Goal: Information Seeking & Learning: Learn about a topic

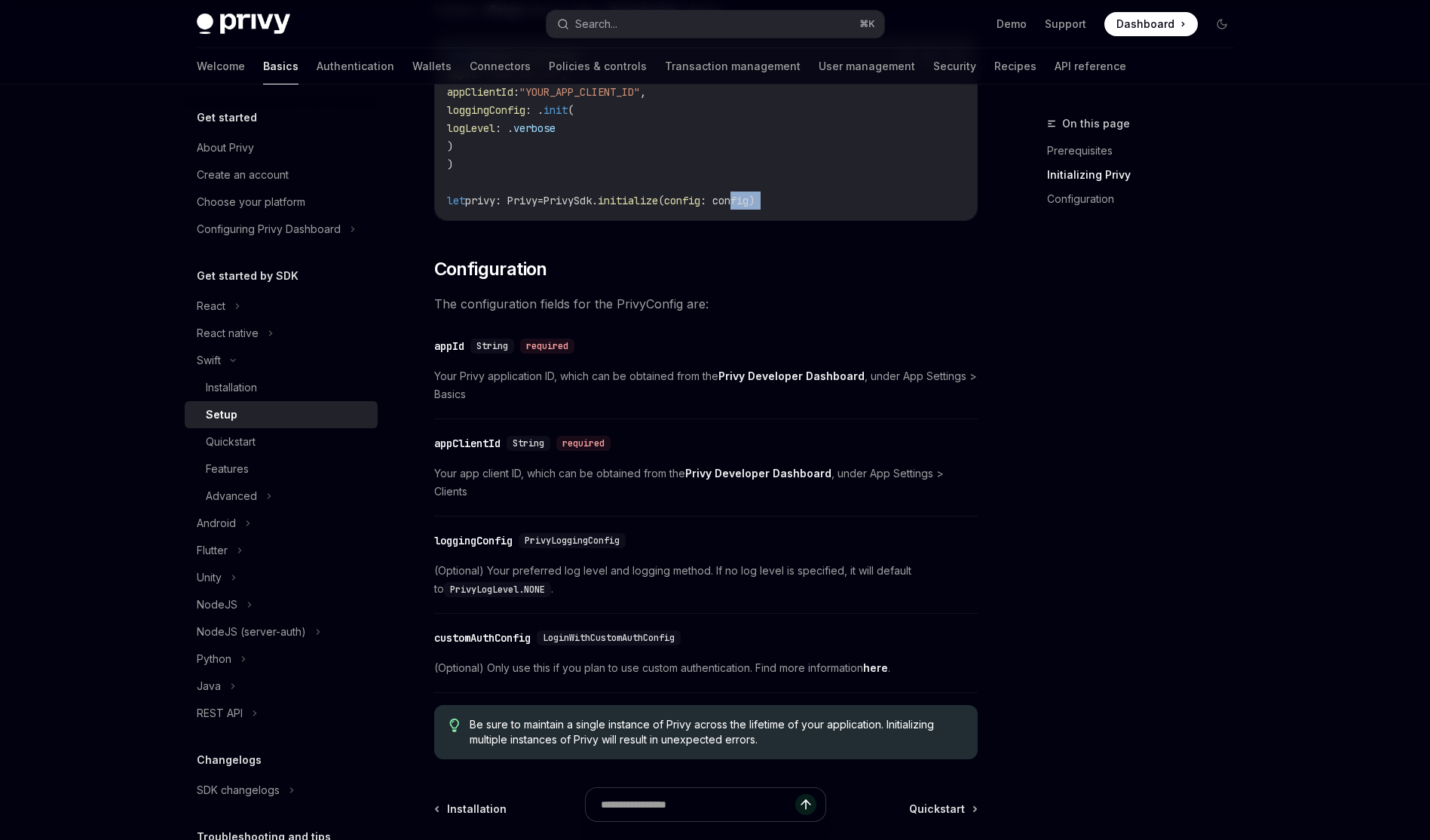
scroll to position [656, 0]
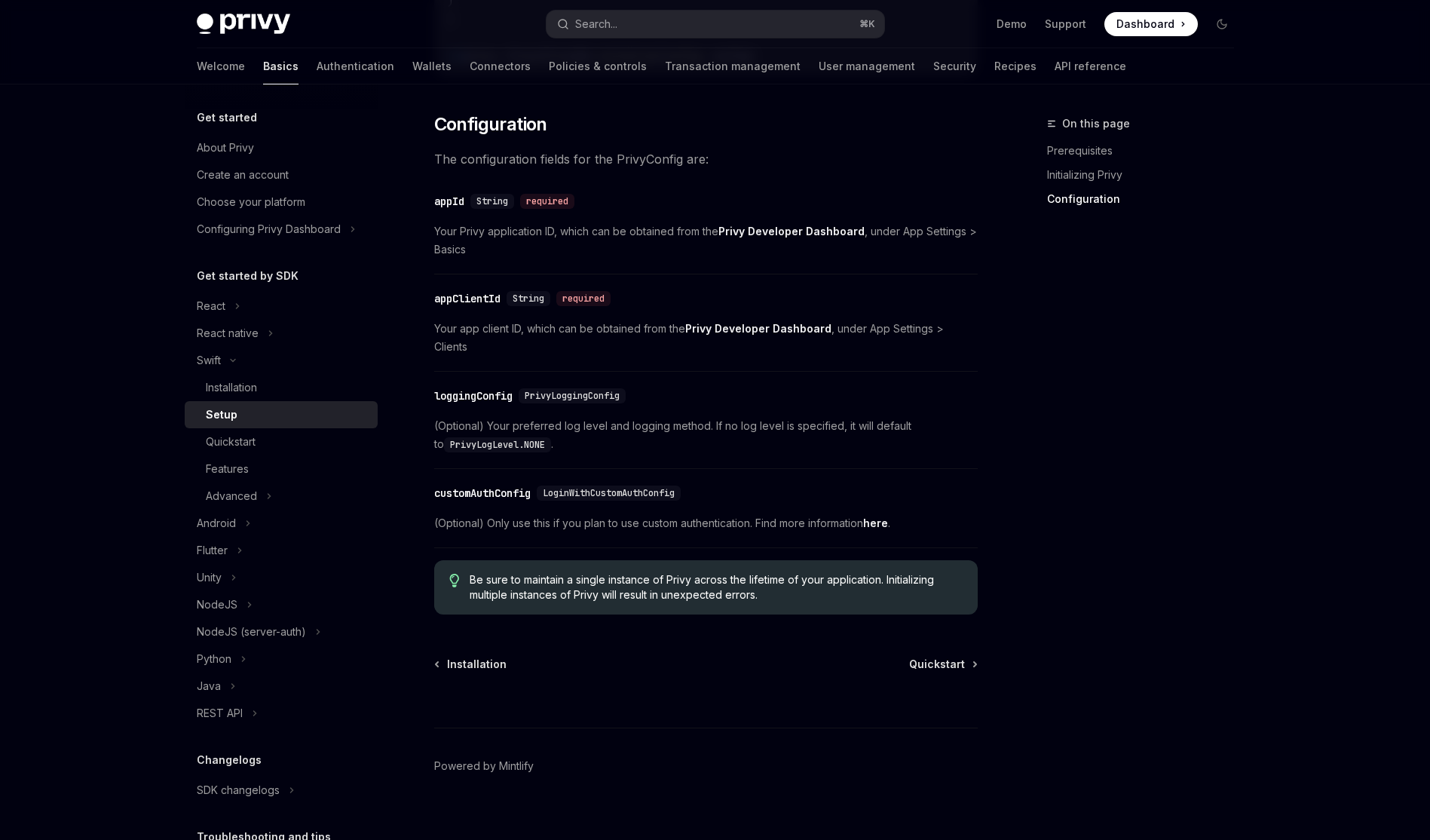
click at [945, 631] on div "Swift Setup OpenAI Open in ChatGPT OpenAI Open in ChatGPT ​ Prerequisites Befor…" at bounding box center [564, 158] width 832 height 1400
click at [945, 656] on span "Quickstart" at bounding box center [937, 663] width 56 height 15
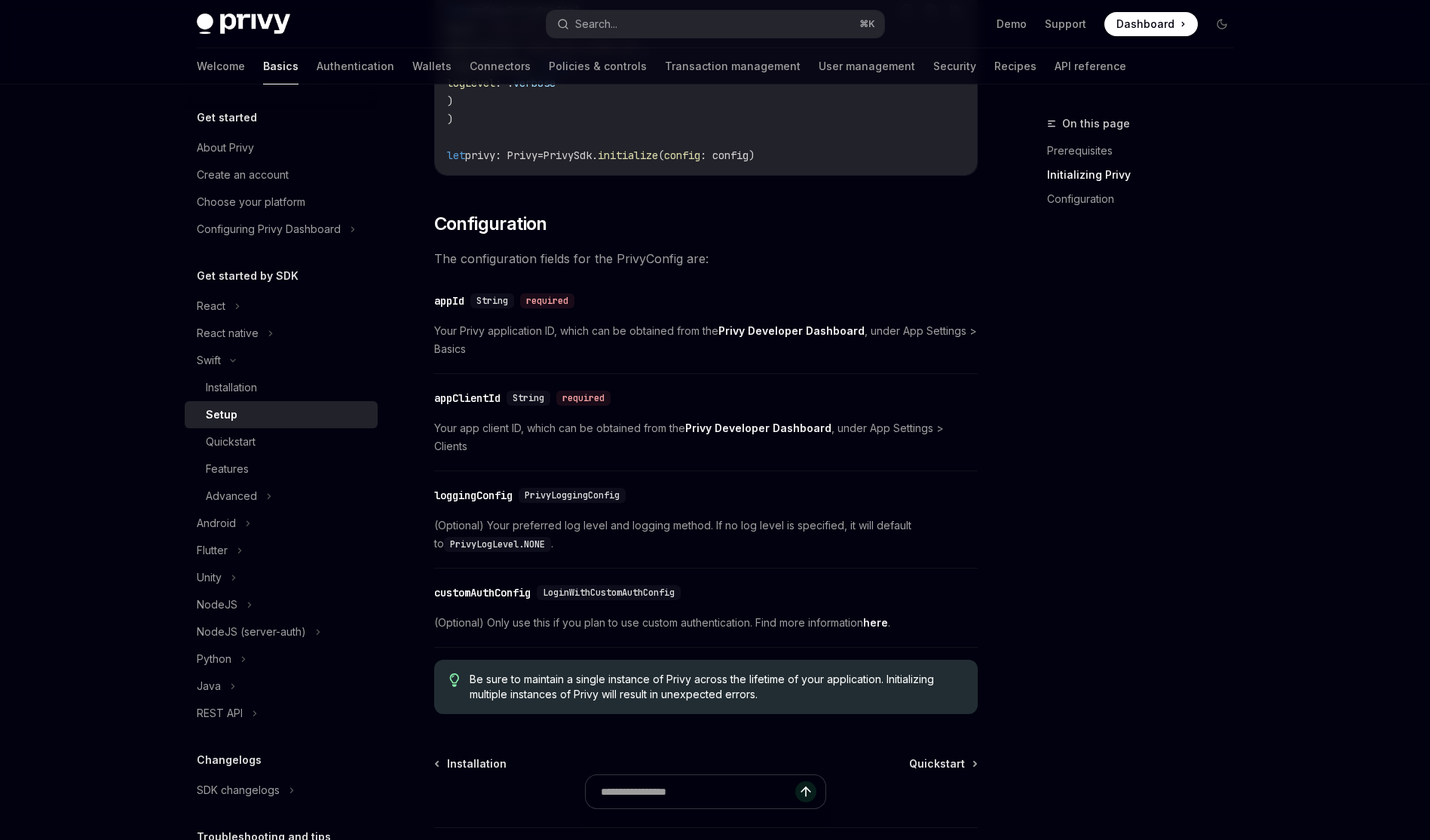
scroll to position [596, 0]
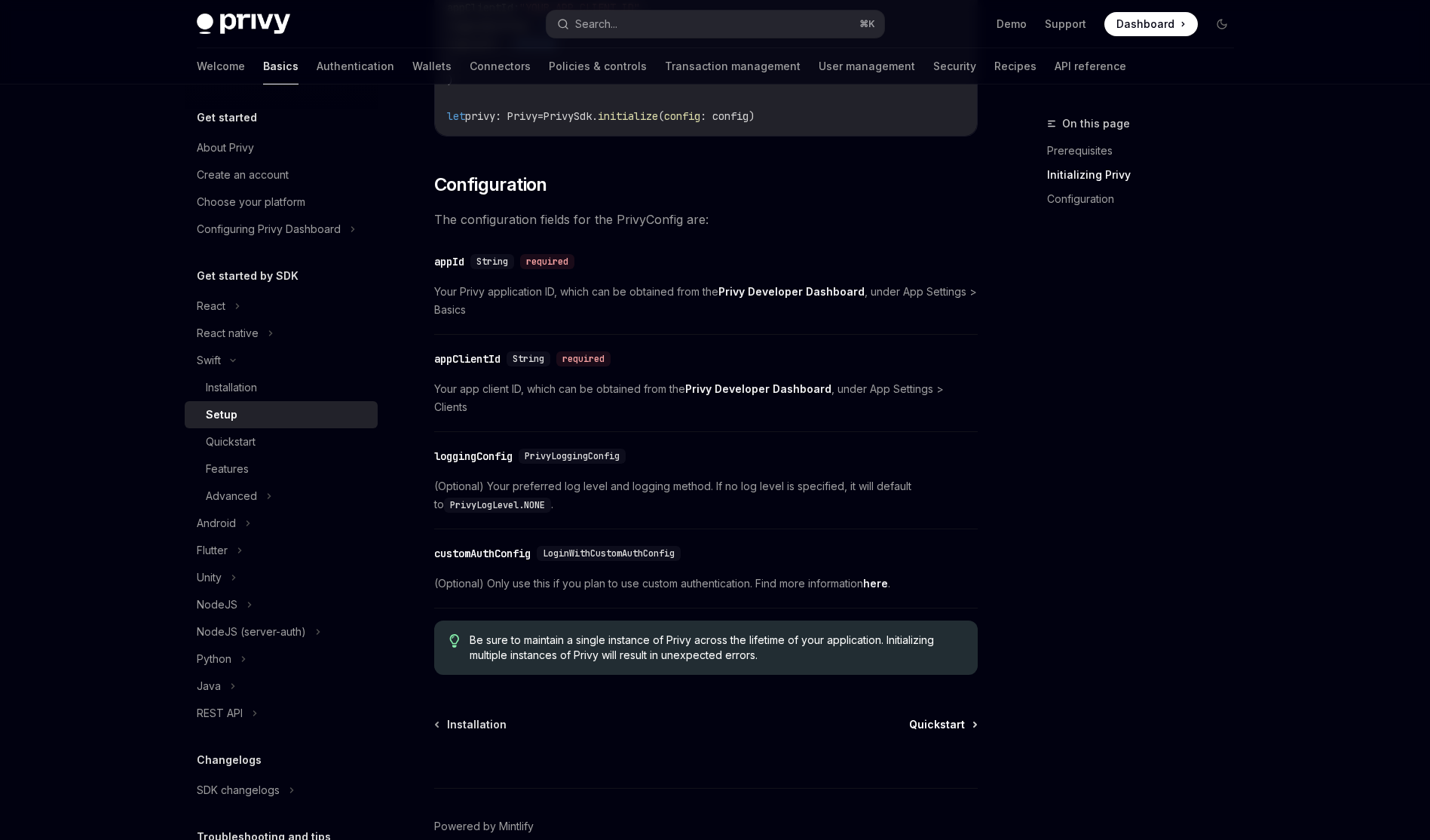
click at [948, 717] on span "Quickstart" at bounding box center [937, 724] width 56 height 15
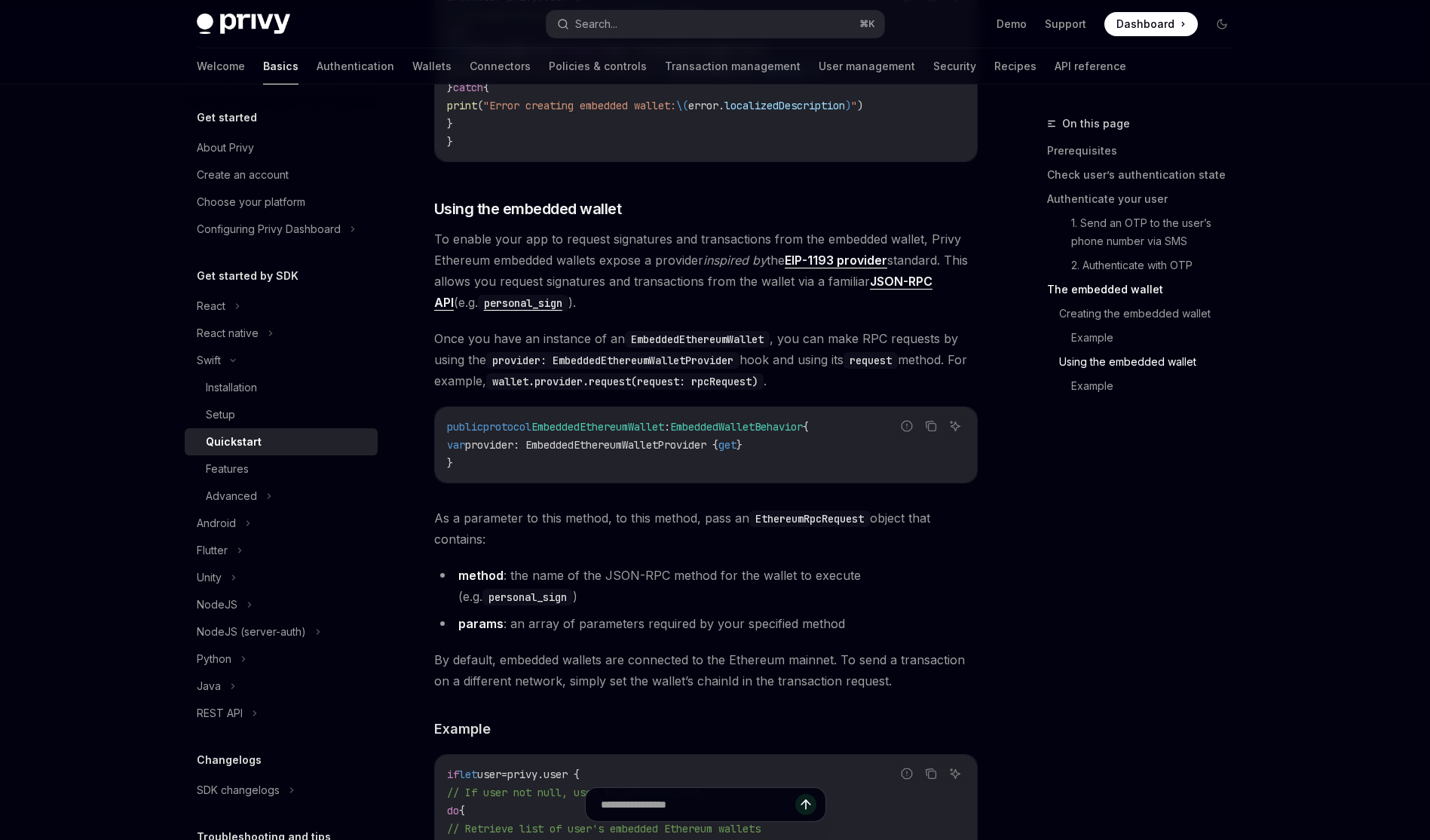
scroll to position [2798, 0]
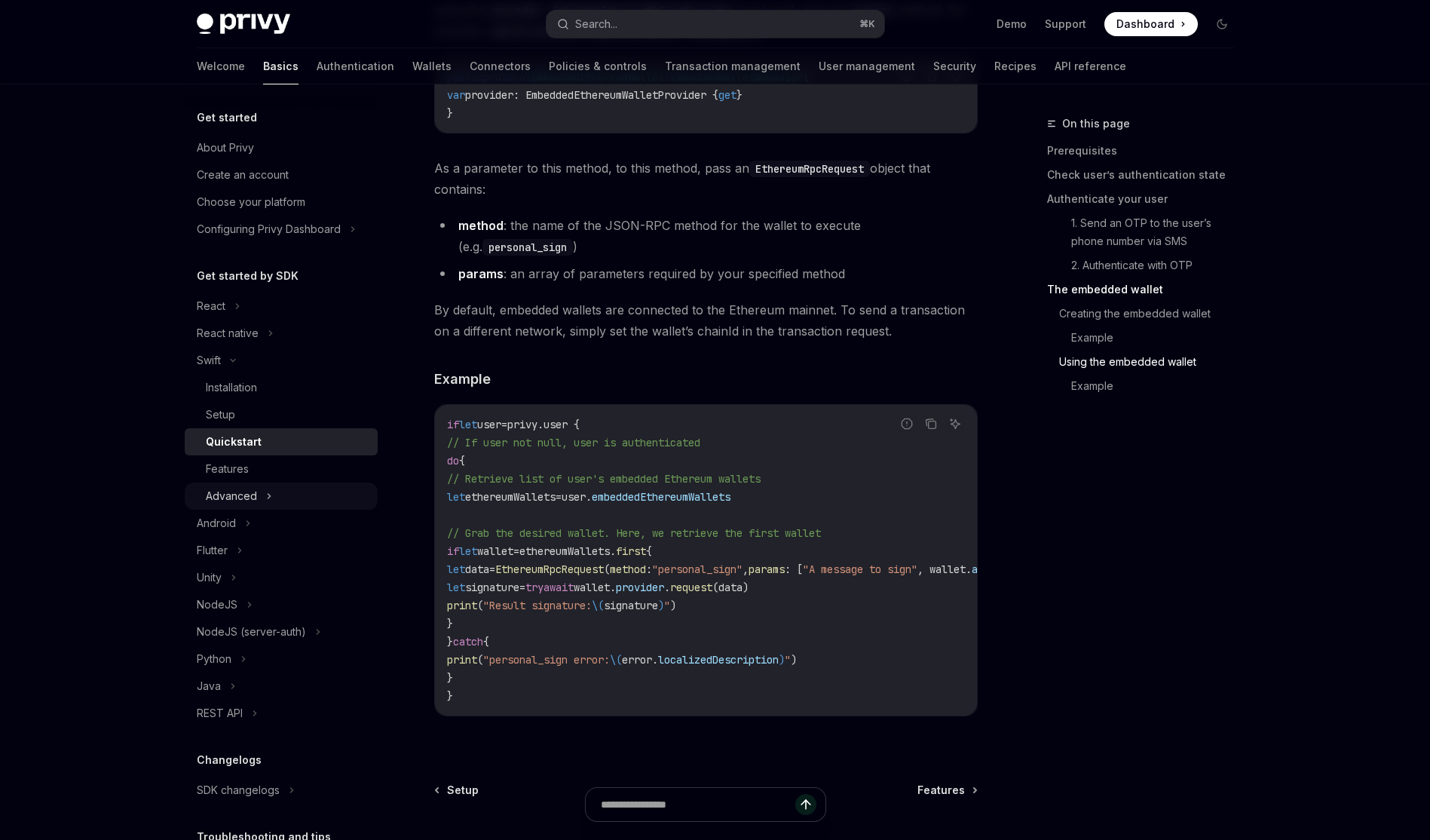
click at [272, 495] on div "Advanced" at bounding box center [281, 496] width 193 height 27
type textarea "*"
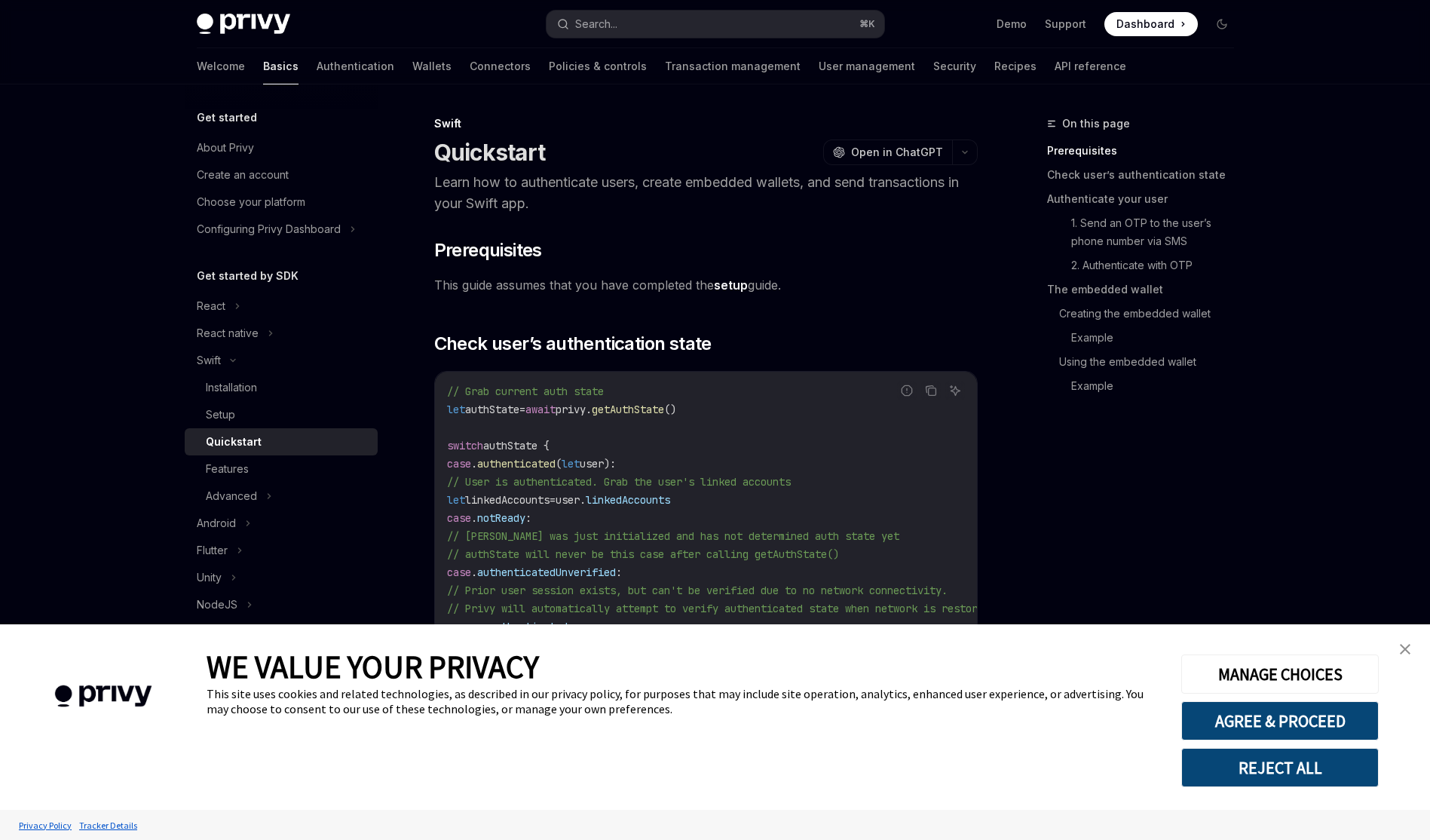
click at [746, 285] on link "setup" at bounding box center [731, 285] width 34 height 16
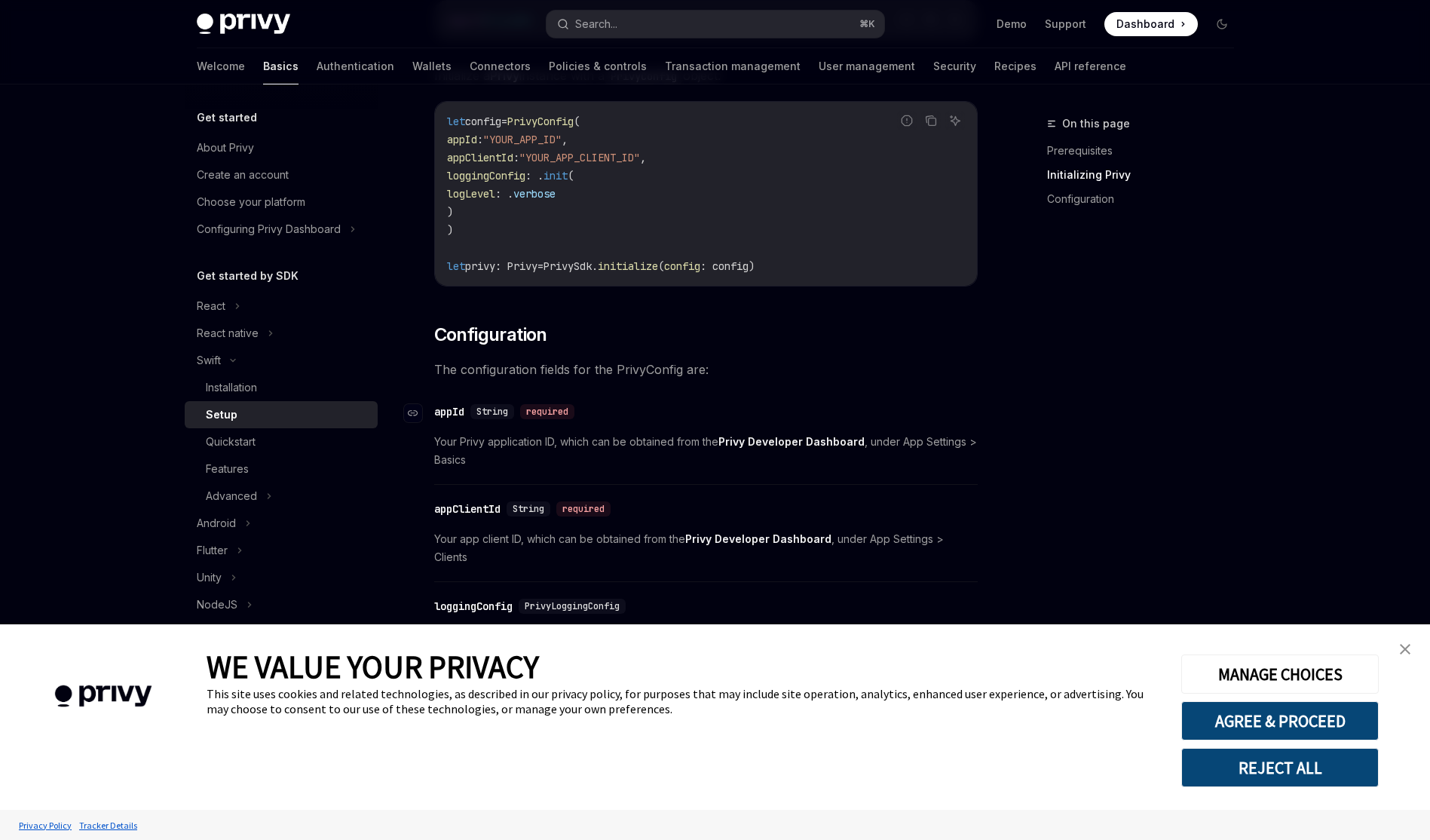
scroll to position [656, 0]
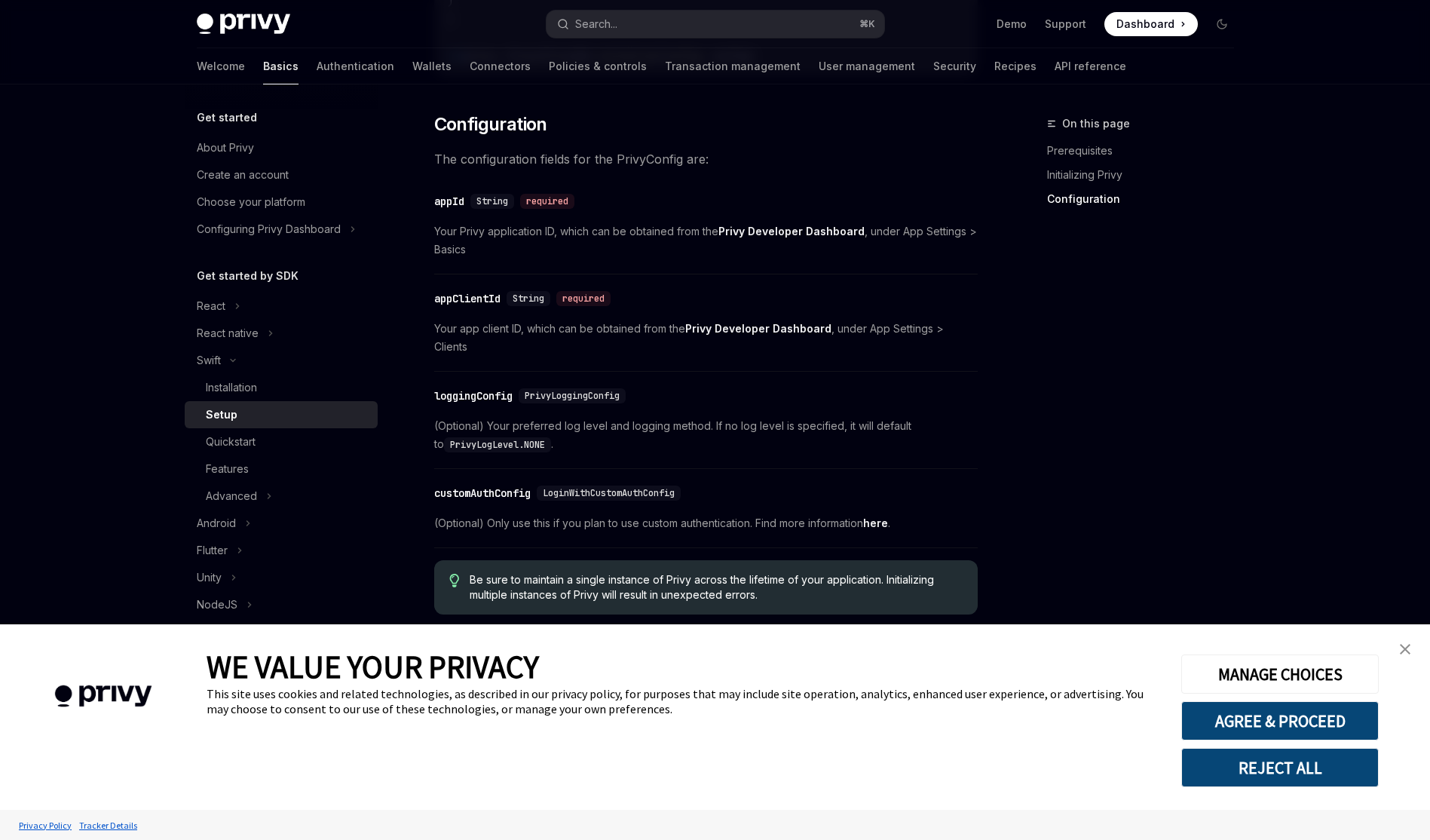
click at [1398, 653] on link "close banner" at bounding box center [1404, 648] width 30 height 30
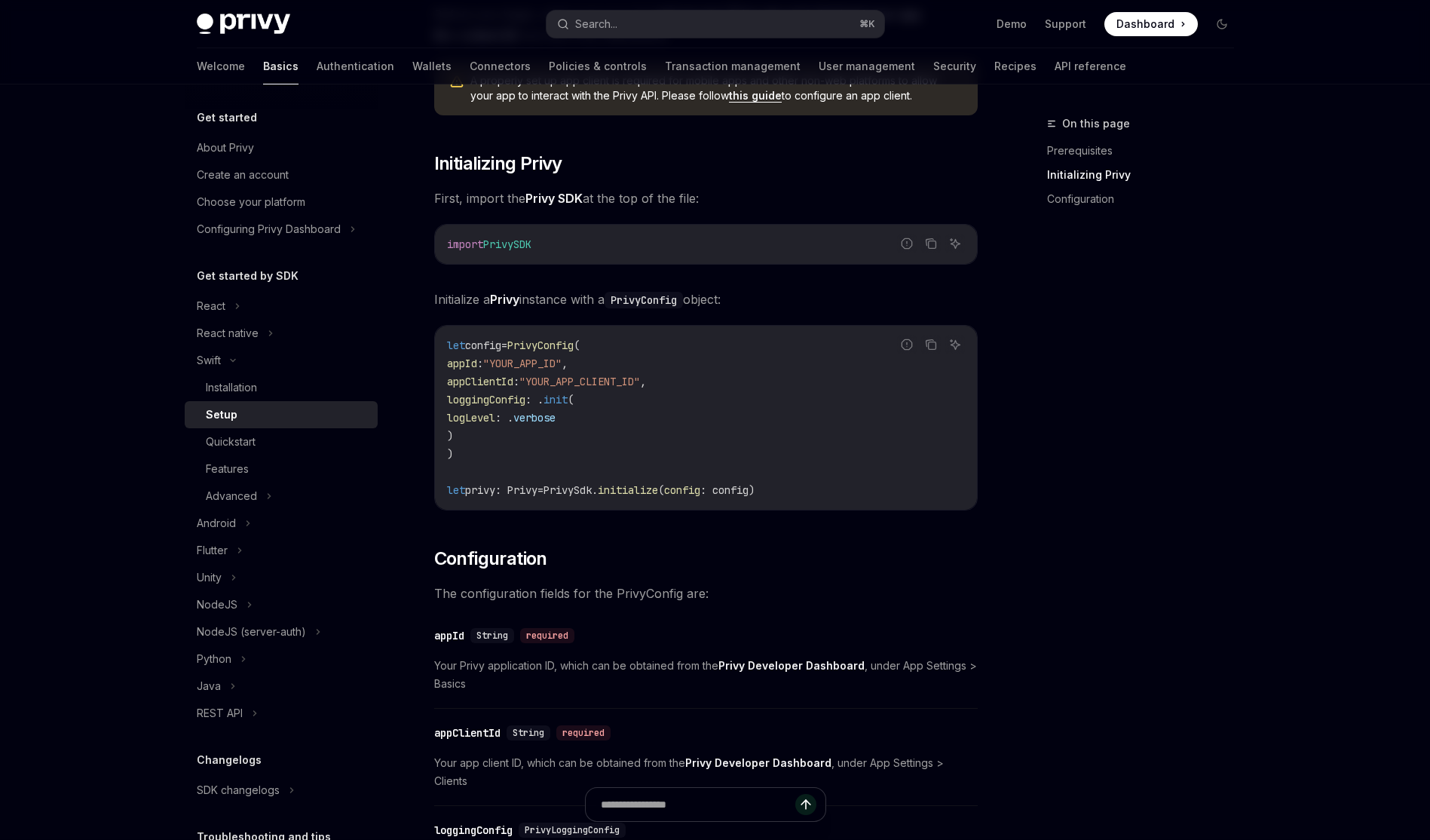
scroll to position [186, 0]
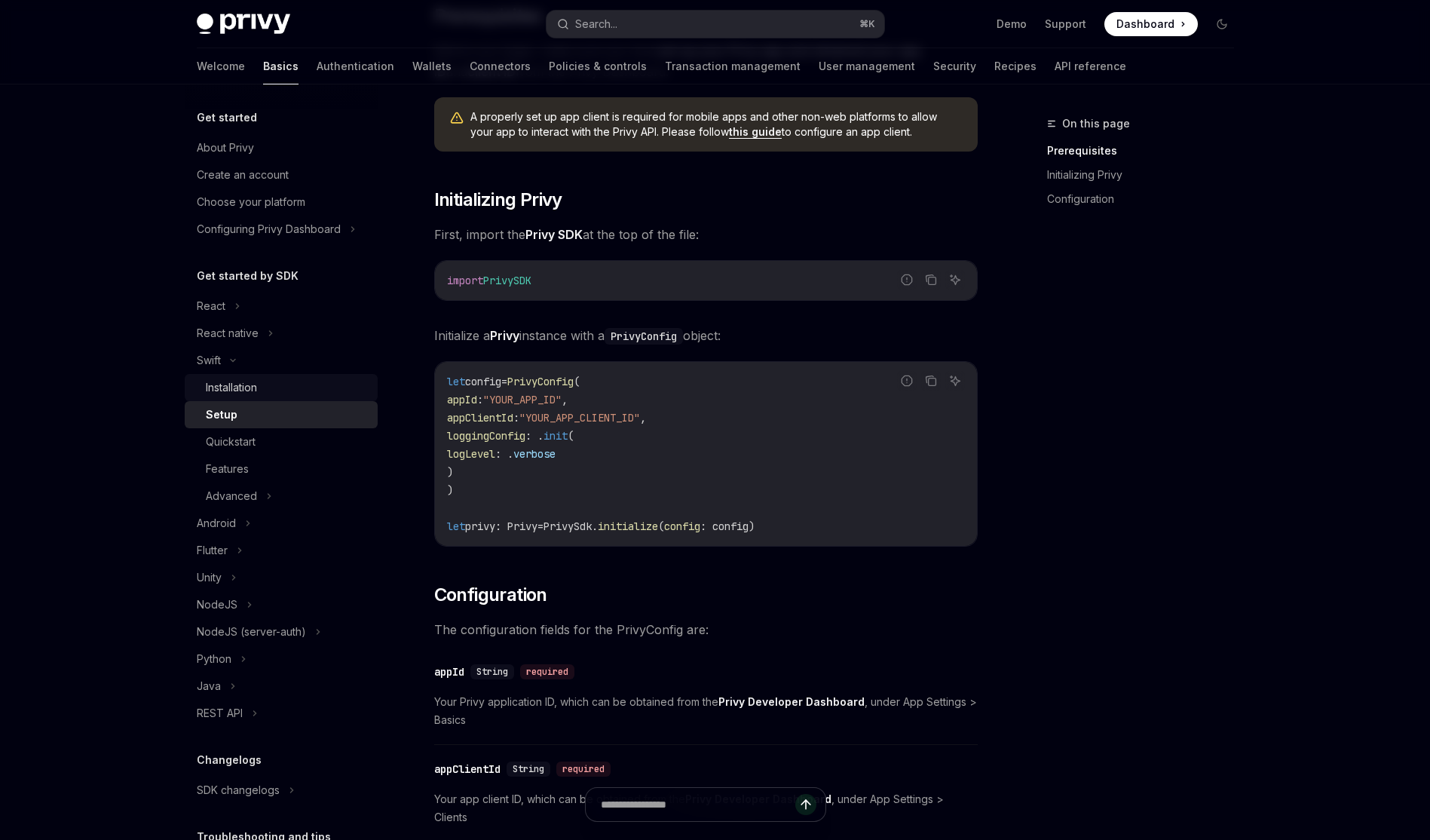
click at [248, 399] on link "Installation" at bounding box center [281, 387] width 193 height 27
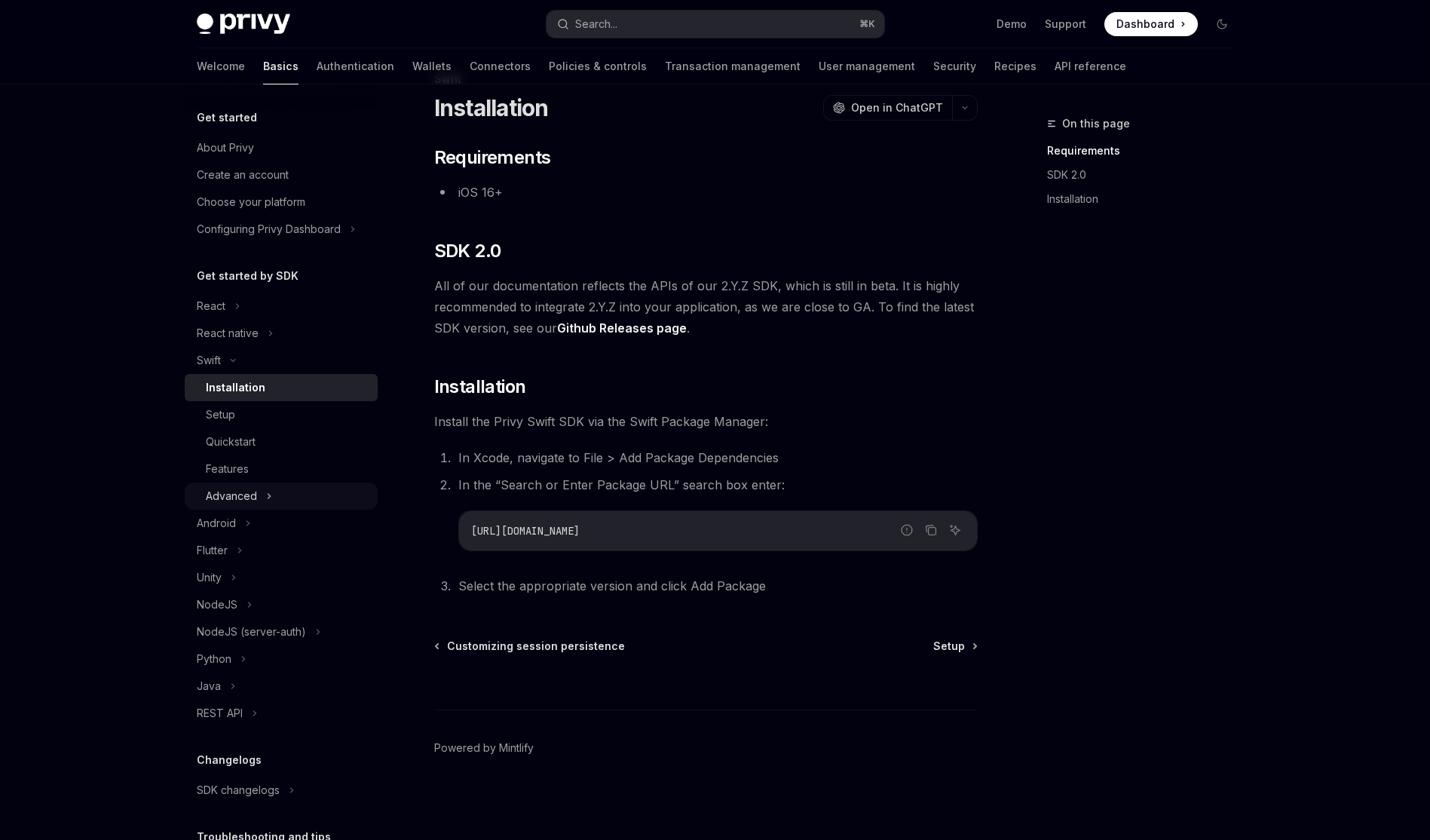
click at [312, 484] on div "Advanced" at bounding box center [281, 496] width 193 height 27
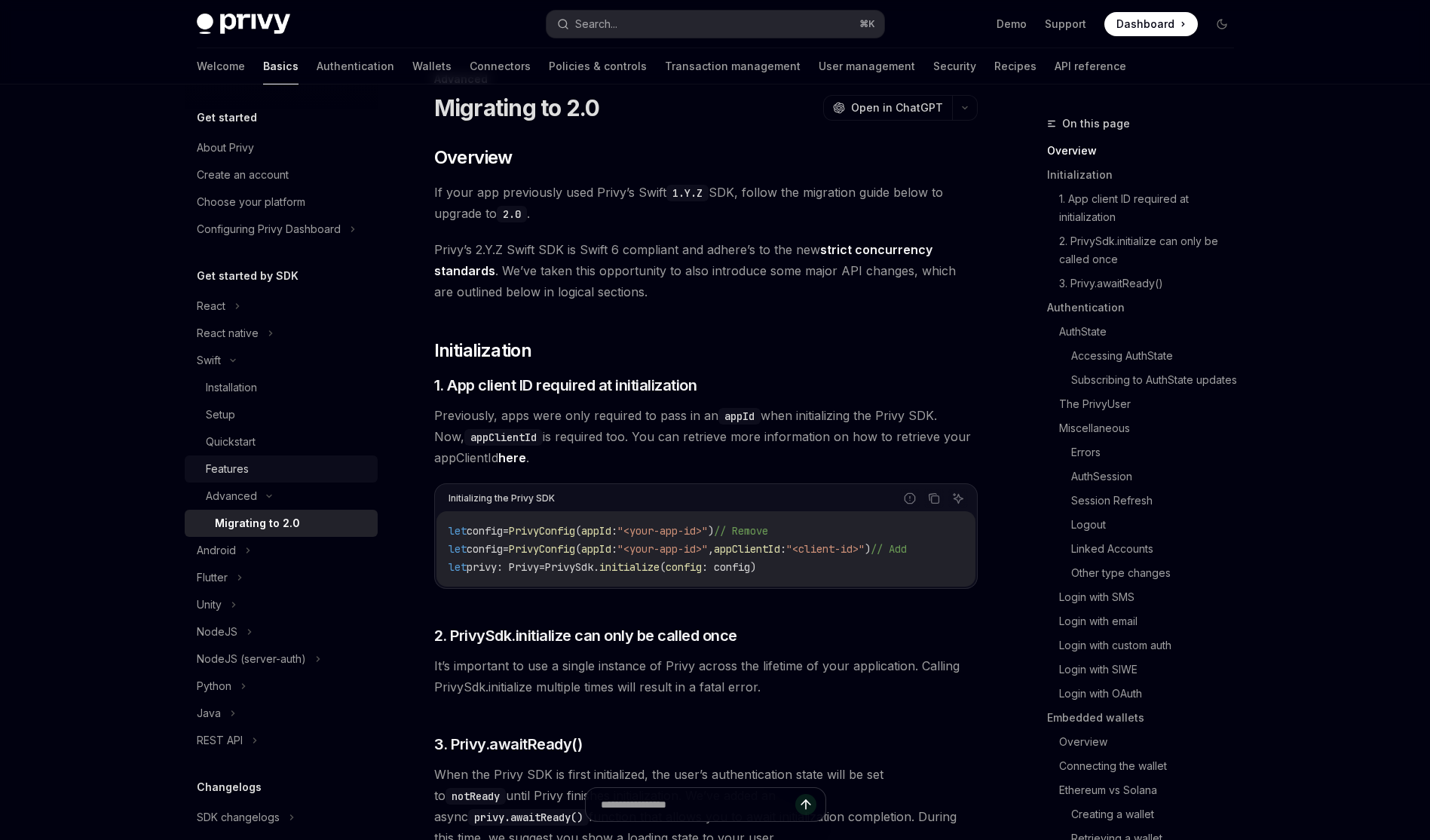
click at [271, 479] on link "Features" at bounding box center [281, 469] width 193 height 27
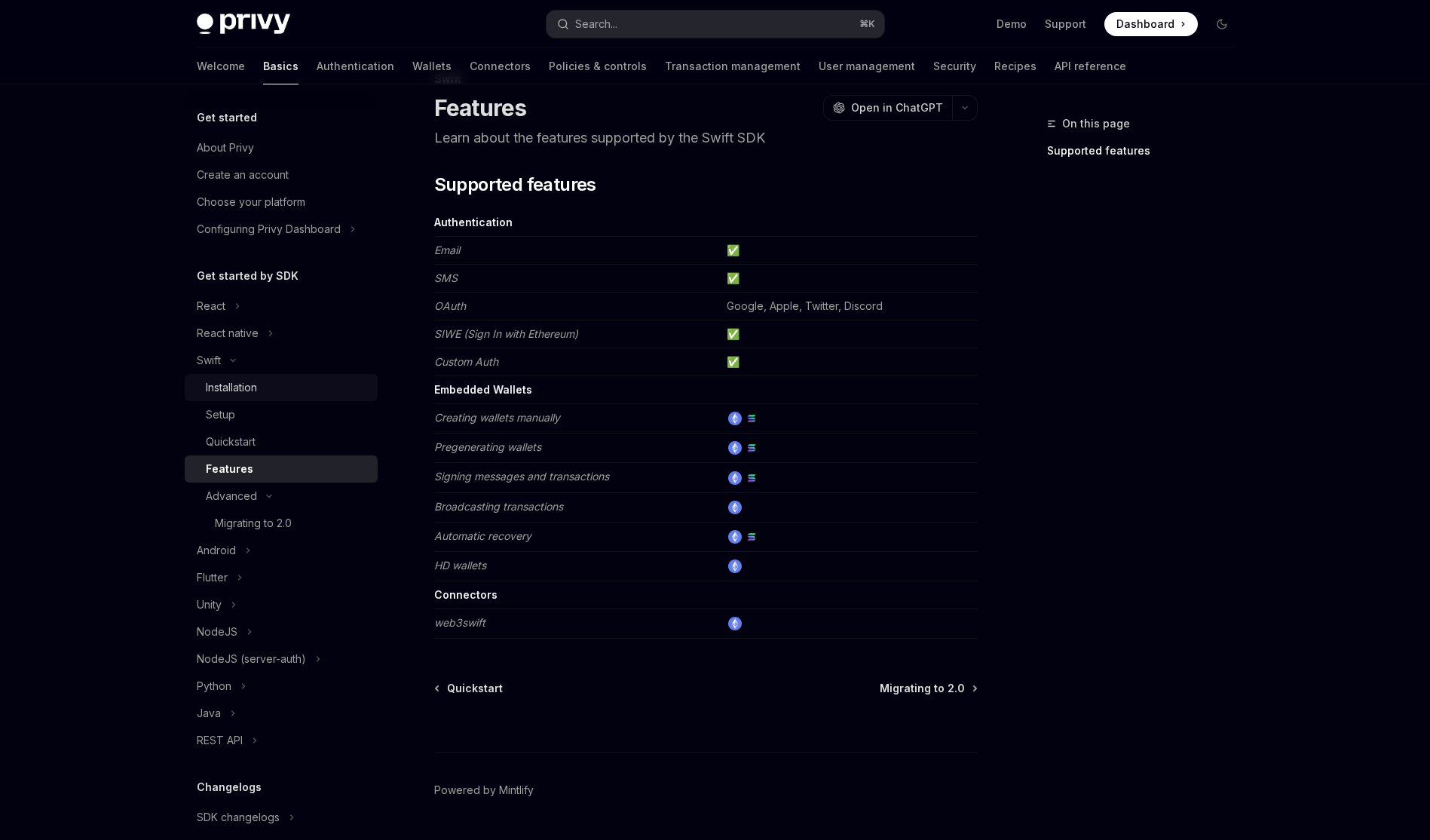
click at [326, 389] on div "Installation" at bounding box center [286, 387] width 163 height 18
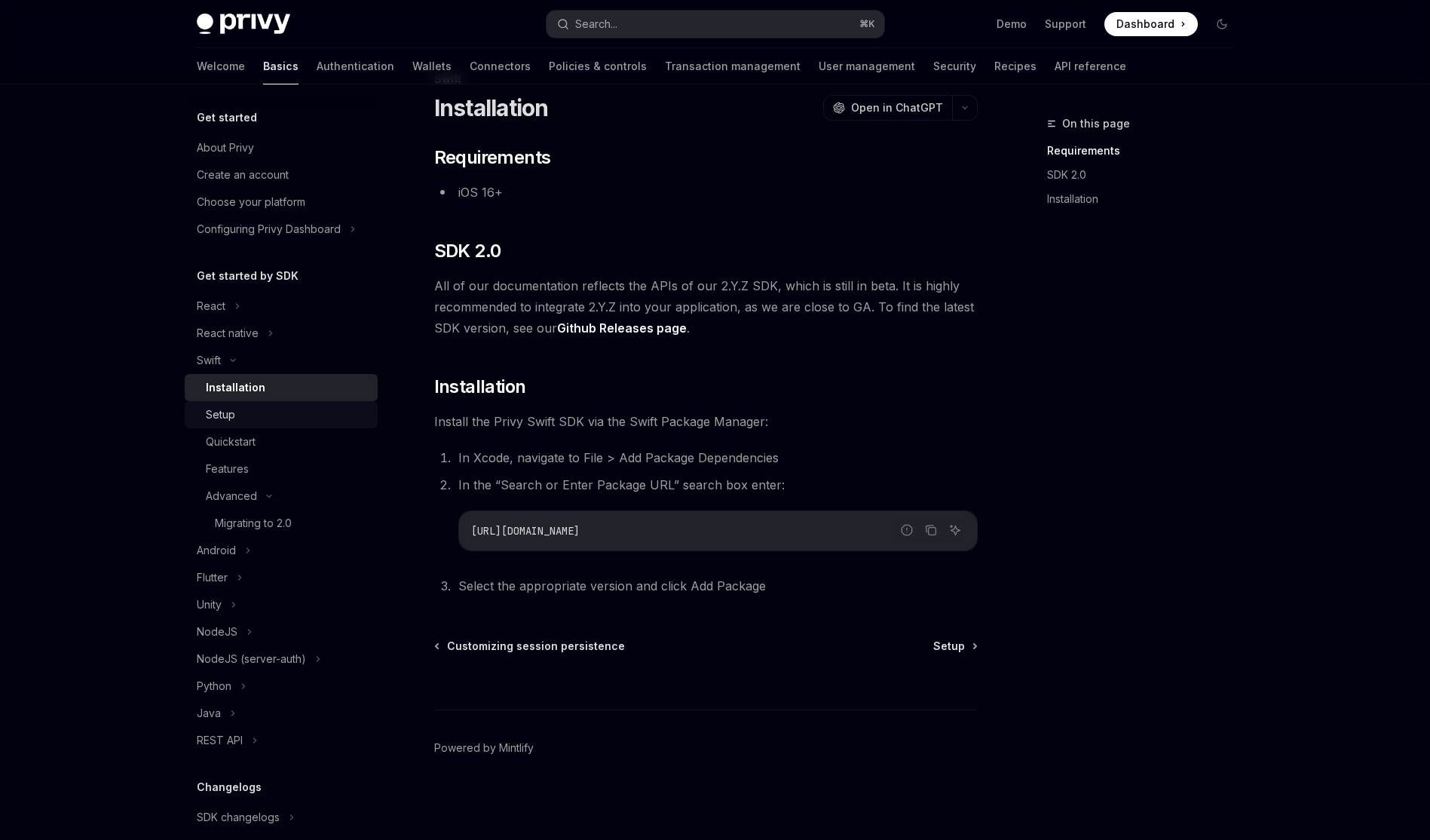
click at [316, 406] on div "Setup" at bounding box center [286, 414] width 163 height 18
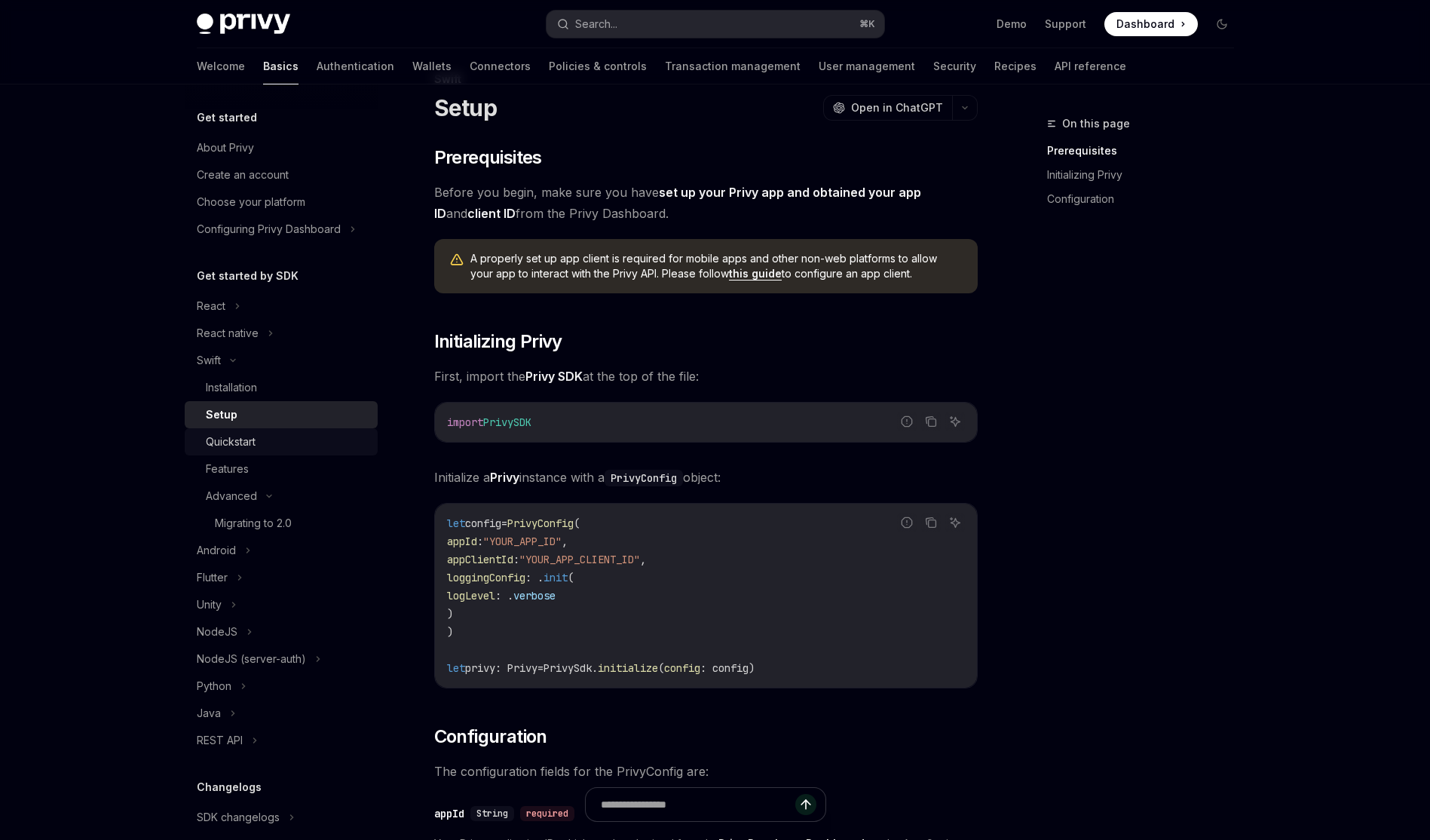
click at [319, 433] on div "Quickstart" at bounding box center [286, 441] width 163 height 18
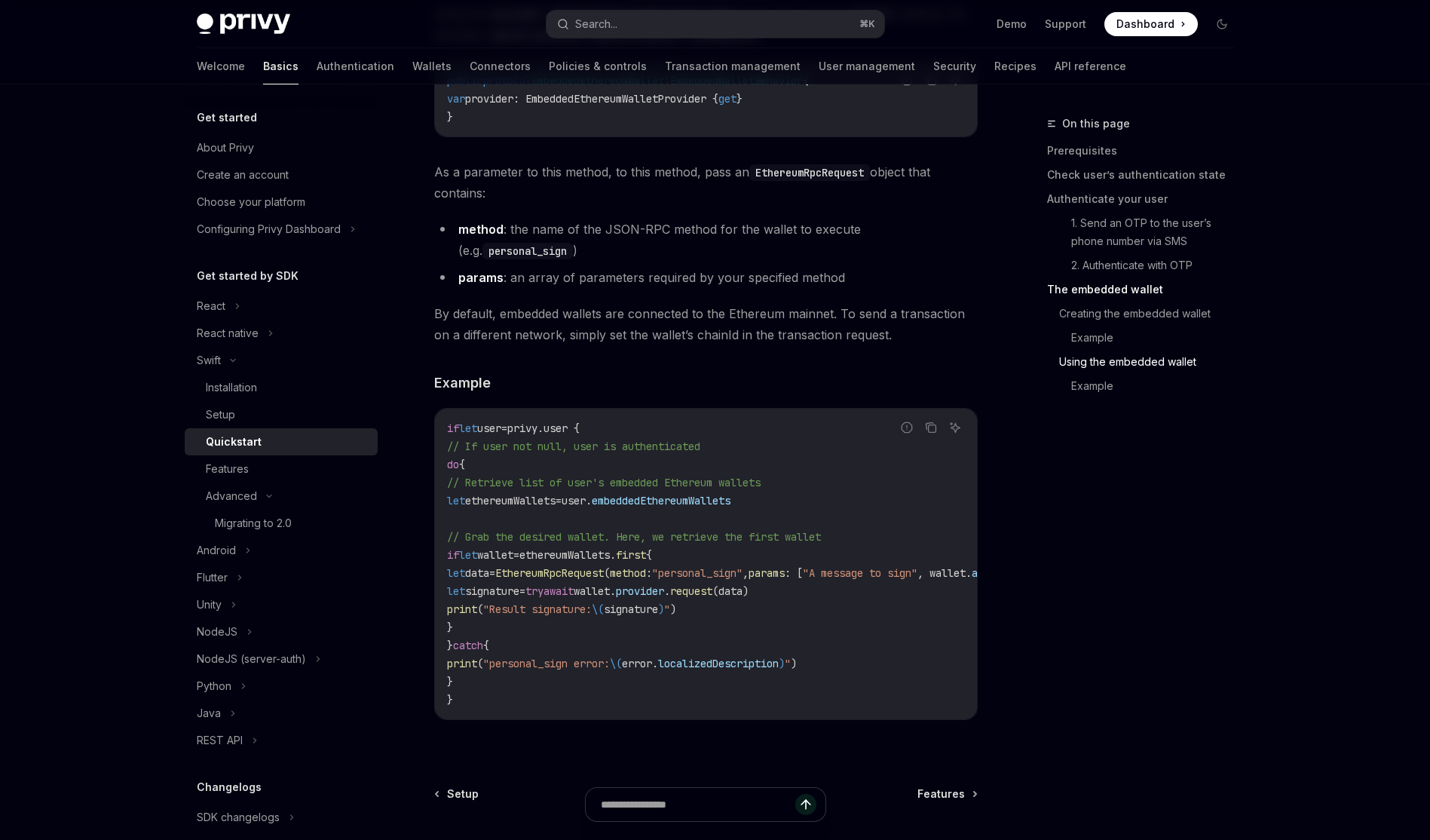
scroll to position [2975, 0]
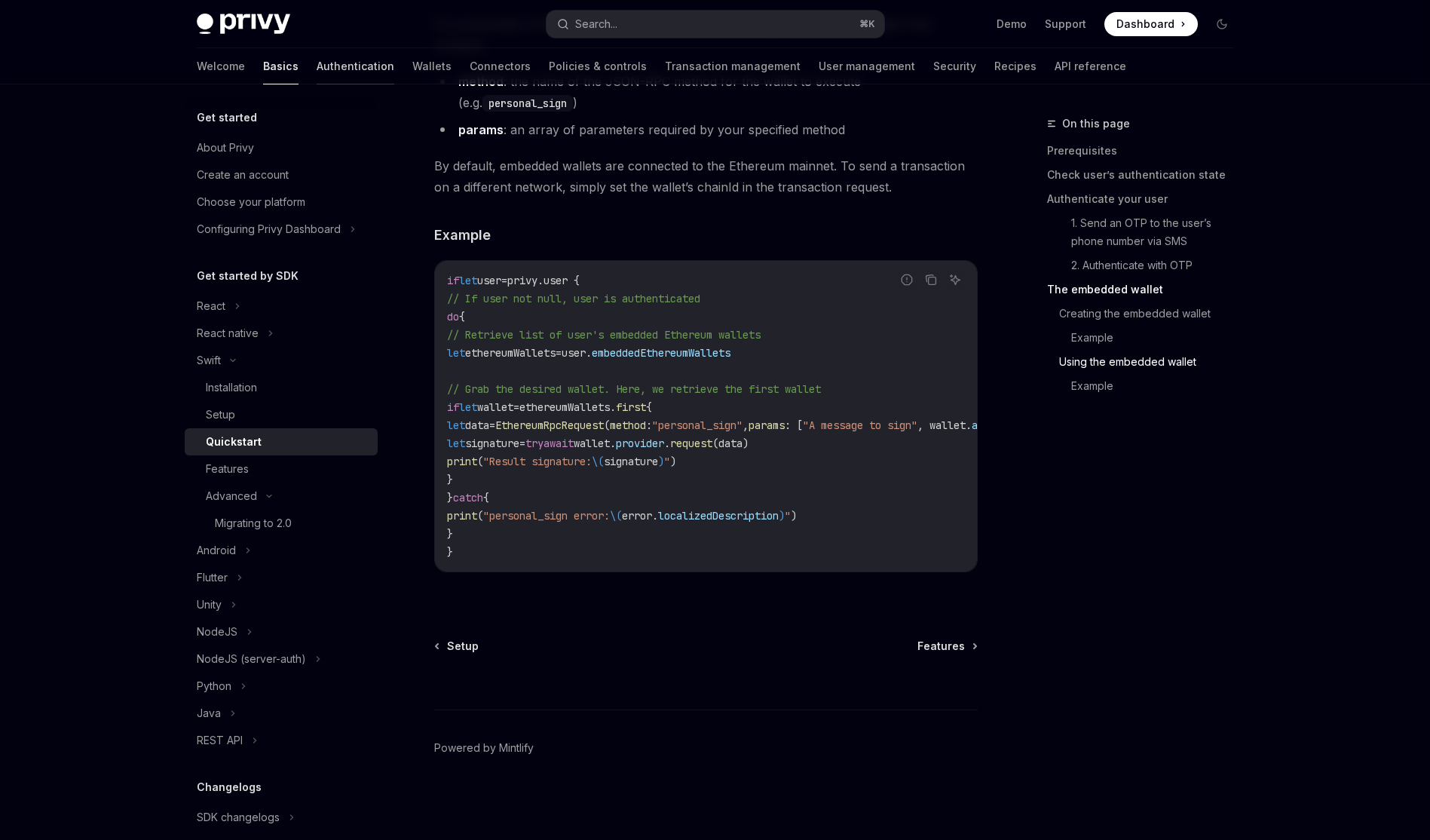
click at [317, 73] on link "Authentication" at bounding box center [356, 66] width 78 height 36
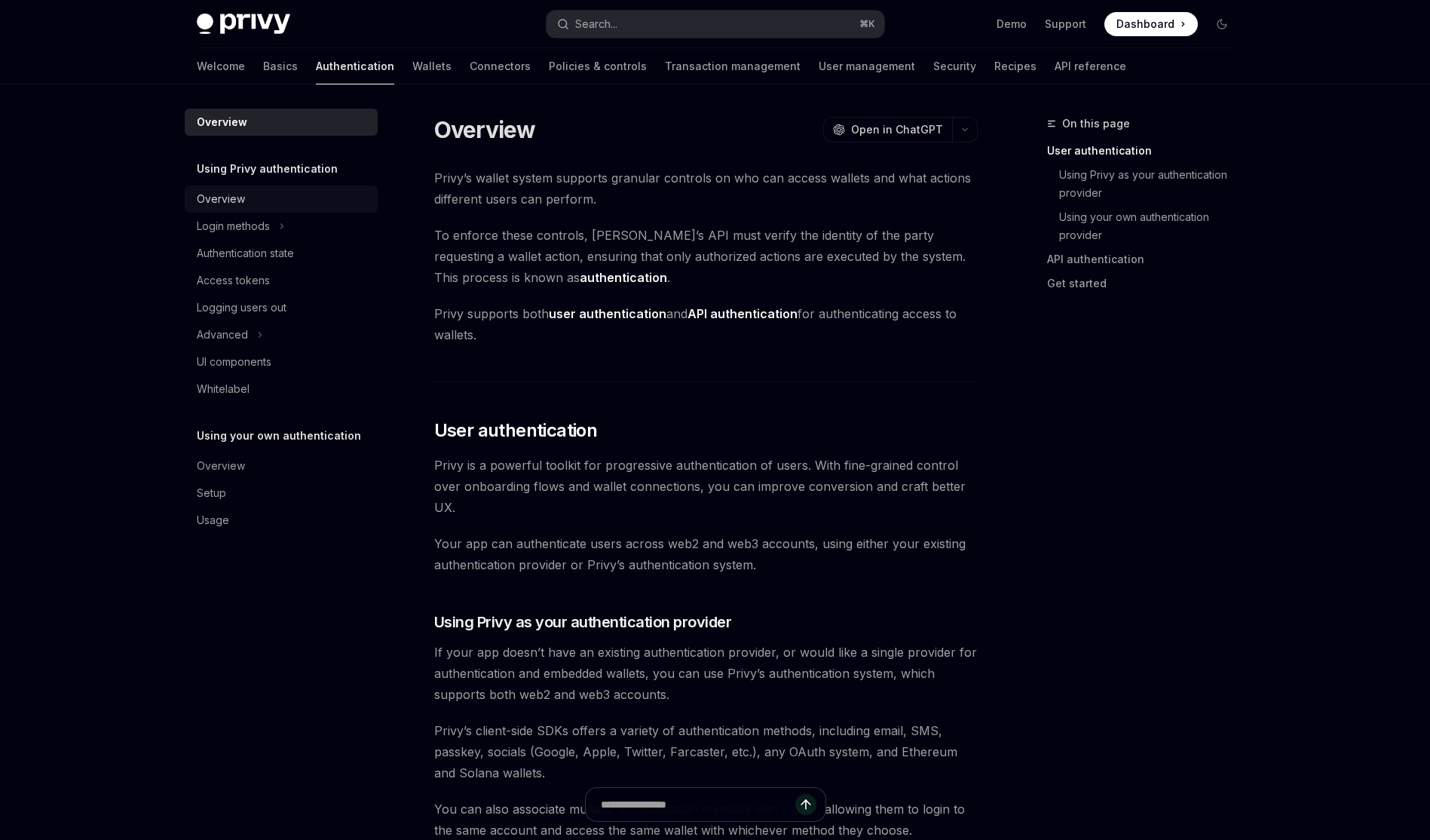
click at [270, 201] on div "Overview" at bounding box center [283, 199] width 172 height 18
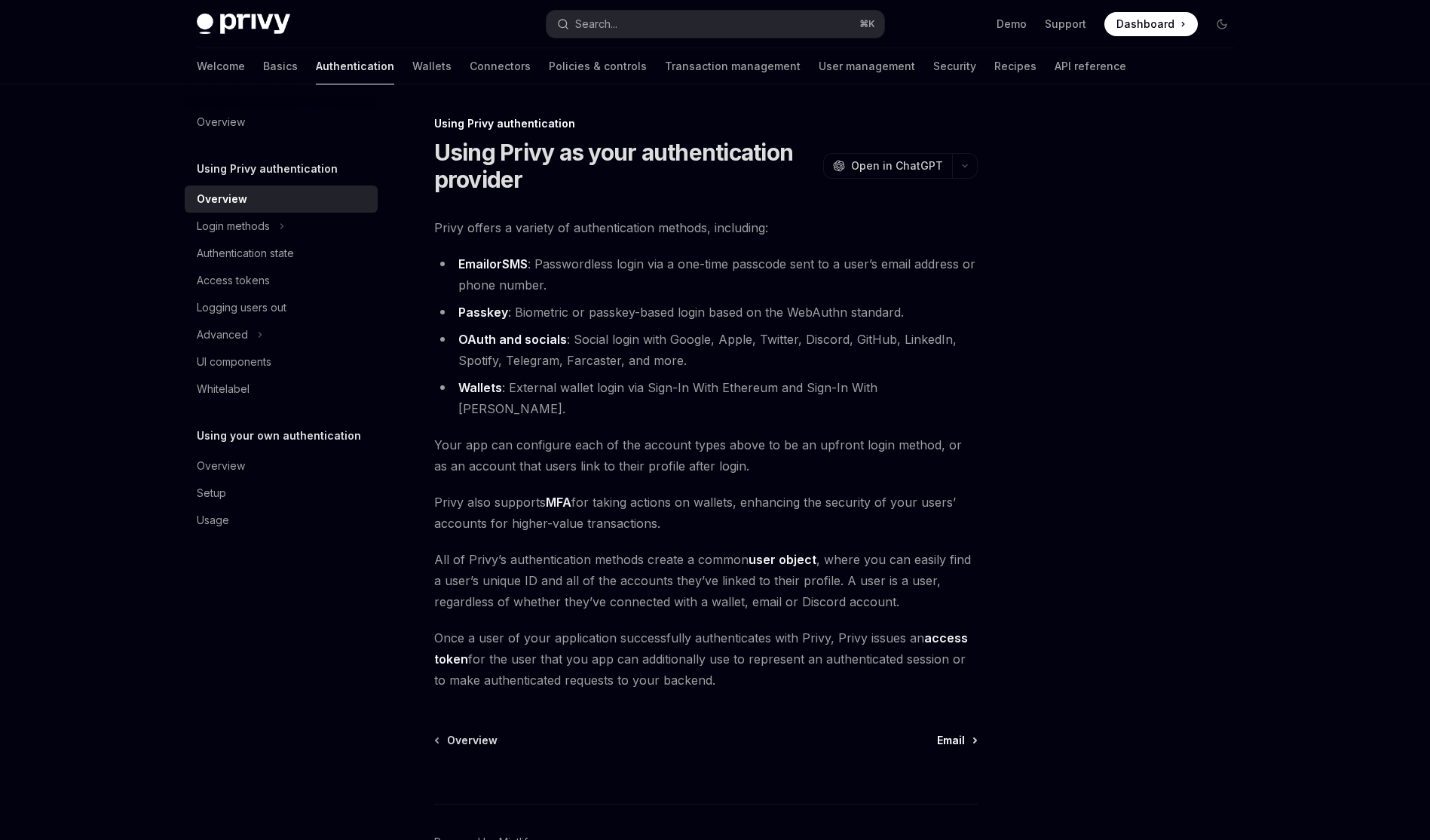
click at [941, 733] on span "Email" at bounding box center [950, 740] width 28 height 15
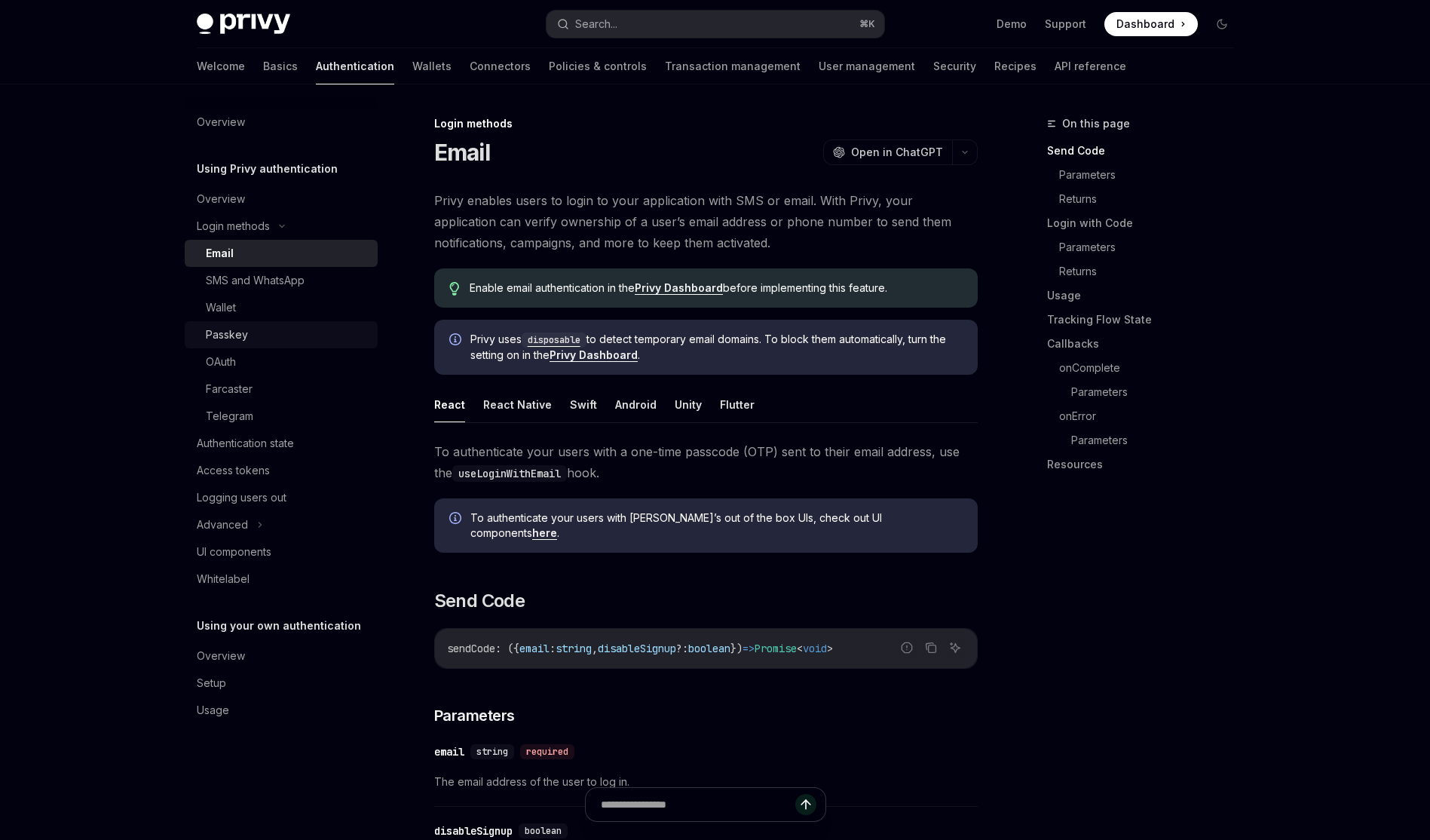
click at [261, 325] on link "Passkey" at bounding box center [281, 334] width 193 height 27
type textarea "*"
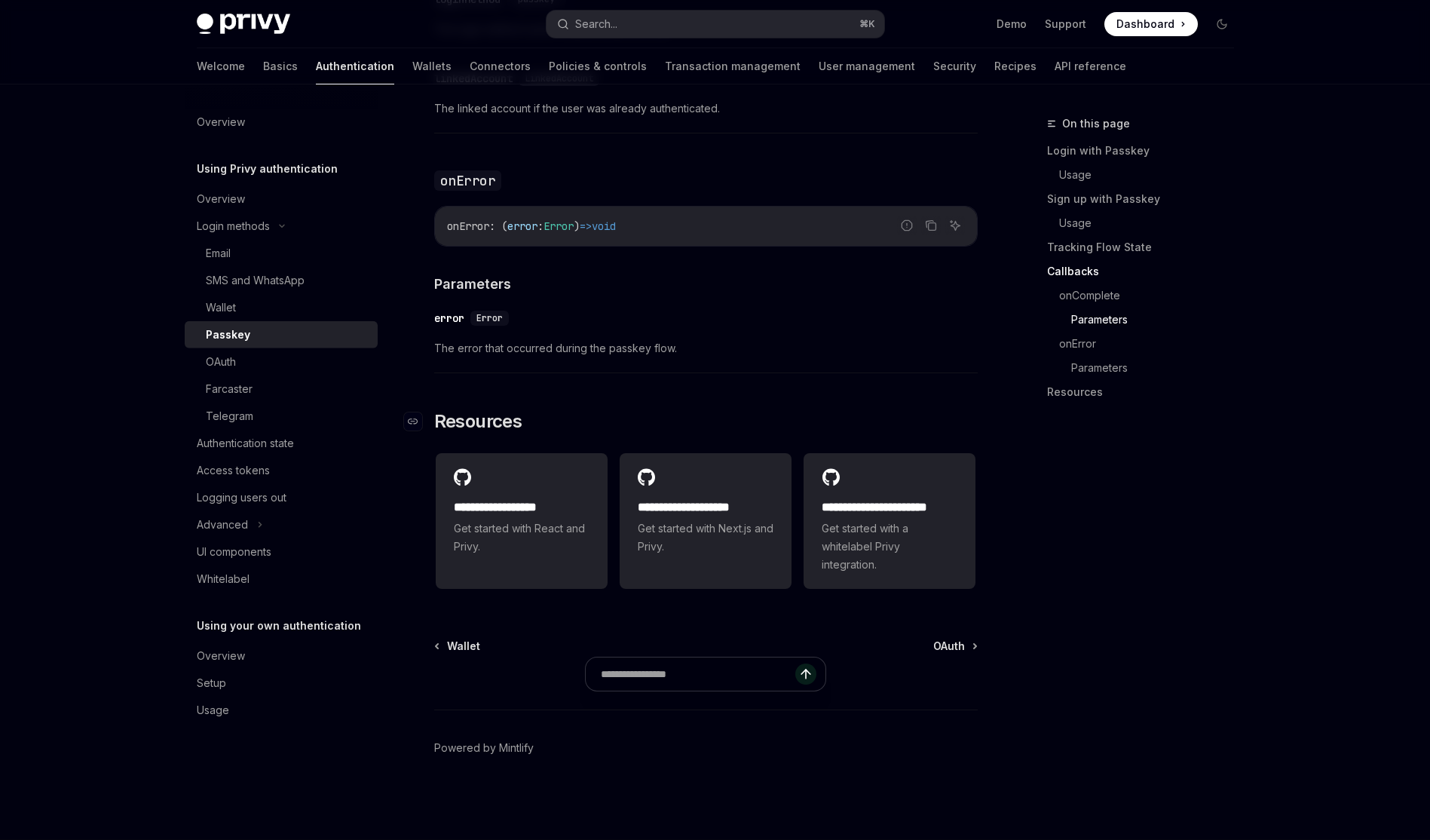
scroll to position [2459, 0]
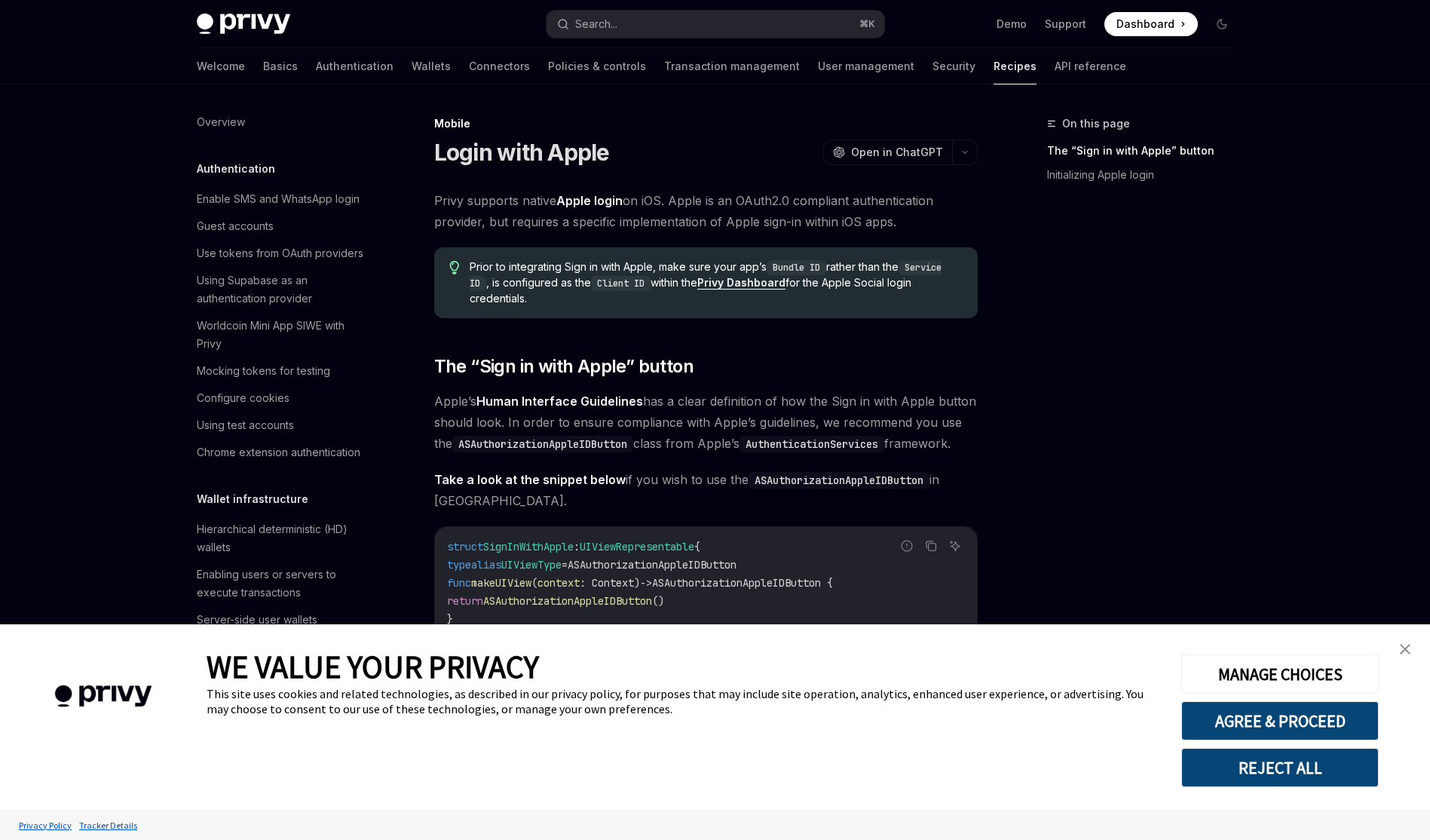
scroll to position [1587, 0]
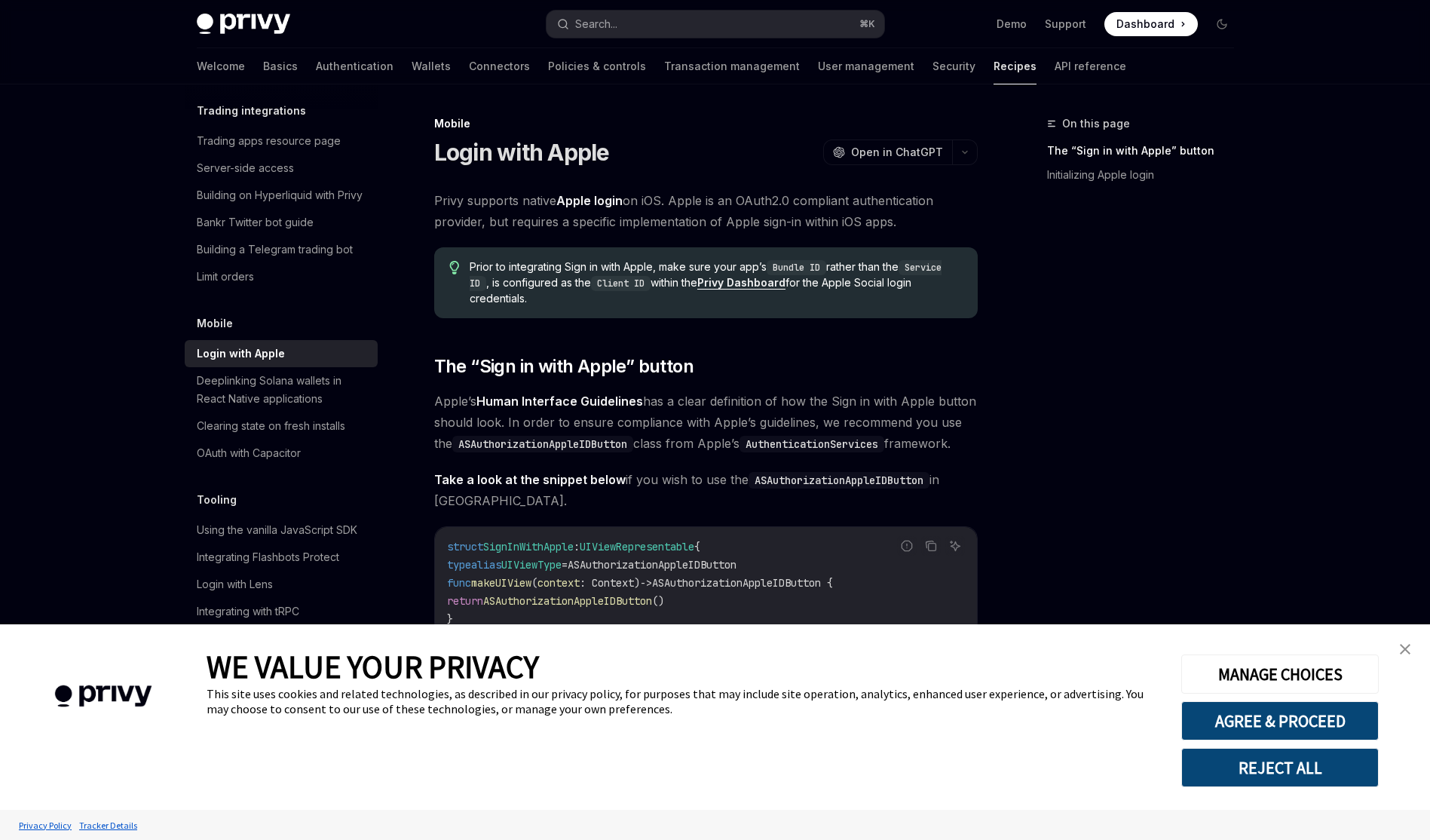
click at [1402, 651] on img "close banner" at bounding box center [1405, 649] width 11 height 11
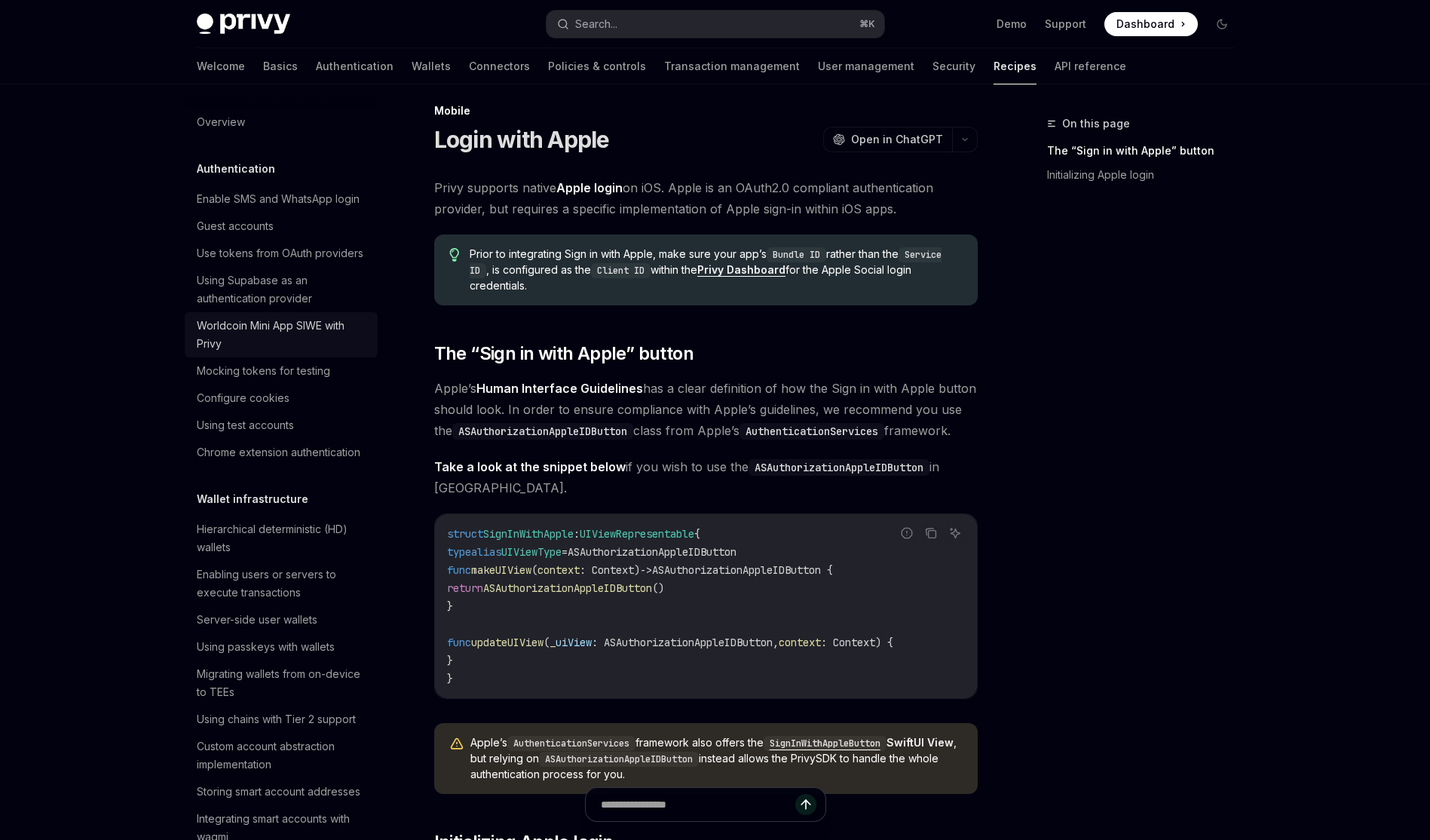
scroll to position [0, 0]
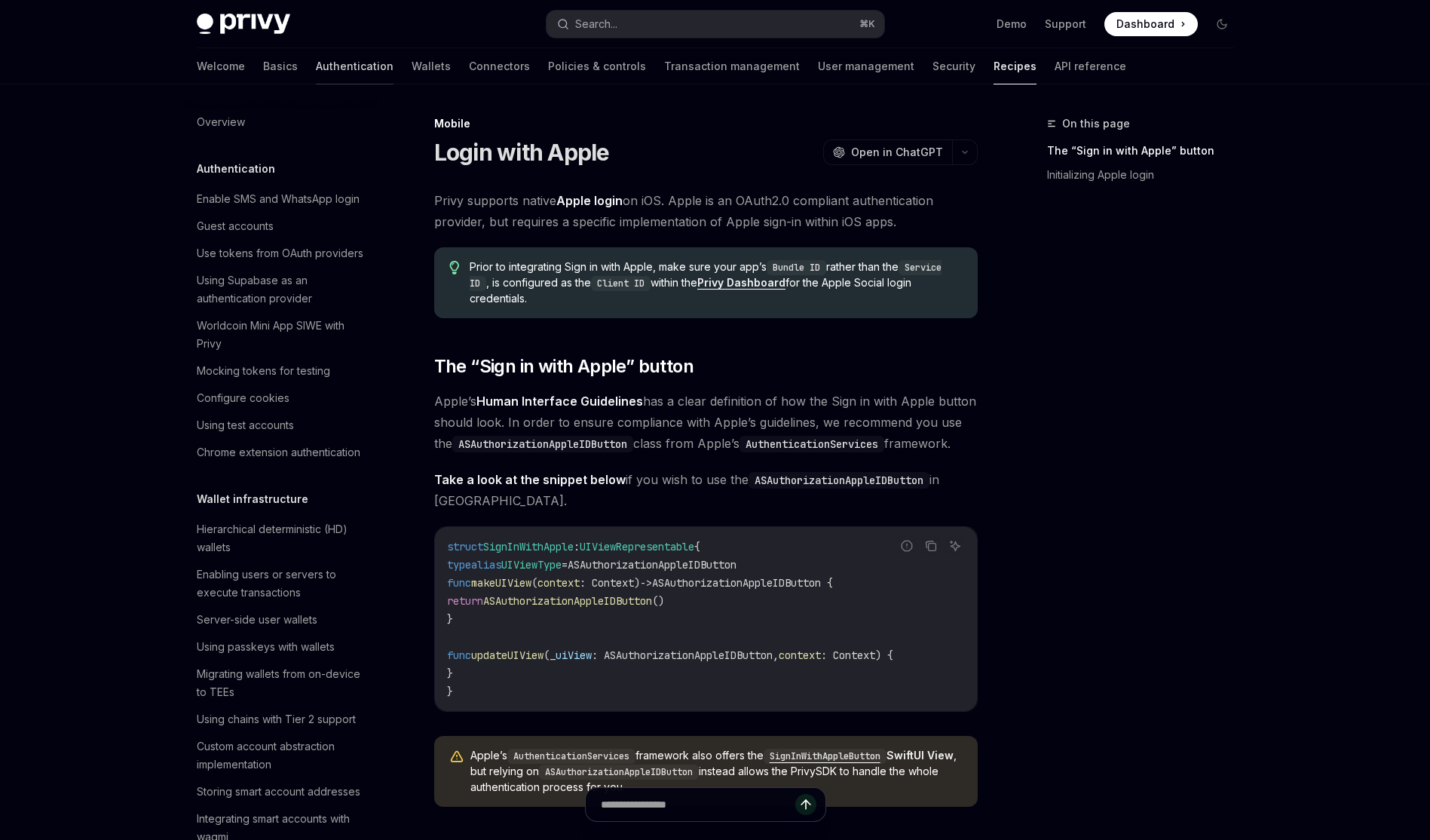
click at [316, 69] on link "Authentication" at bounding box center [355, 66] width 78 height 36
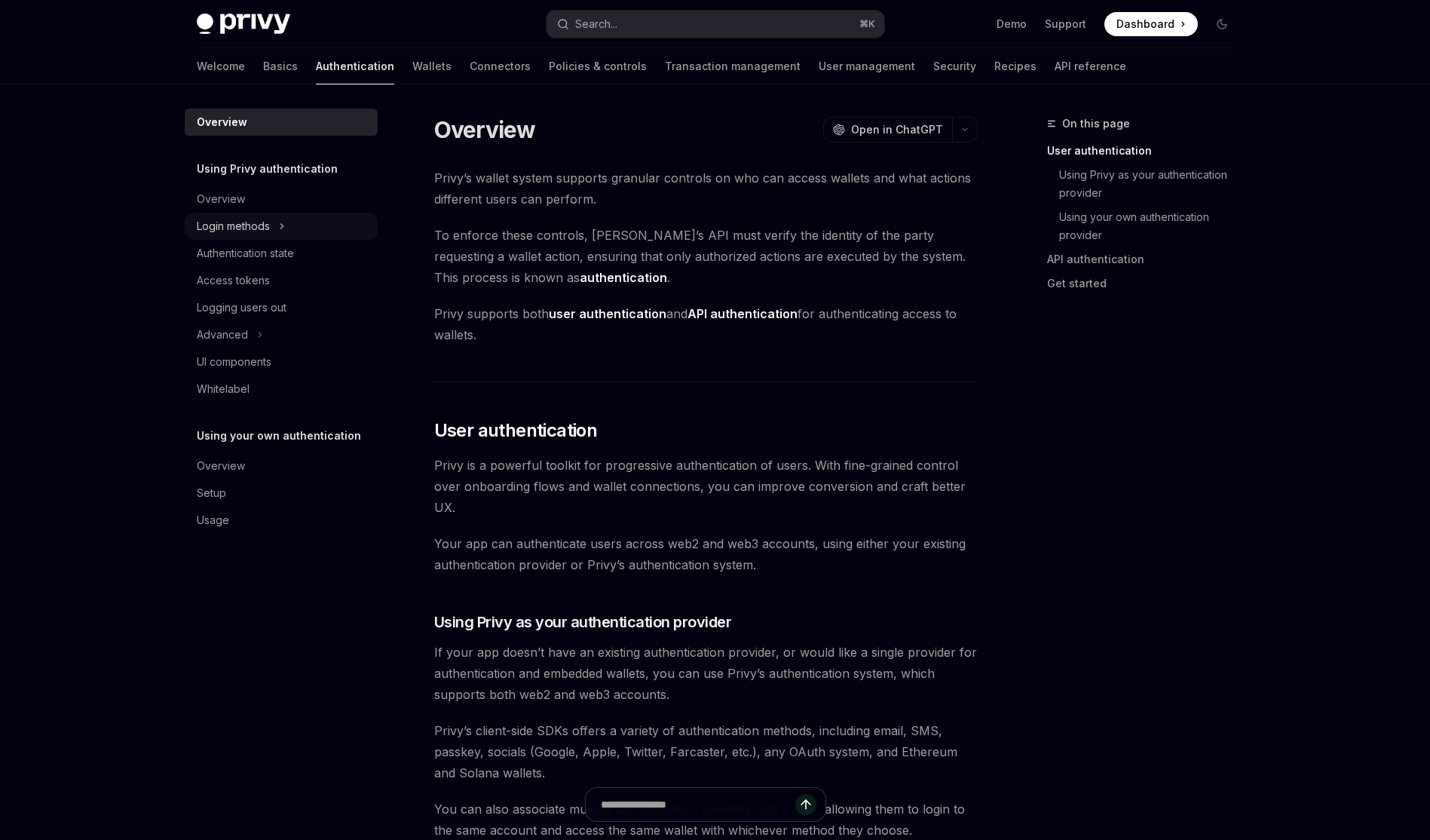
click at [289, 227] on div "Login methods" at bounding box center [281, 226] width 193 height 27
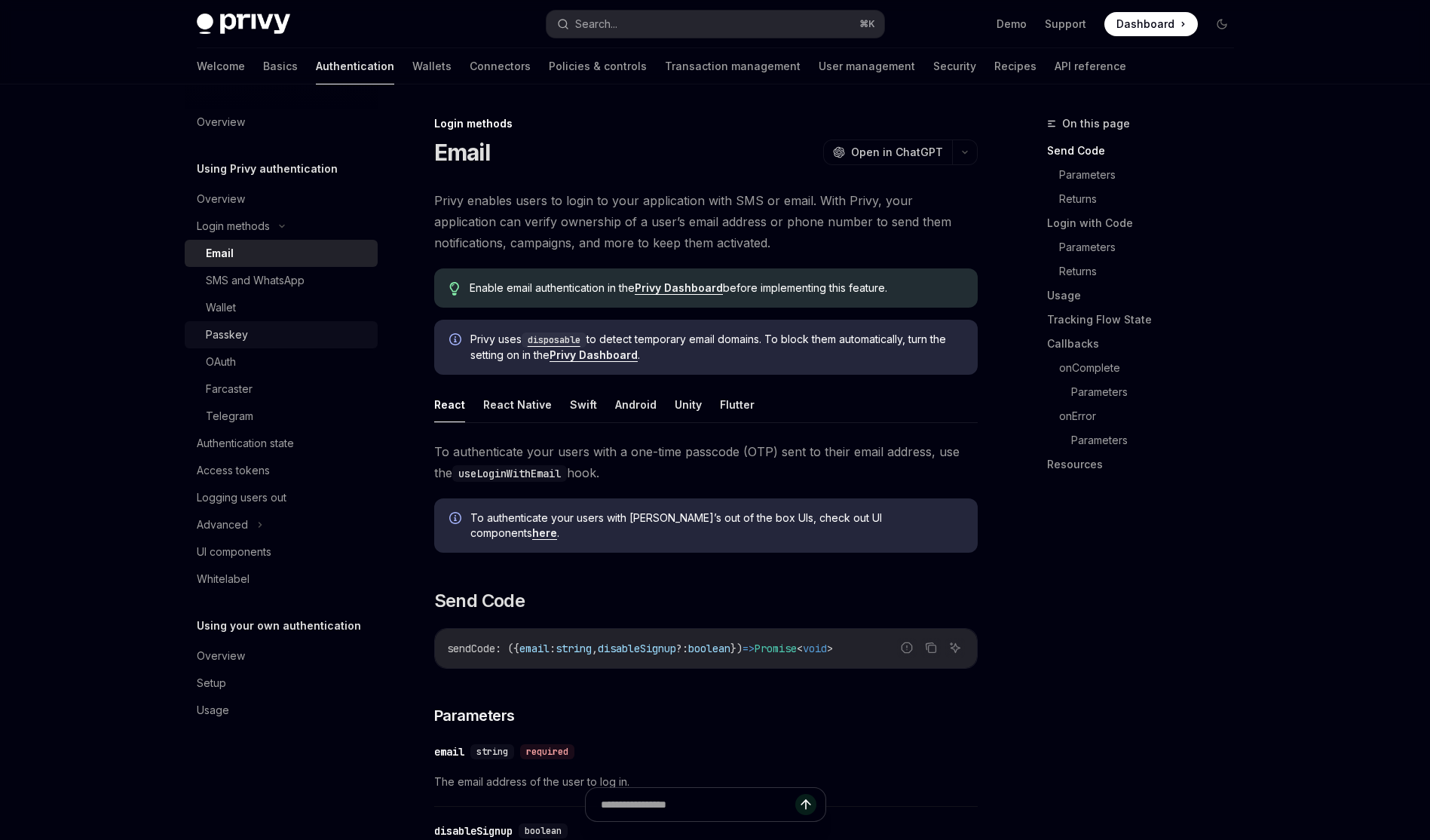
click at [266, 347] on link "Passkey" at bounding box center [281, 334] width 193 height 27
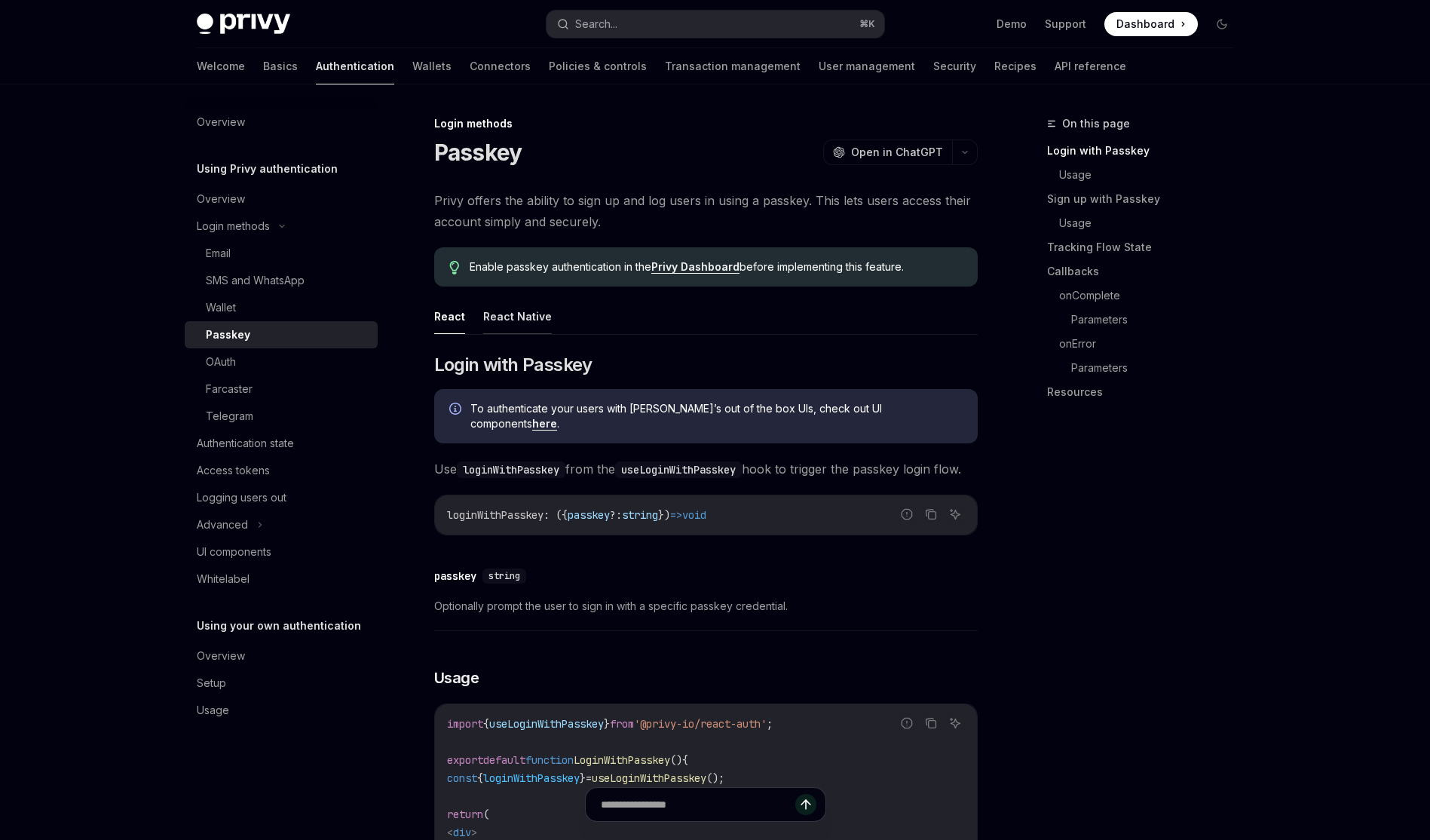
click at [504, 322] on button "React Native" at bounding box center [518, 316] width 69 height 36
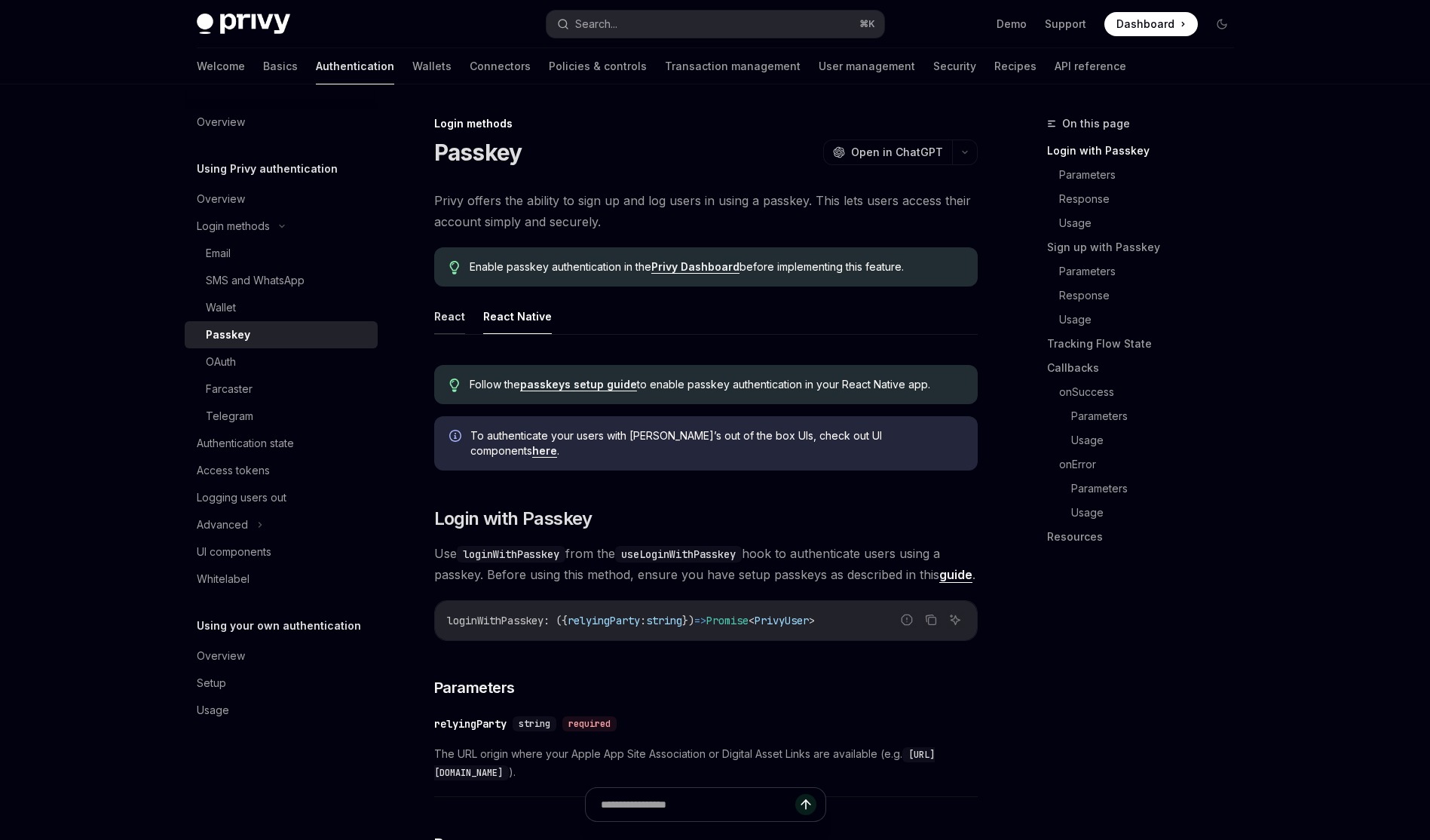
click at [455, 324] on button "React" at bounding box center [450, 316] width 31 height 36
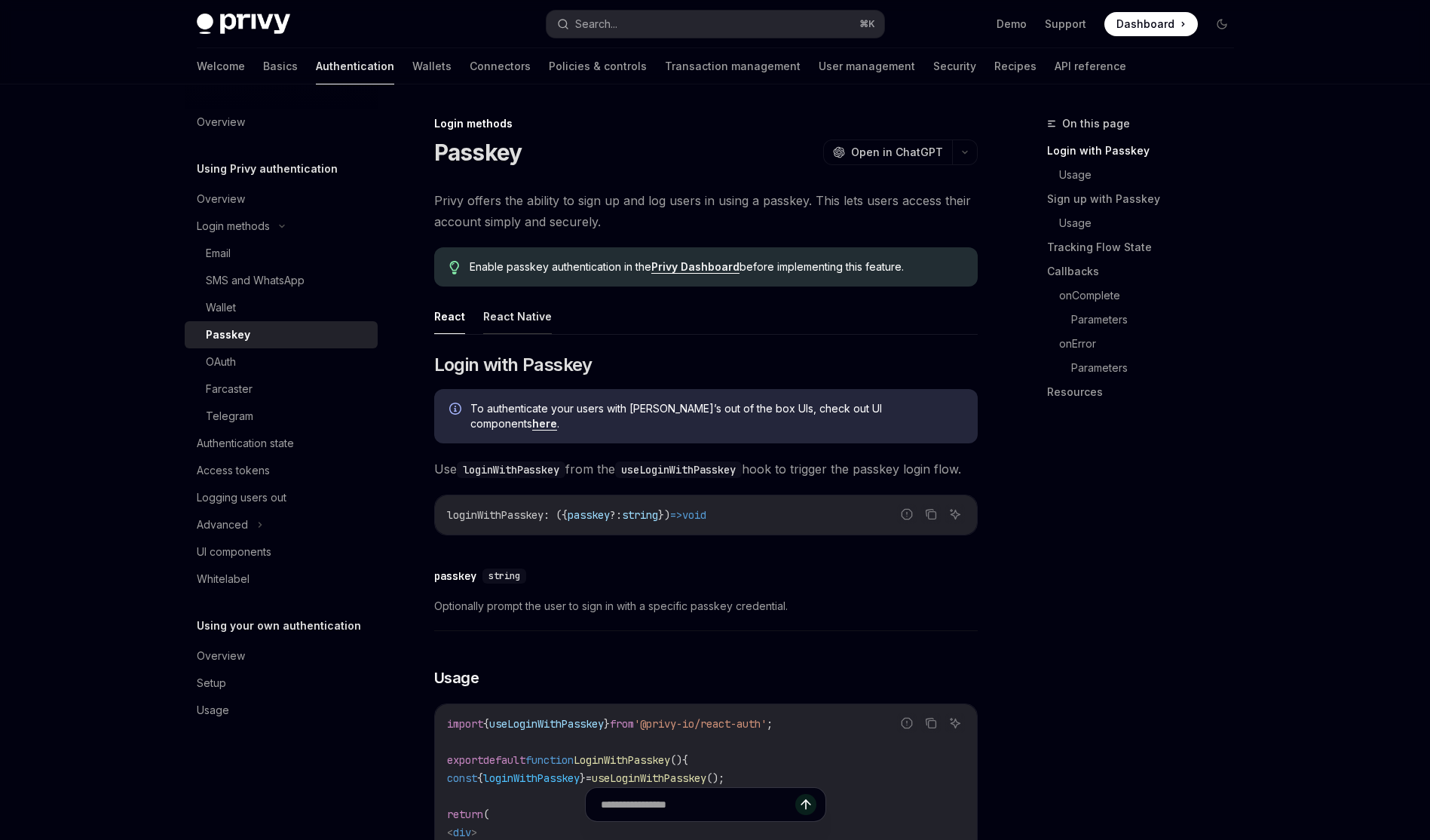
click at [500, 323] on button "React Native" at bounding box center [518, 316] width 69 height 36
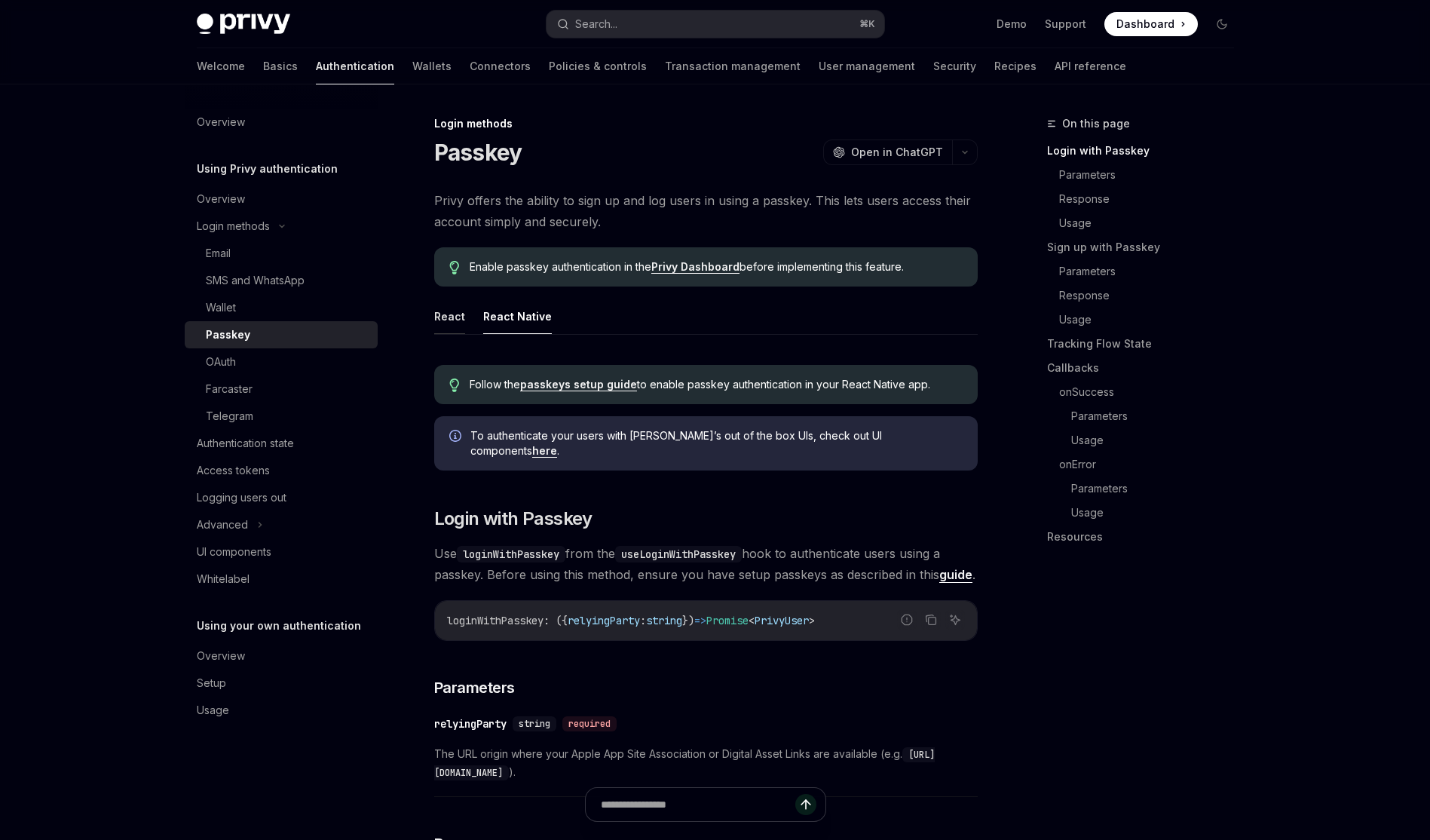
click at [441, 319] on button "React" at bounding box center [450, 316] width 31 height 36
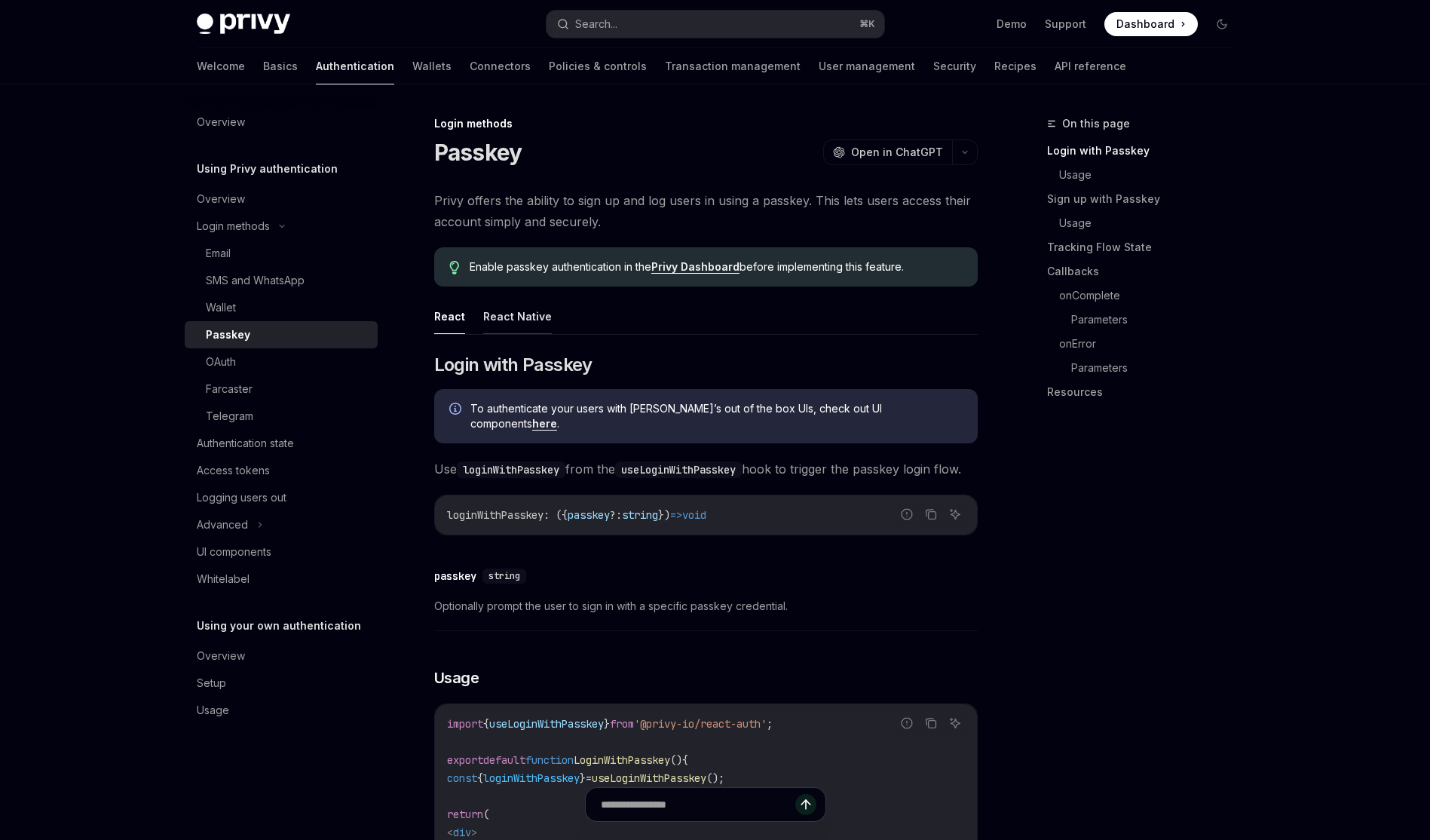
click at [491, 319] on button "React Native" at bounding box center [518, 316] width 69 height 36
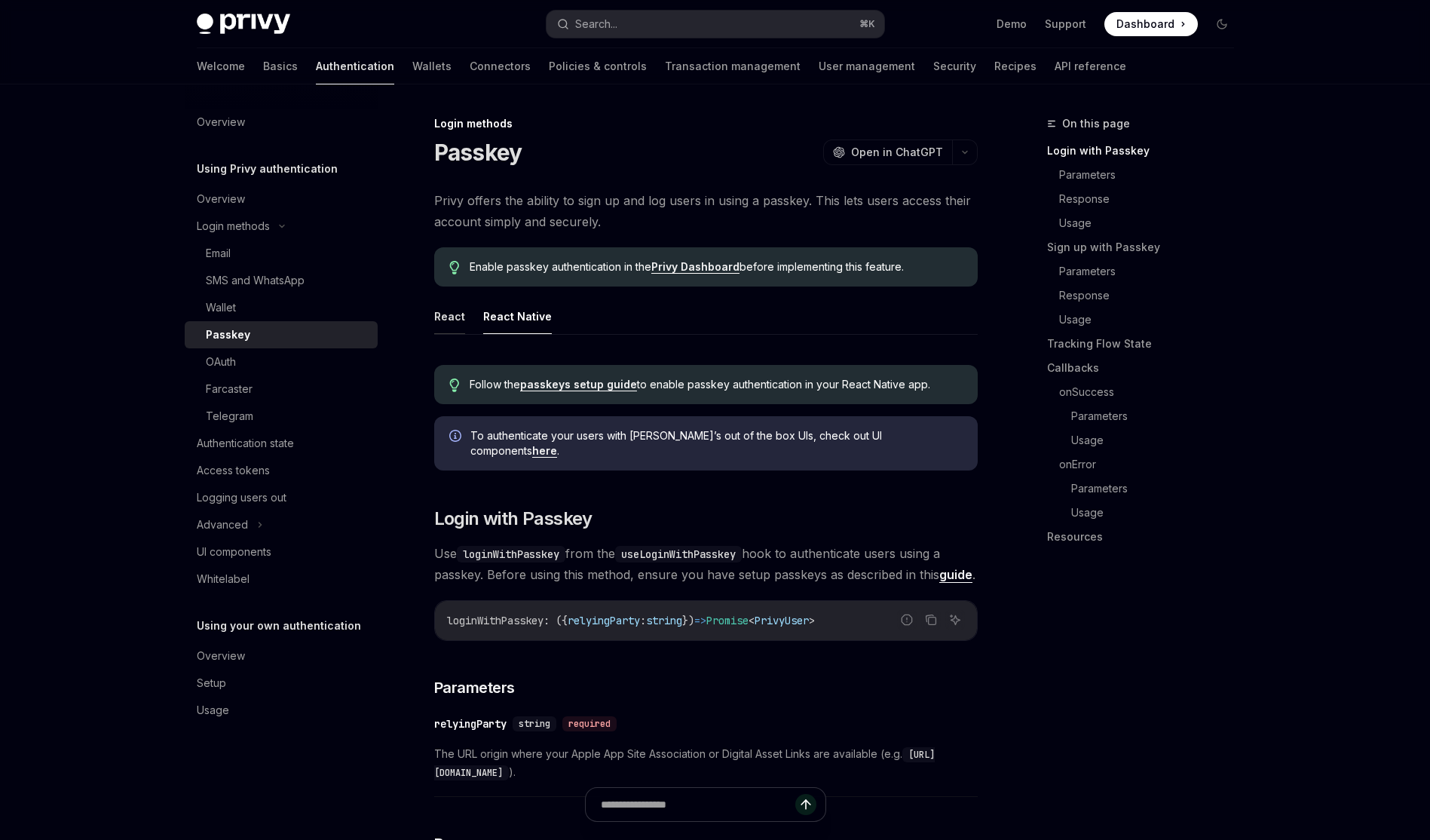
click at [441, 311] on button "React" at bounding box center [450, 316] width 31 height 36
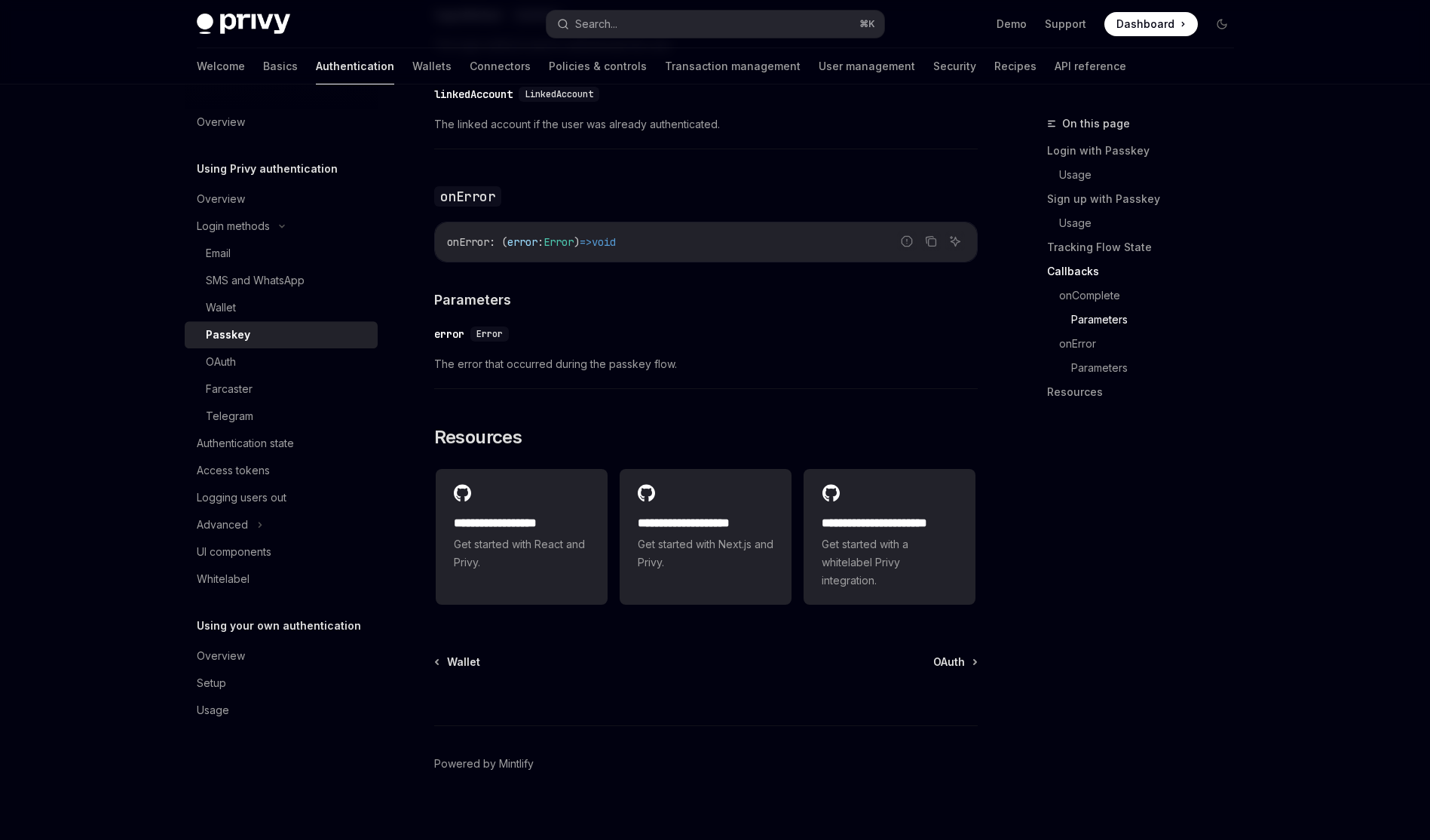
scroll to position [2459, 0]
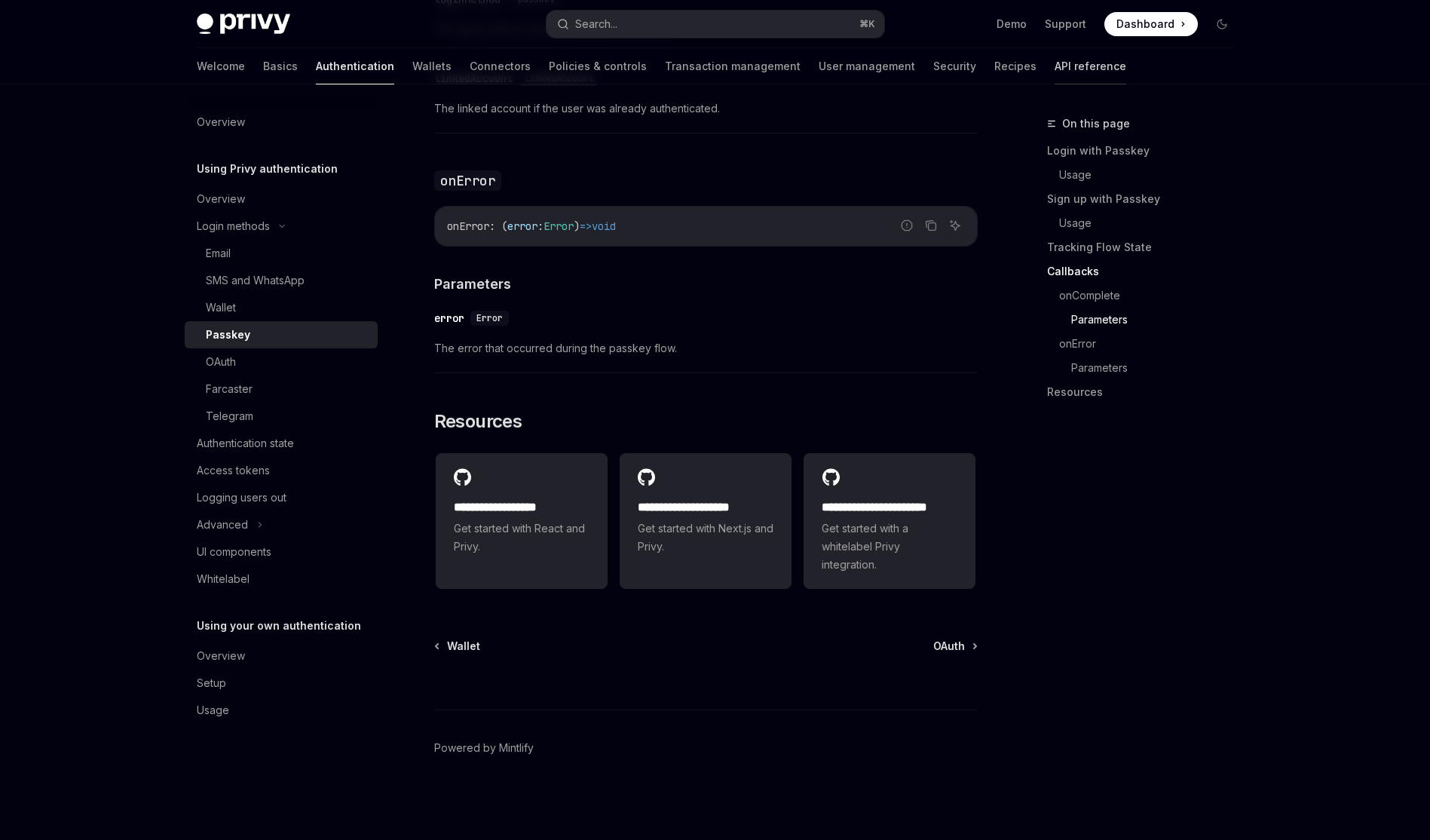
click at [1054, 71] on link "API reference" at bounding box center [1090, 66] width 72 height 36
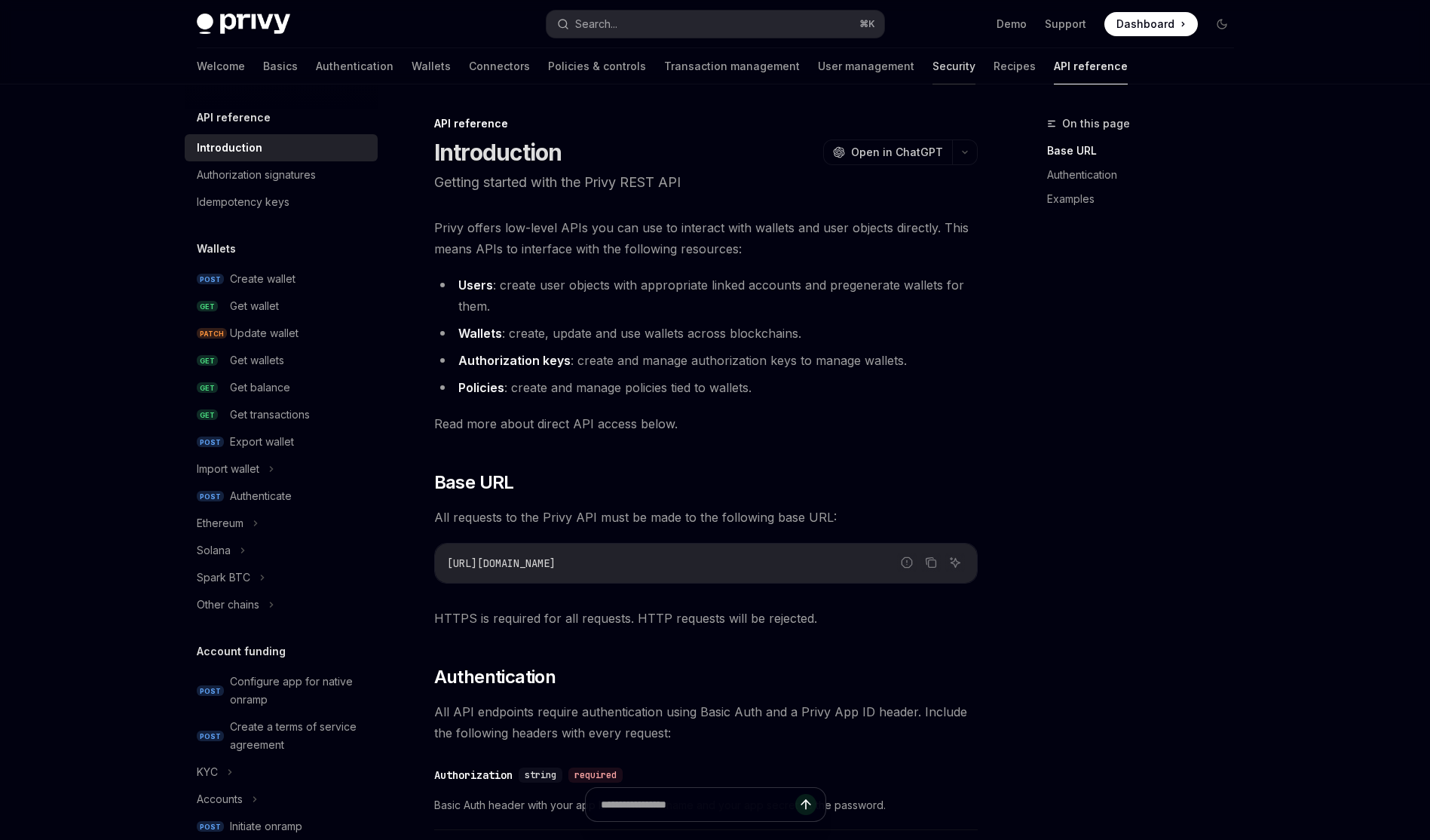
click at [933, 69] on link "Security" at bounding box center [954, 66] width 43 height 36
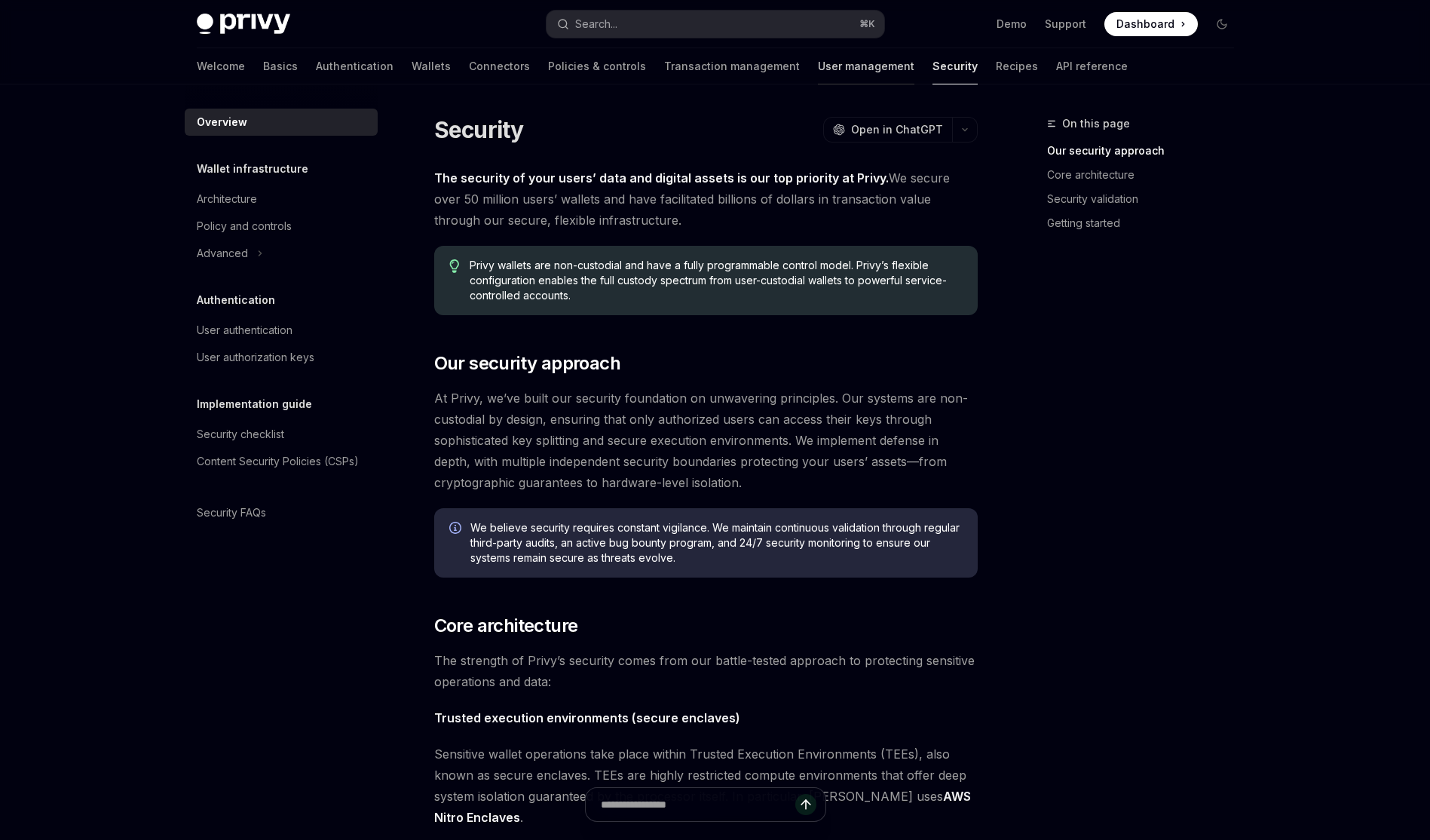
click at [817, 67] on link "User management" at bounding box center [866, 66] width 97 height 36
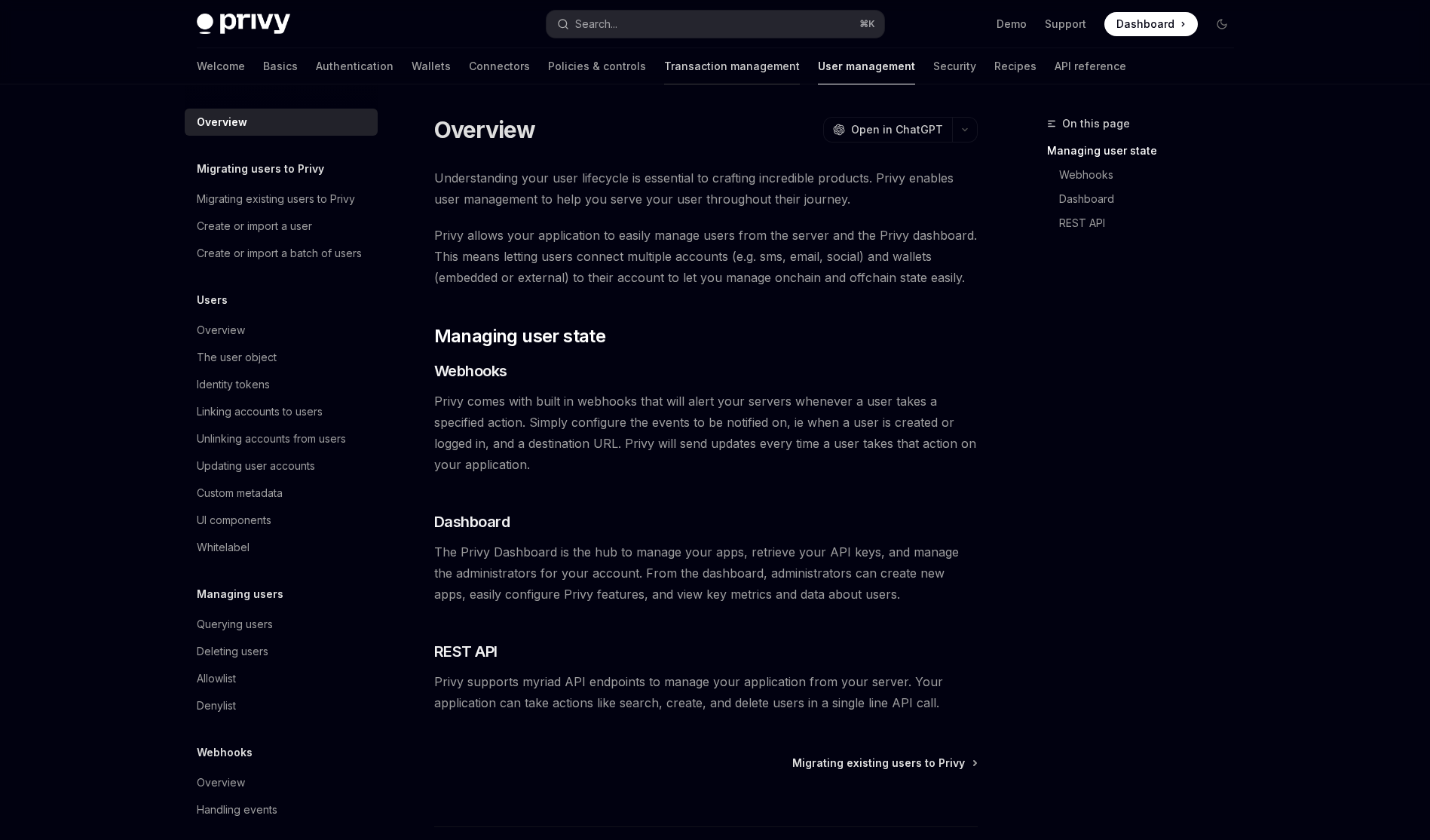
click at [664, 64] on link "Transaction management" at bounding box center [732, 66] width 135 height 36
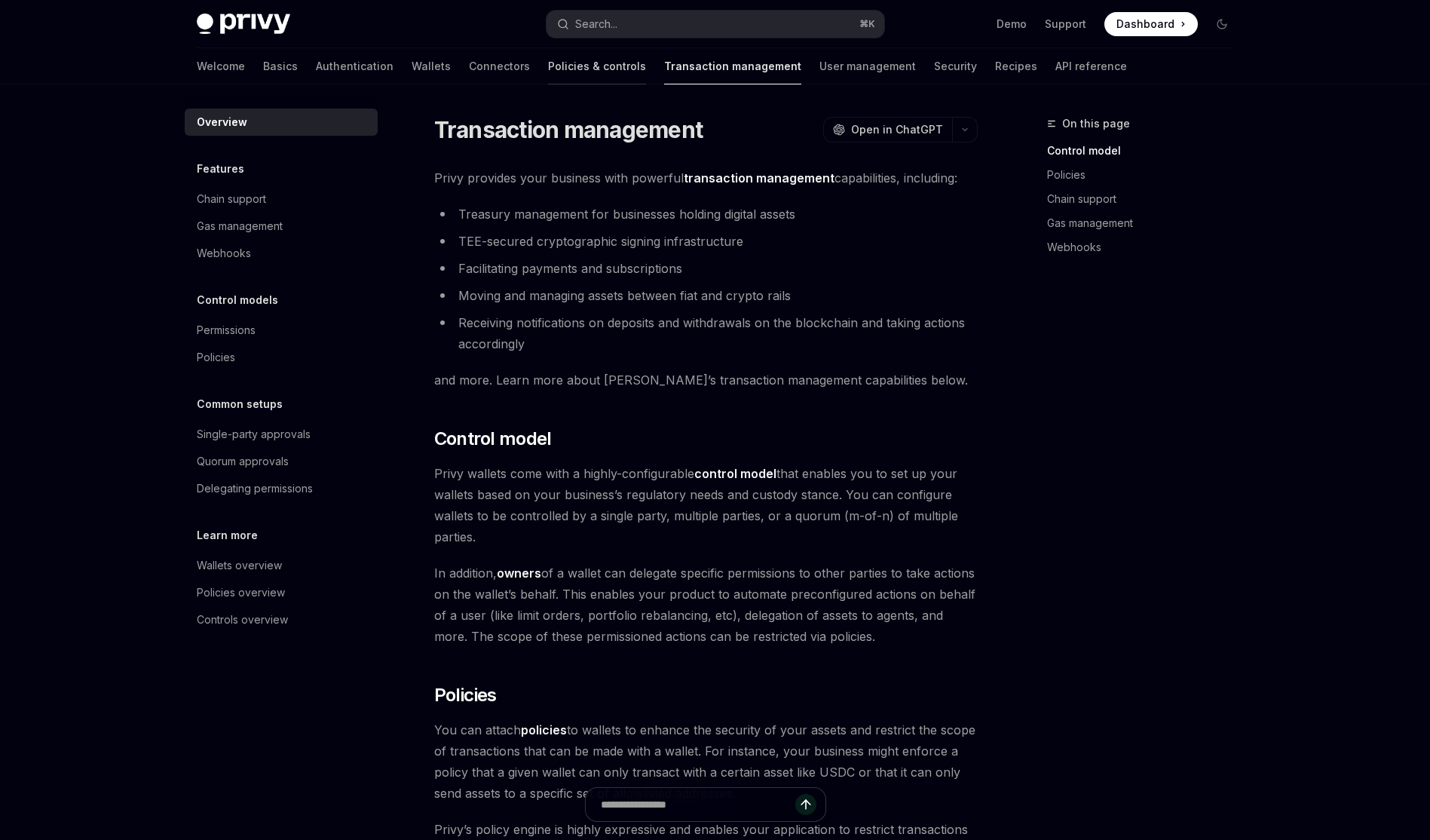
click at [548, 67] on link "Policies & controls" at bounding box center [597, 66] width 98 height 36
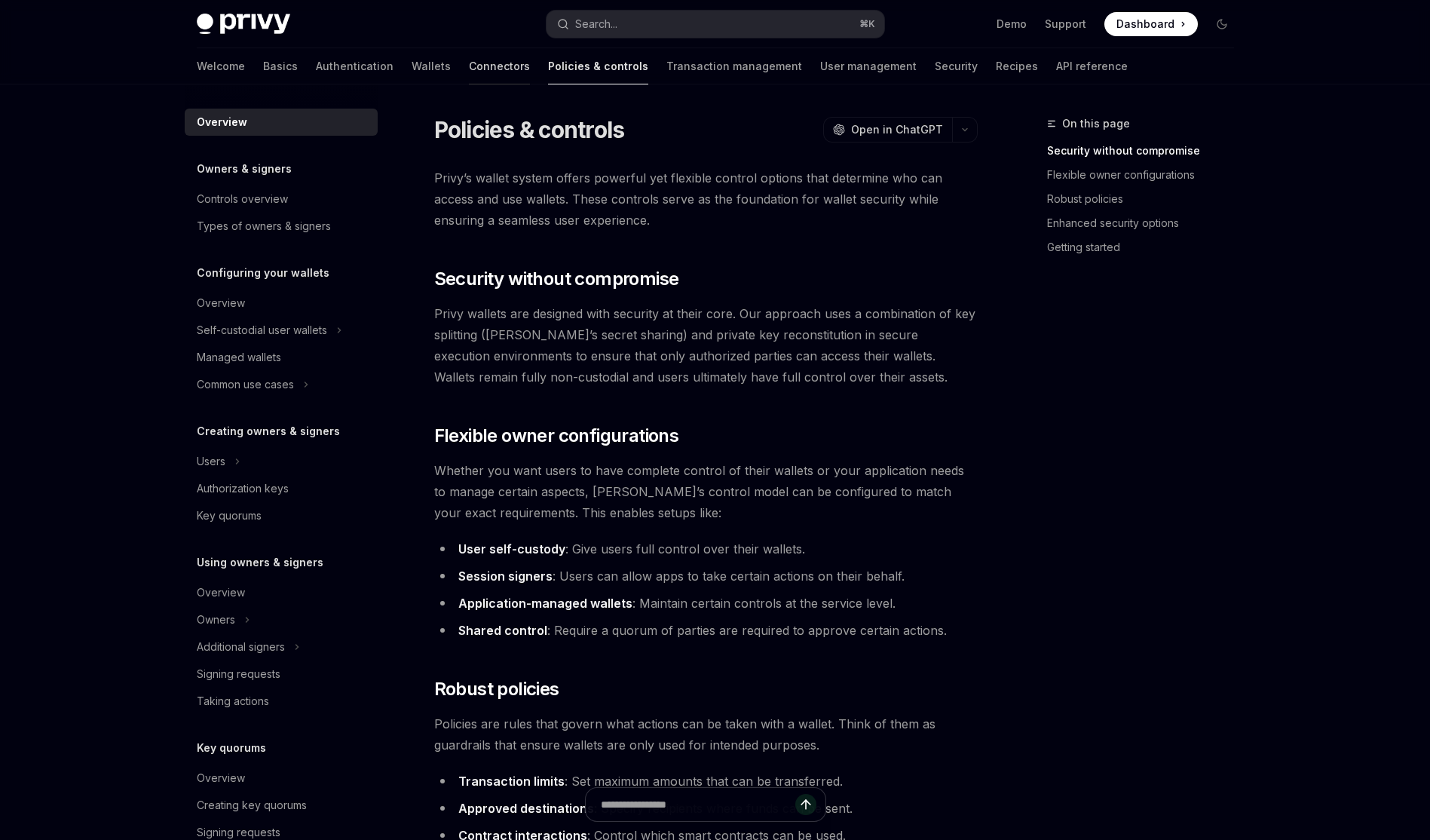
click at [469, 72] on link "Connectors" at bounding box center [499, 66] width 61 height 36
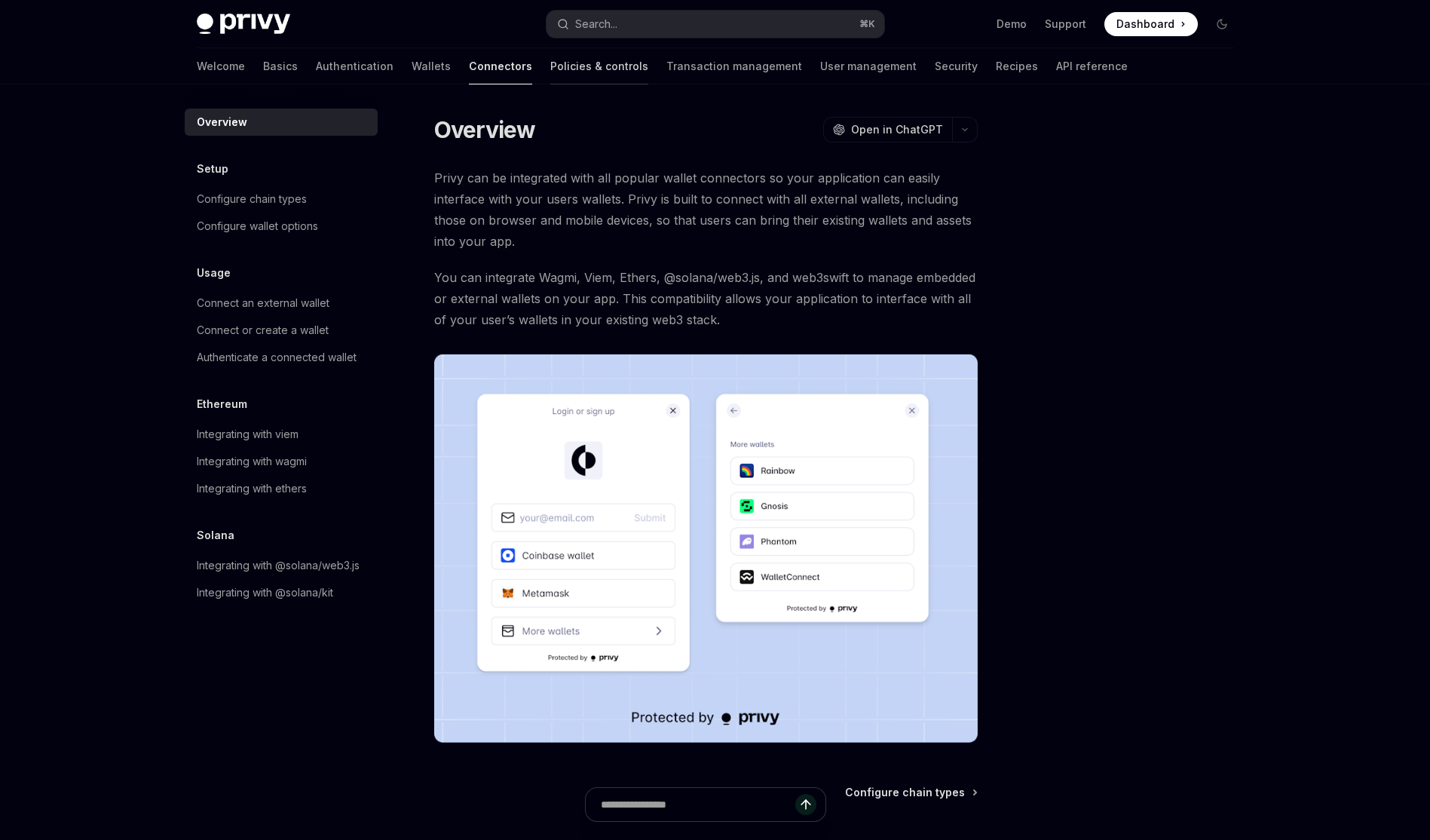
click at [550, 70] on link "Policies & controls" at bounding box center [599, 66] width 98 height 36
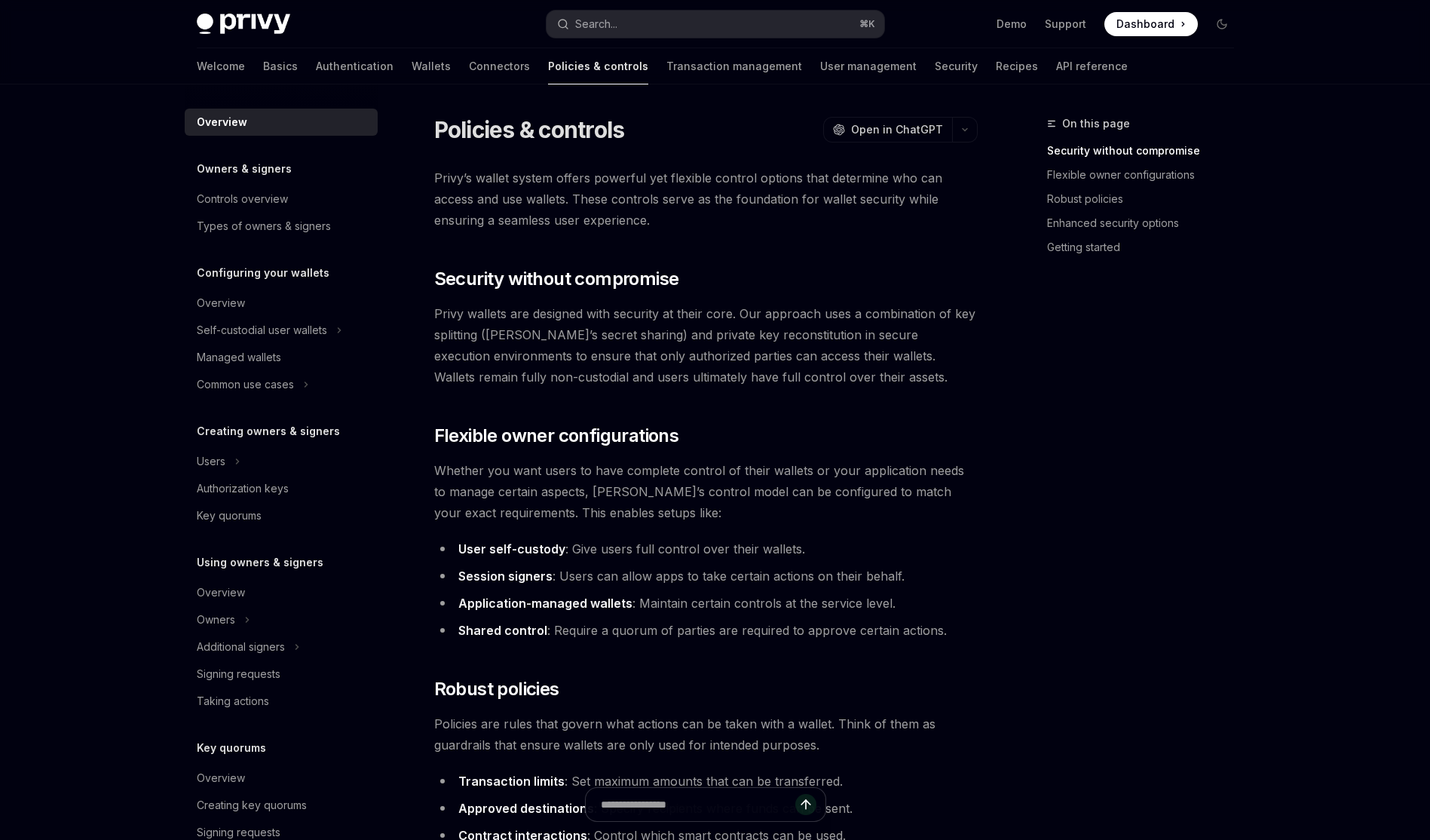
click at [412, 66] on link "Wallets" at bounding box center [431, 66] width 39 height 36
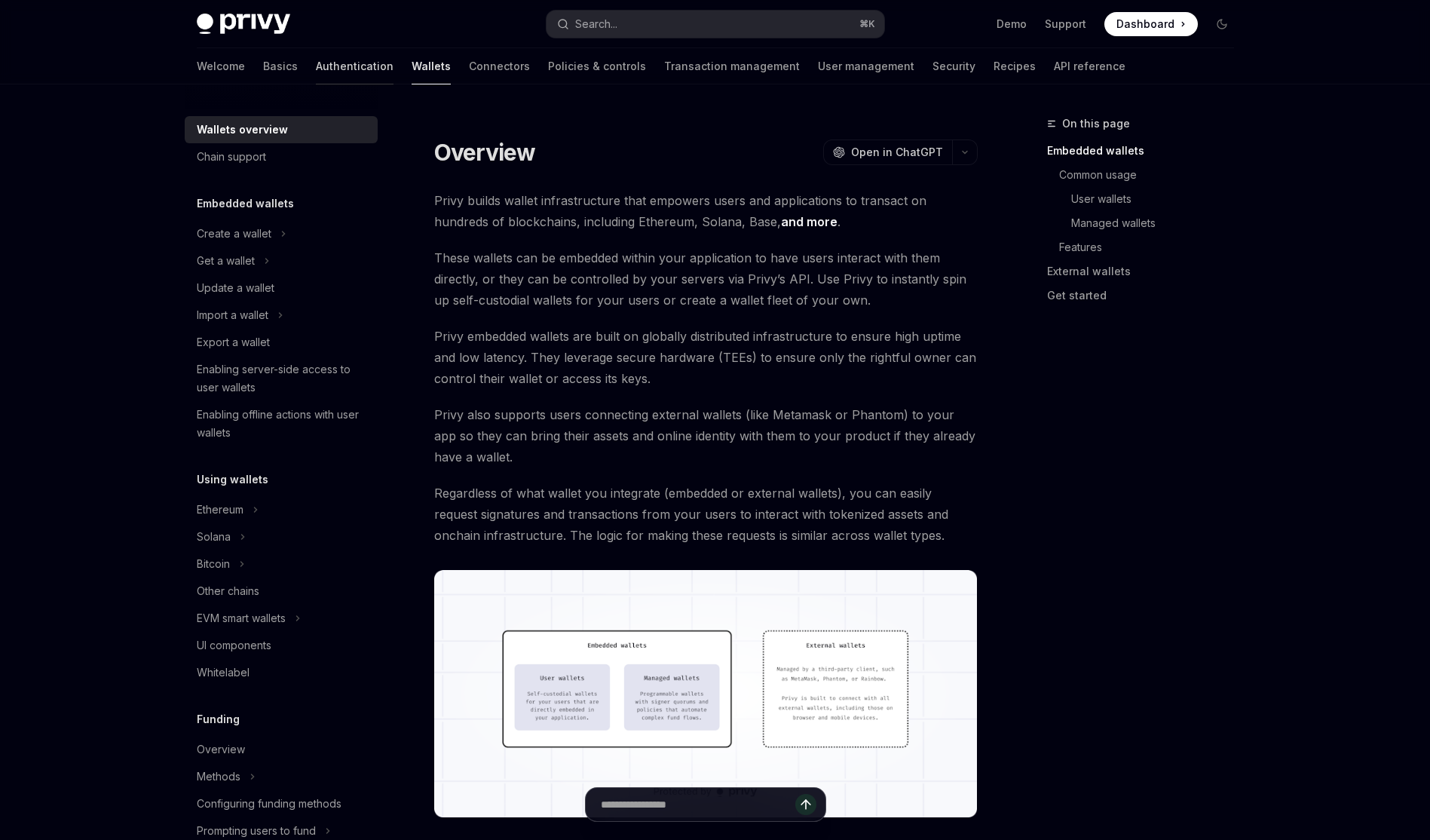
click at [316, 72] on link "Authentication" at bounding box center [355, 66] width 78 height 36
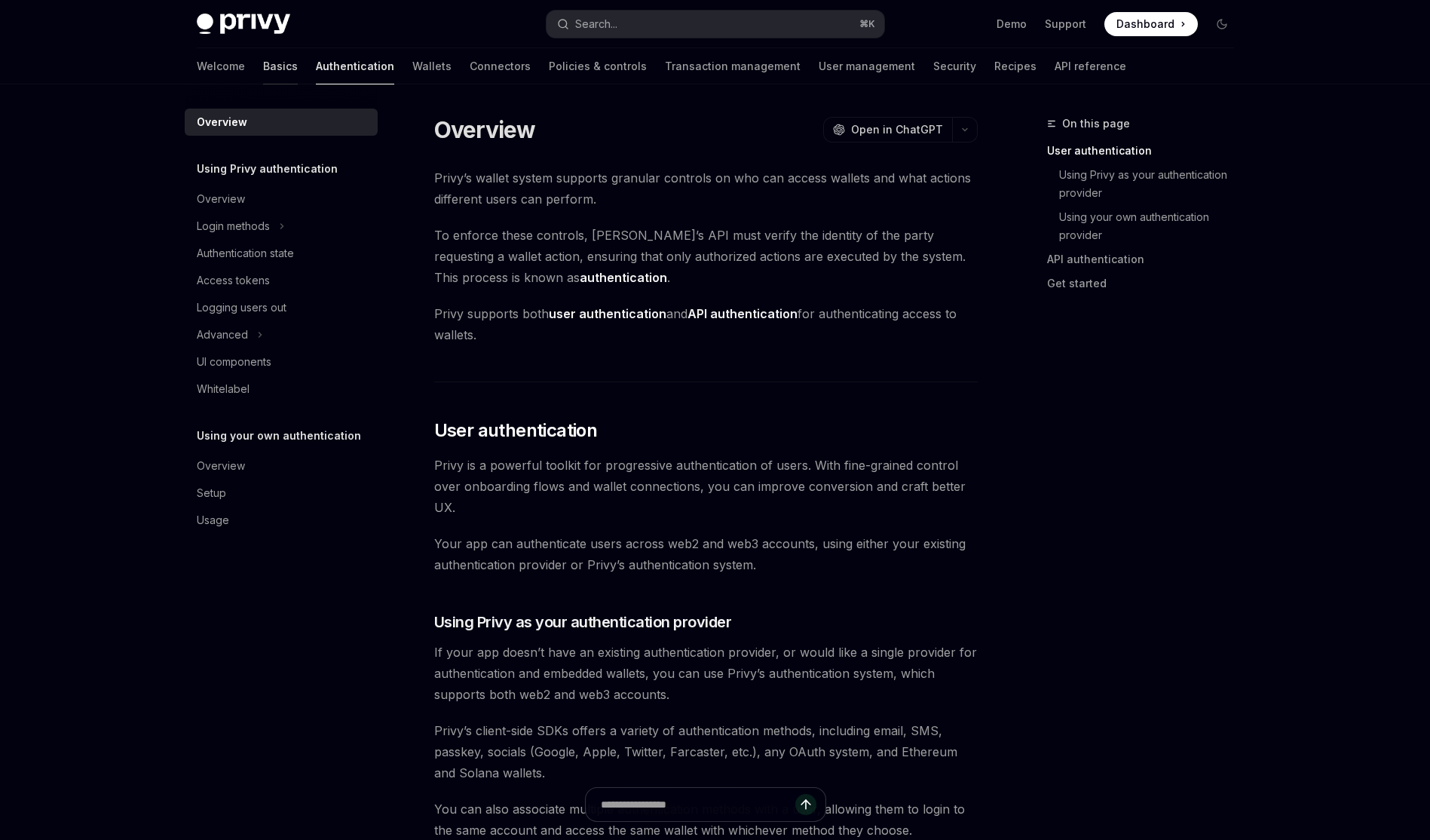
click at [263, 72] on link "Basics" at bounding box center [280, 66] width 35 height 36
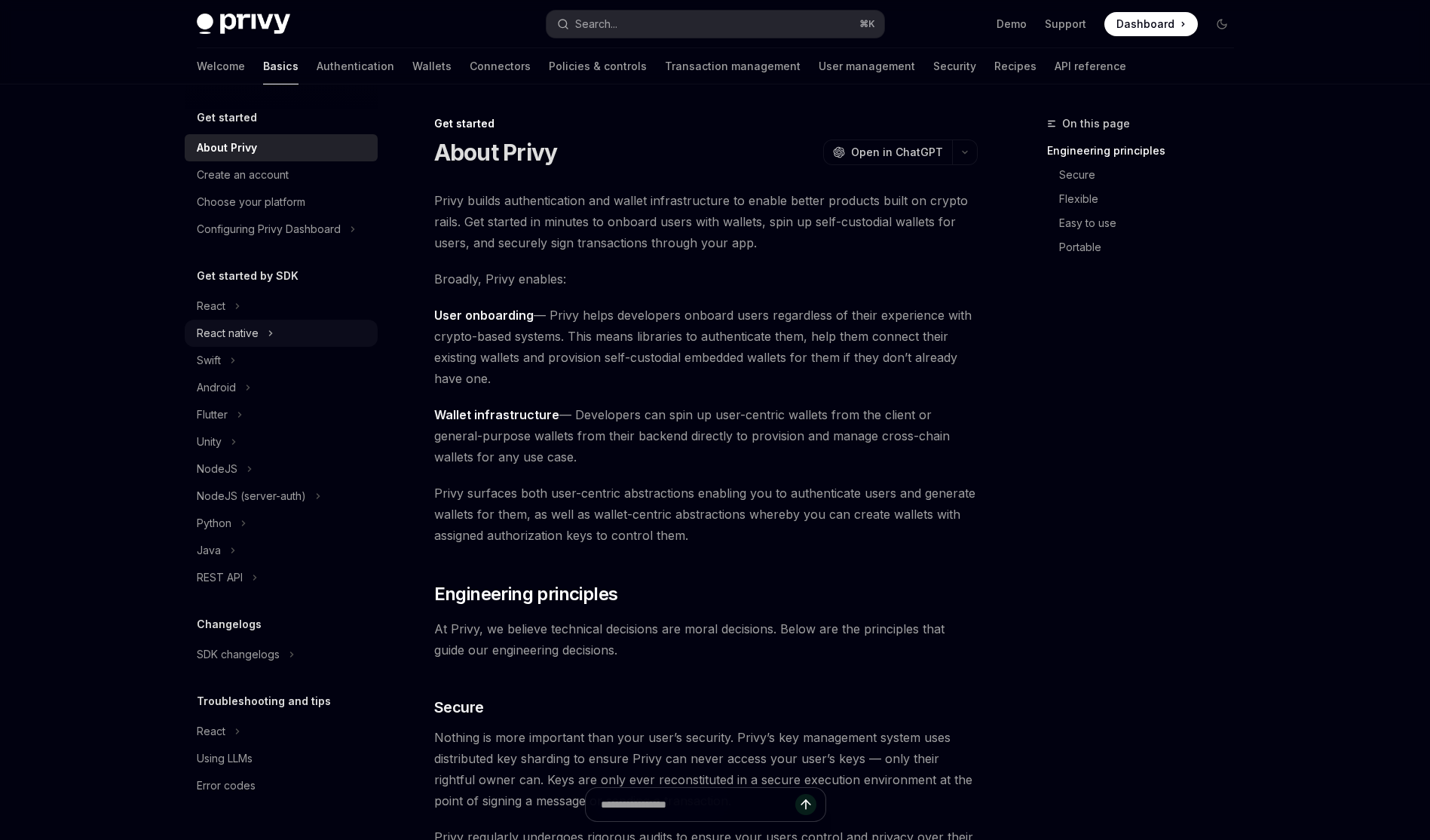
click at [260, 327] on div "React native" at bounding box center [281, 332] width 193 height 27
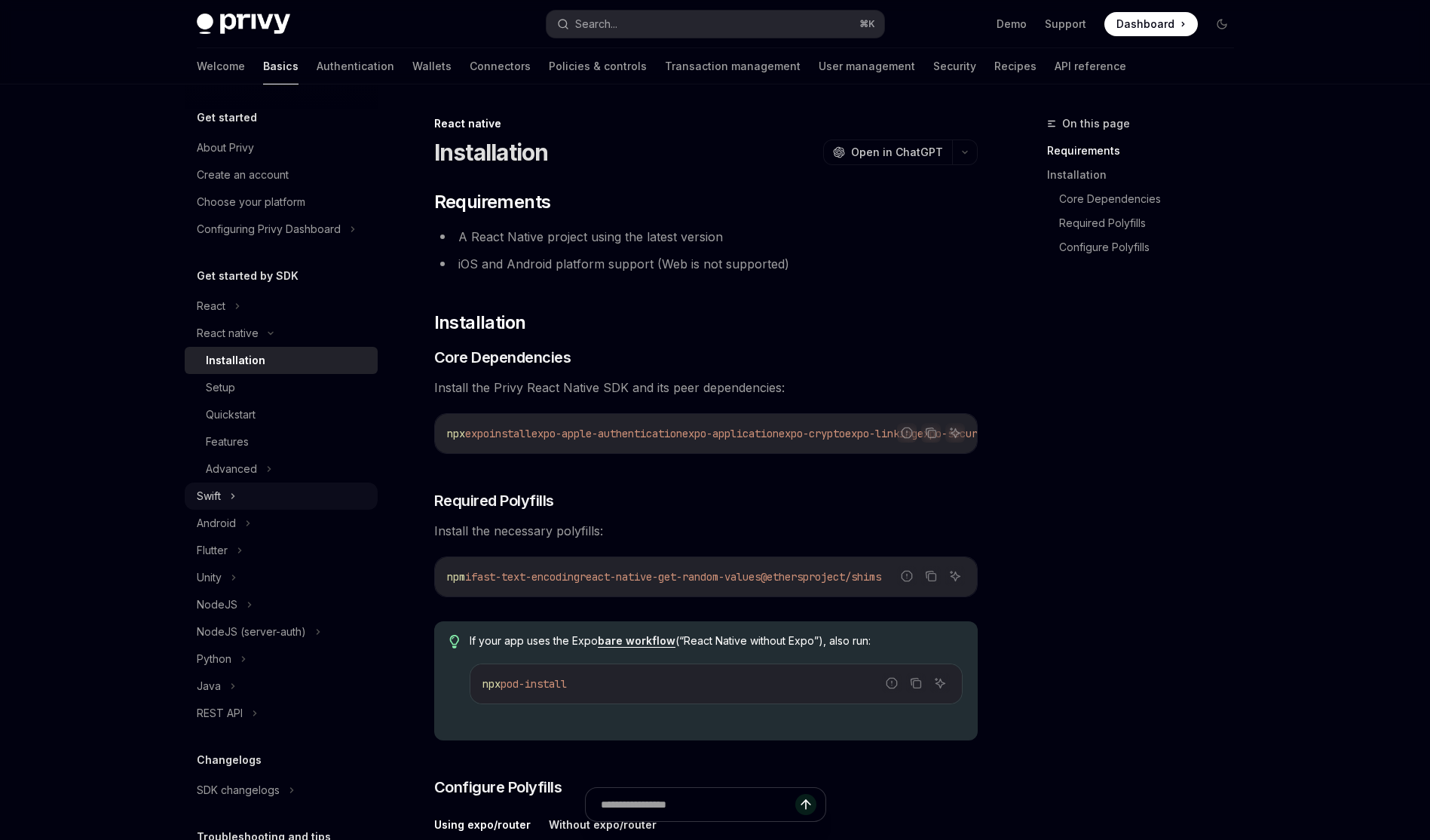
click at [267, 498] on div "Swift" at bounding box center [281, 496] width 193 height 27
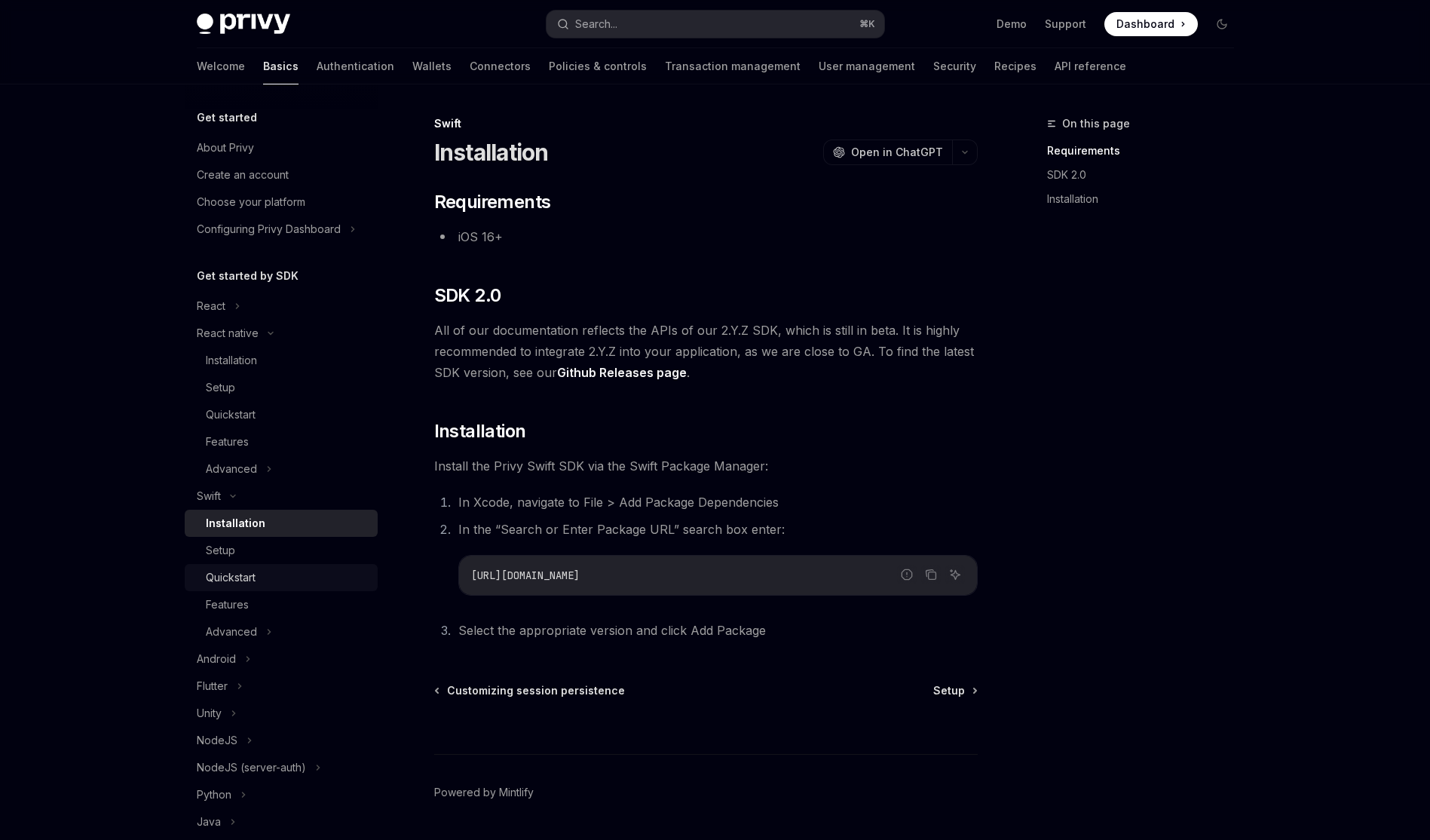
click at [256, 566] on link "Quickstart" at bounding box center [281, 577] width 193 height 27
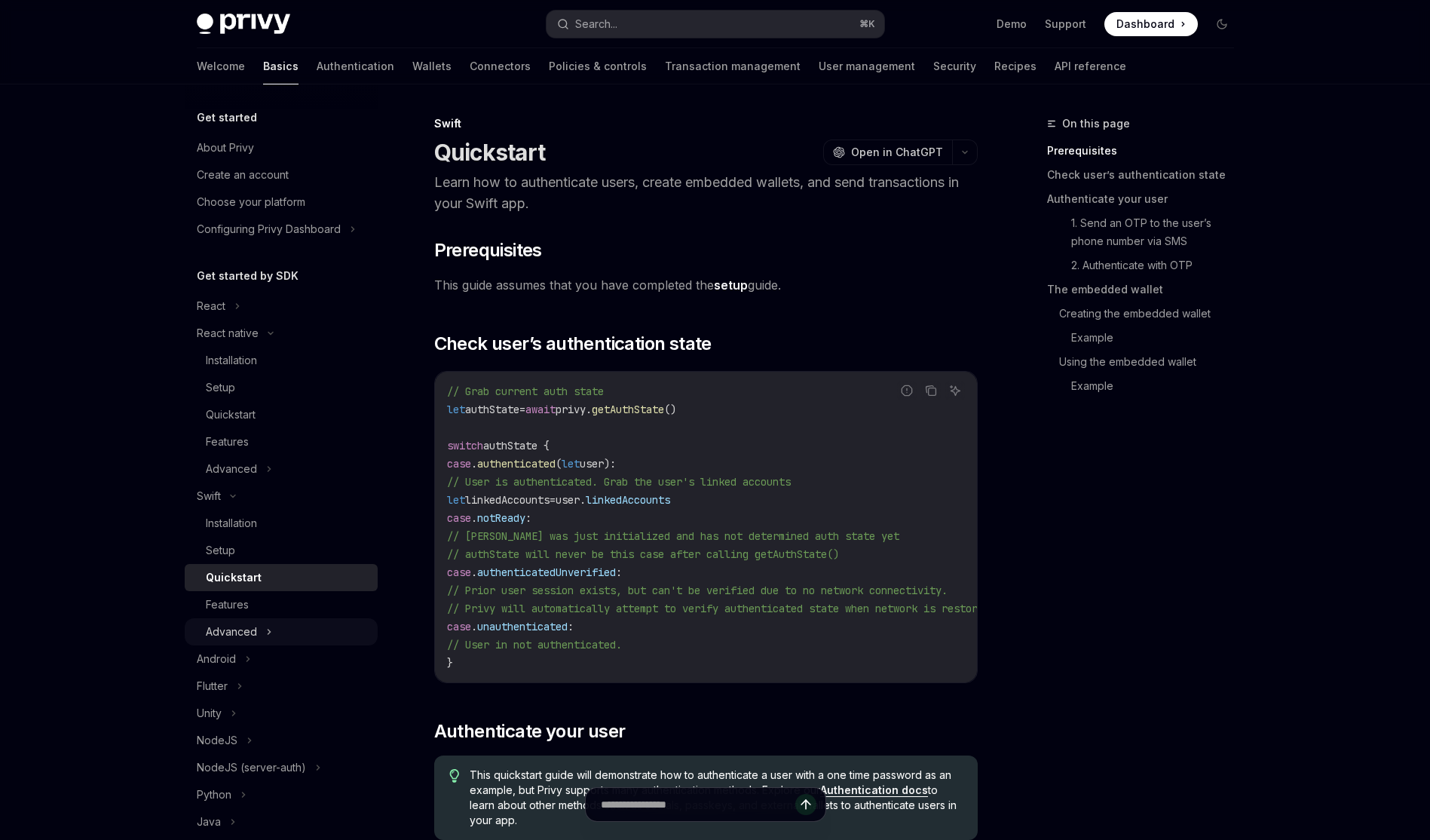
click at [250, 627] on div "Advanced" at bounding box center [231, 631] width 51 height 18
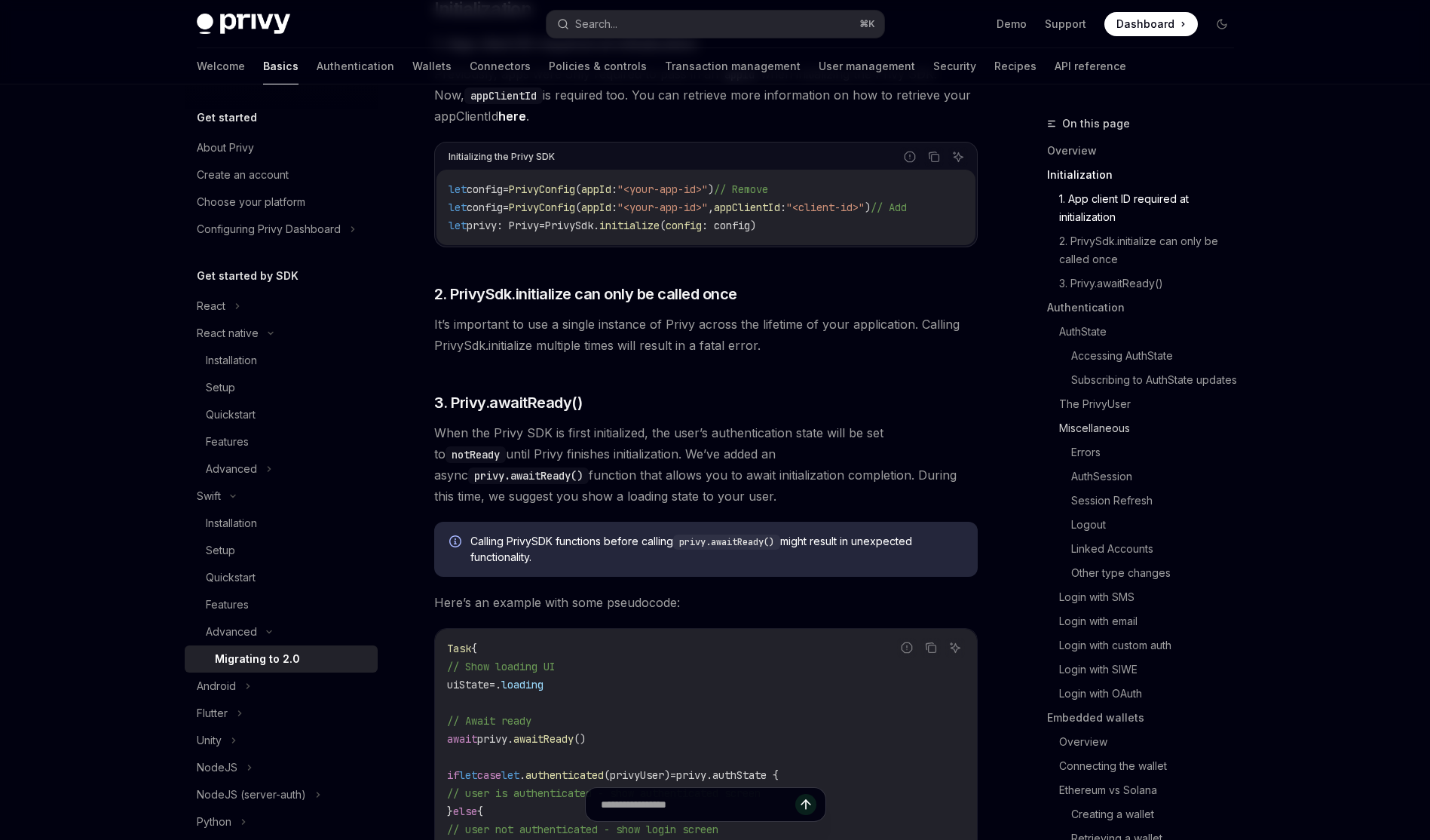
scroll to position [89, 0]
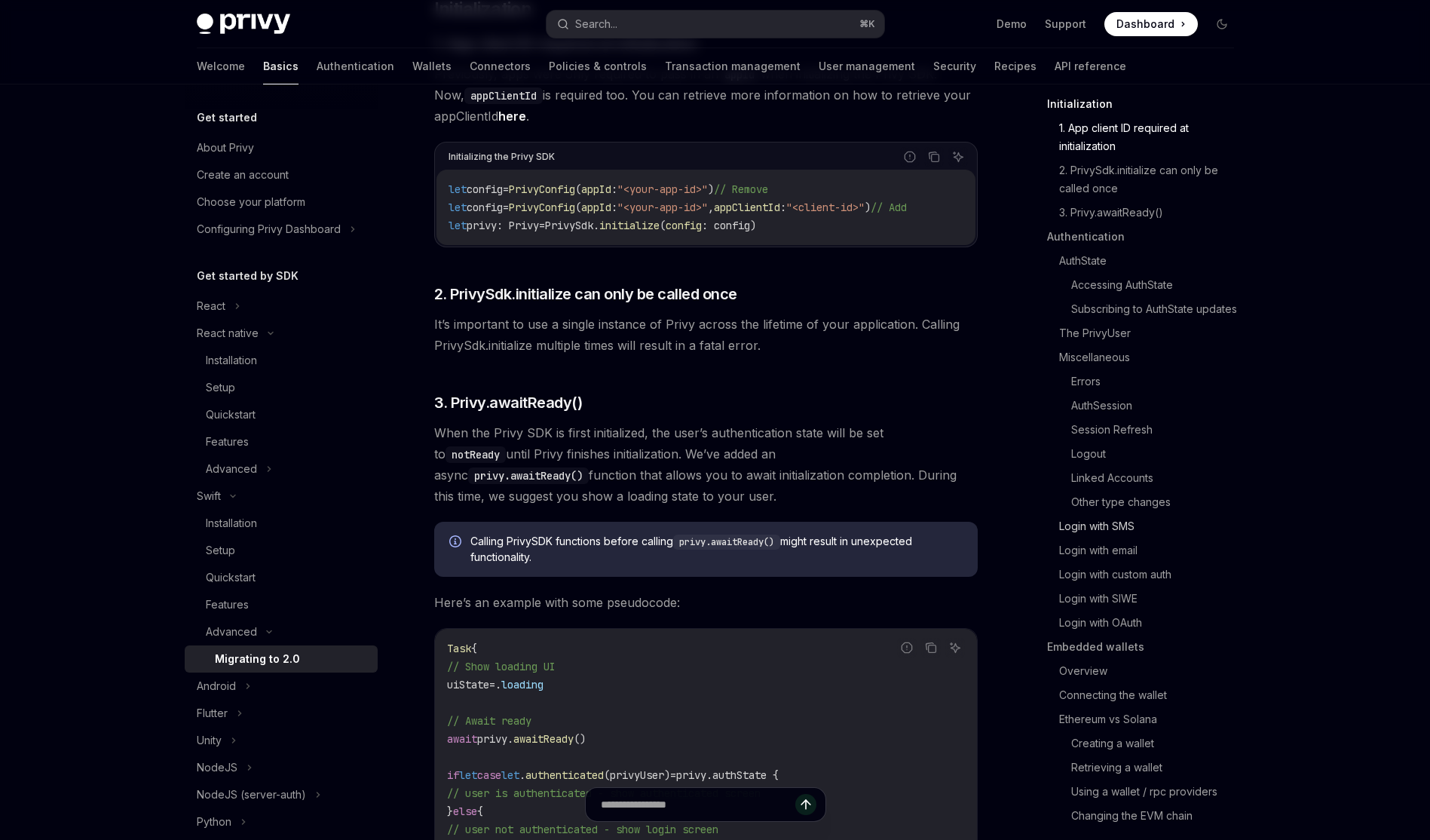
click at [1123, 533] on link "Login with SMS" at bounding box center [1152, 525] width 187 height 24
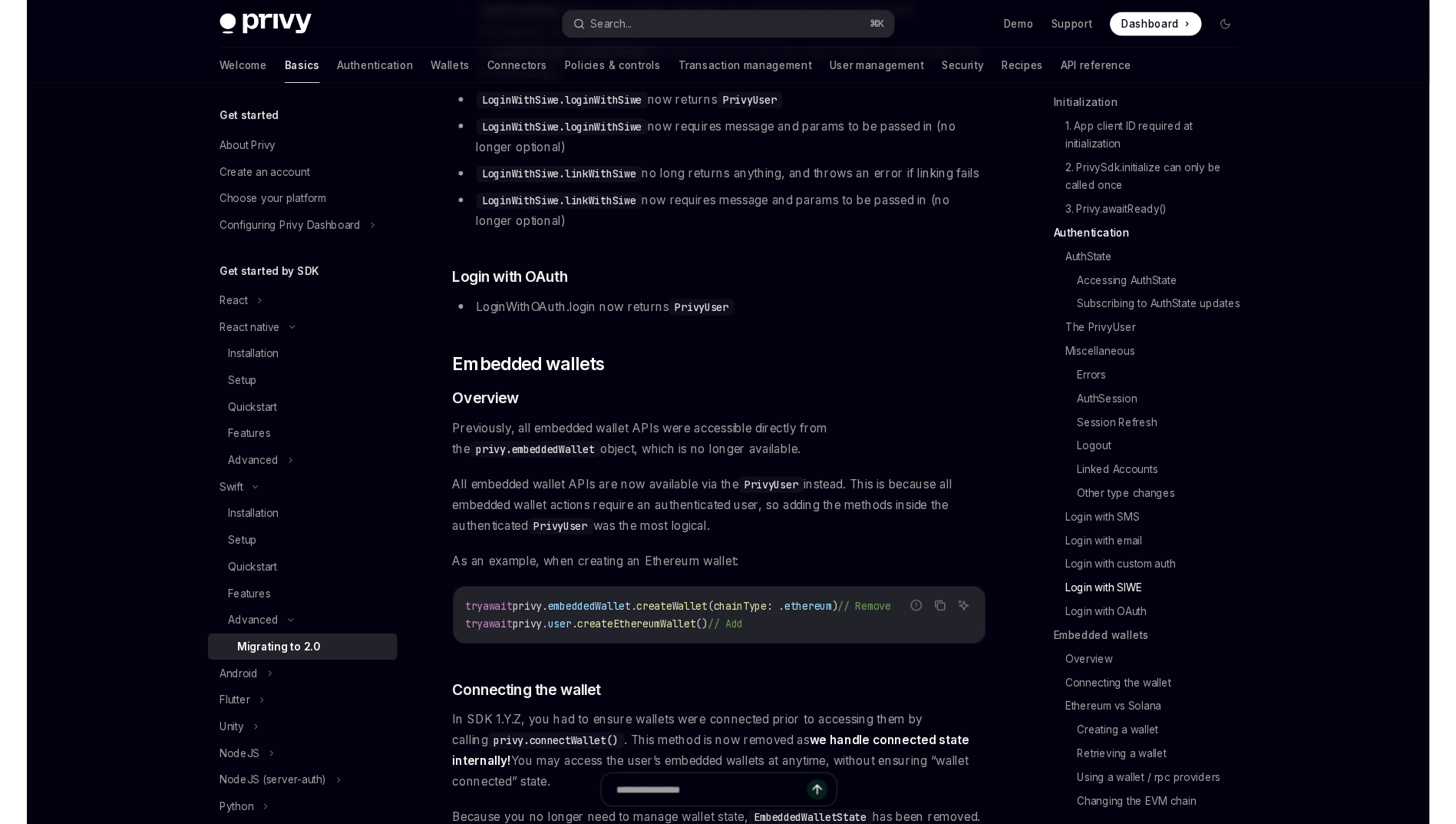
scroll to position [4570, 0]
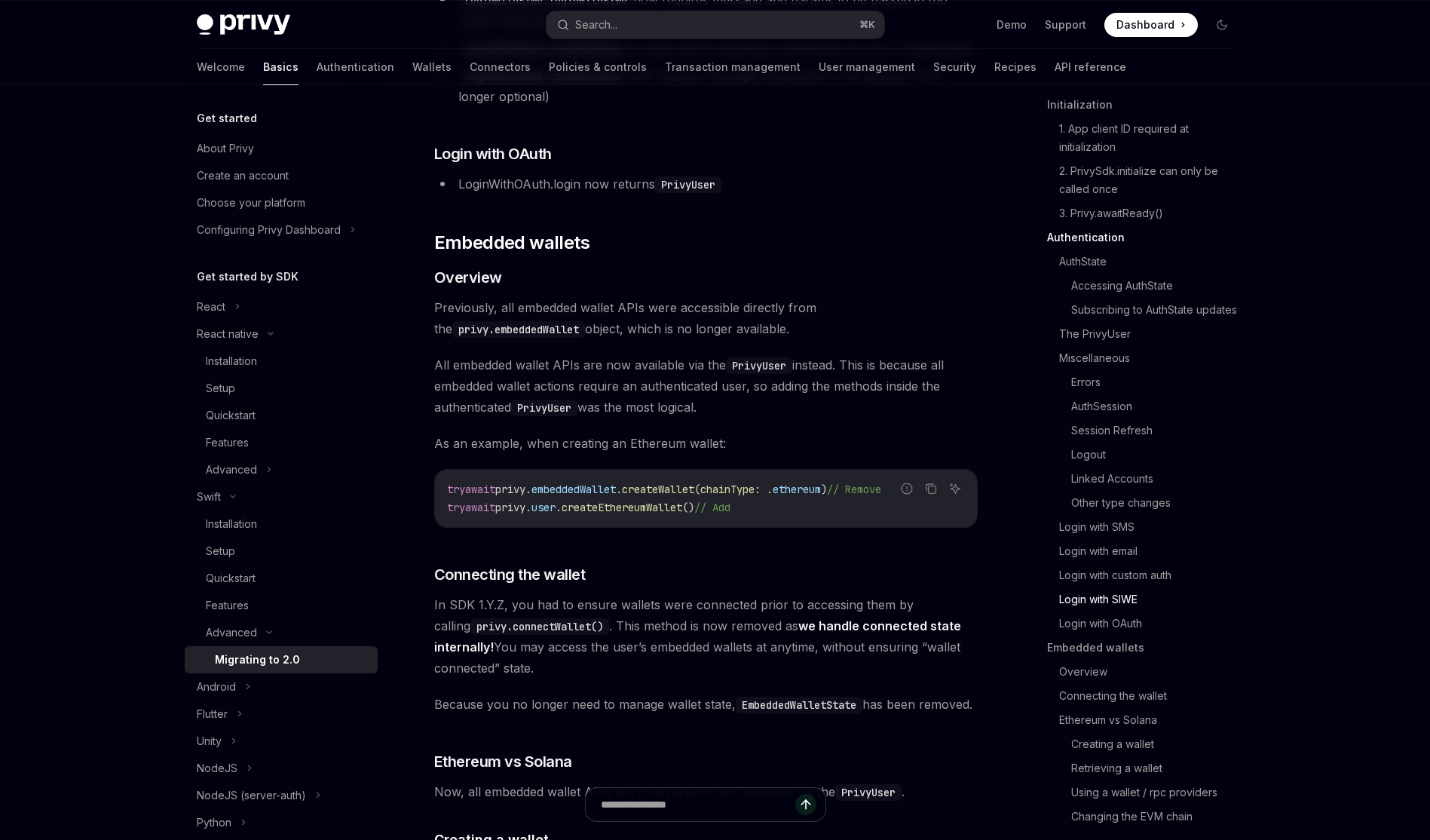
click at [779, 297] on span "Previously, all embedded wallet APIs were accessible directly from the privy.em…" at bounding box center [706, 318] width 543 height 42
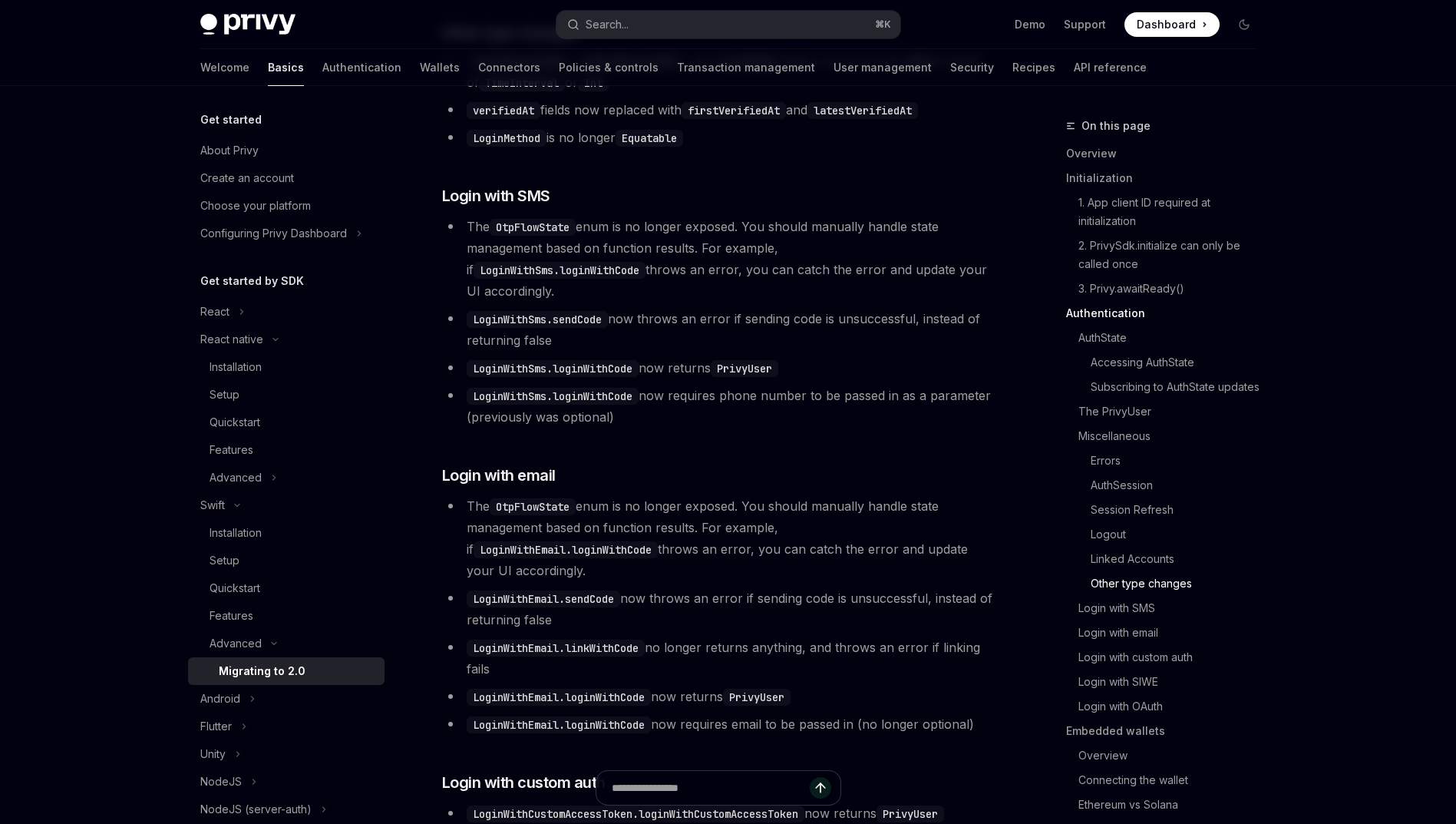
scroll to position [3879, 0]
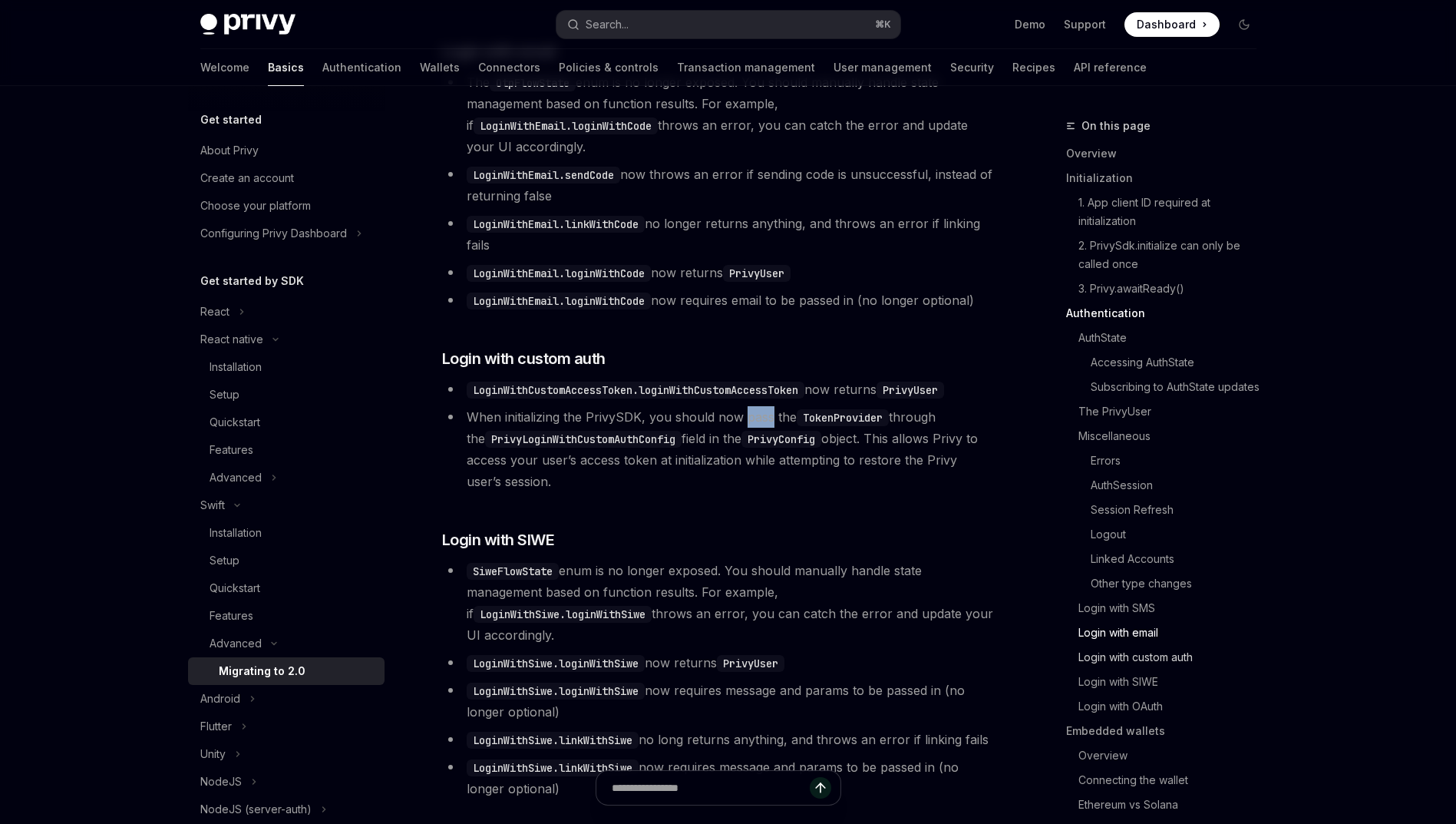
click at [1145, 669] on link "Login with custom auth" at bounding box center [1173, 657] width 190 height 25
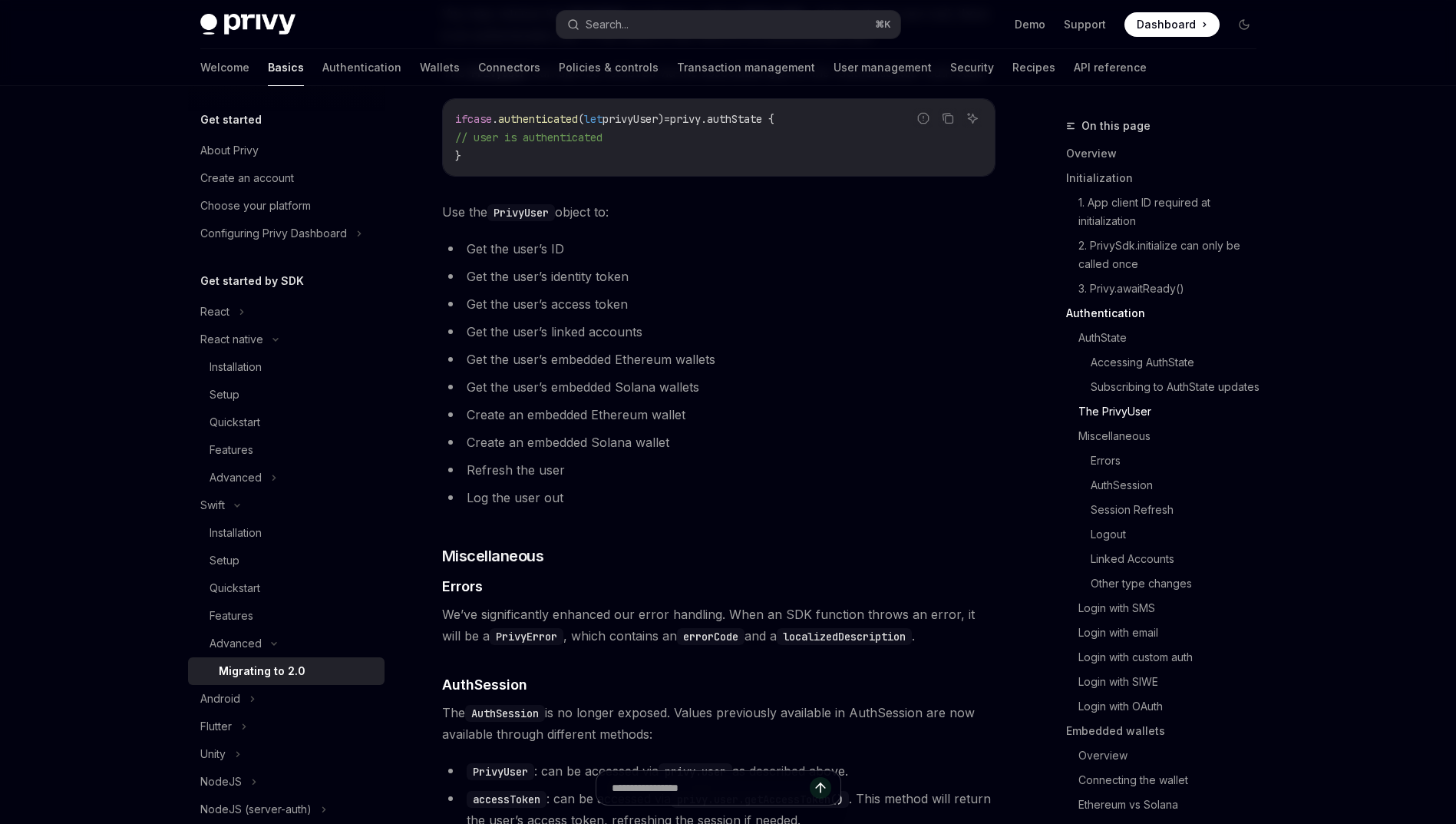
scroll to position [2188, 0]
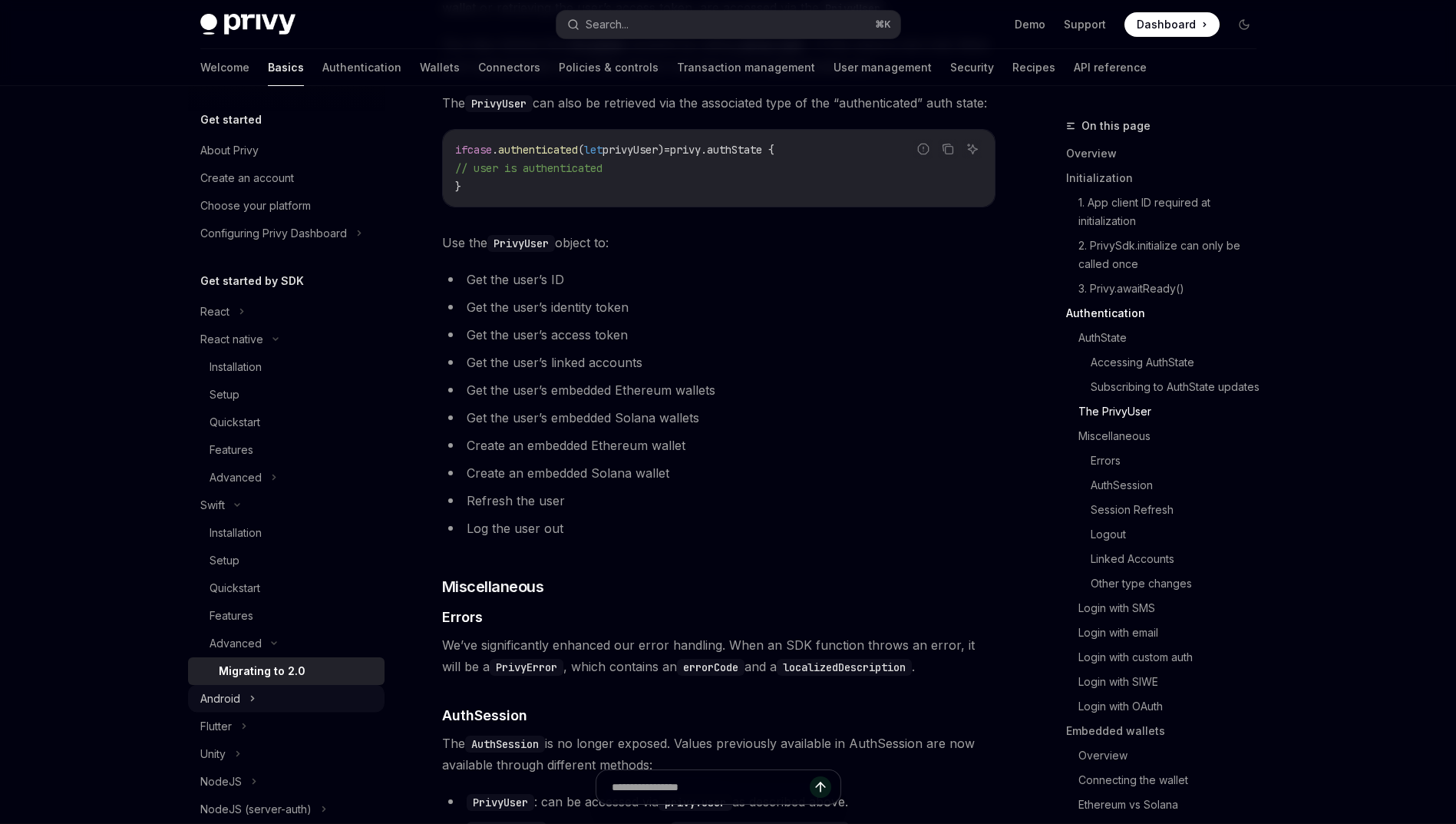
click at [273, 700] on div "Android" at bounding box center [286, 699] width 197 height 28
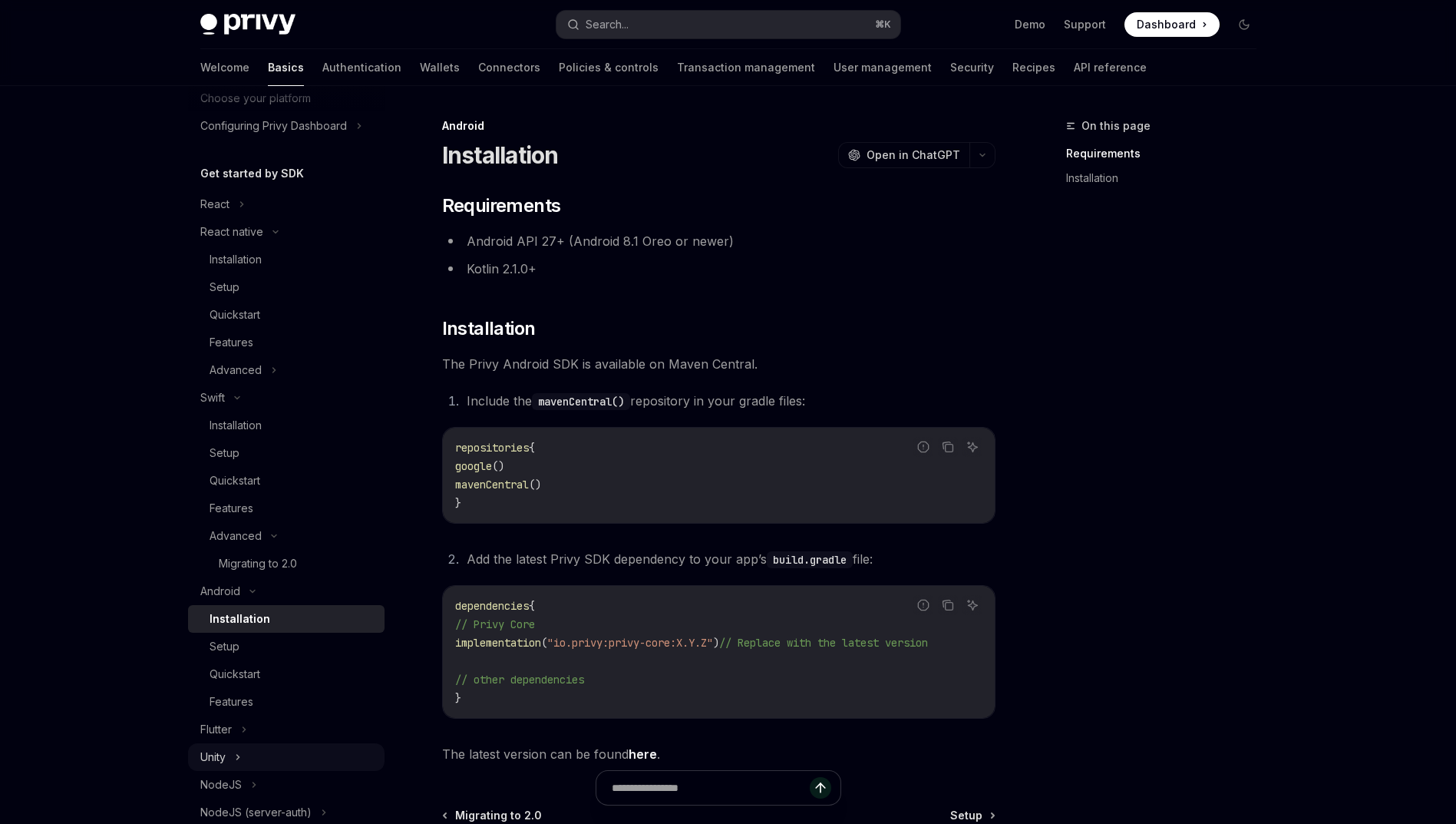
scroll to position [169, 0]
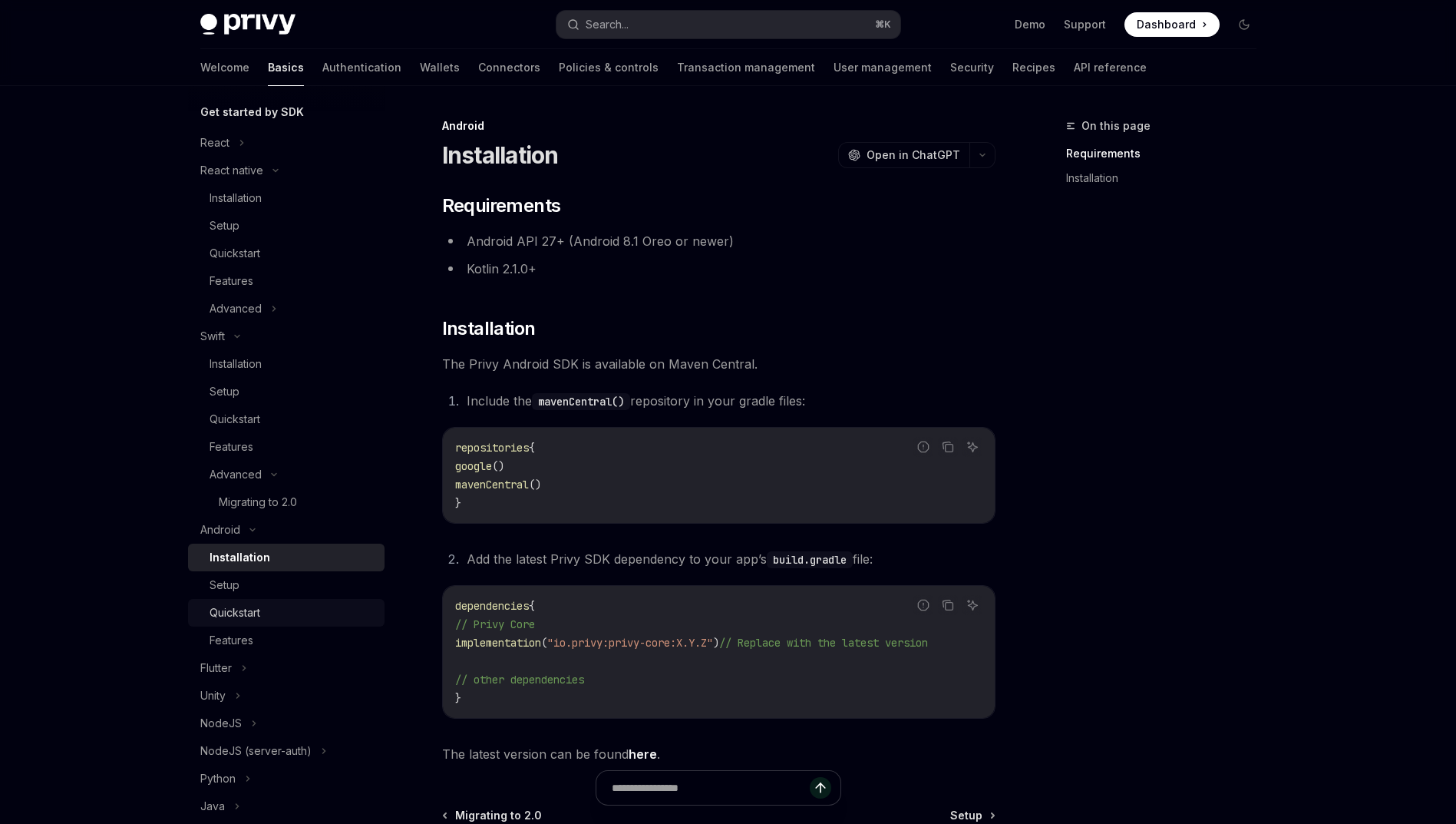
click at [295, 616] on div "Quickstart" at bounding box center [292, 612] width 166 height 18
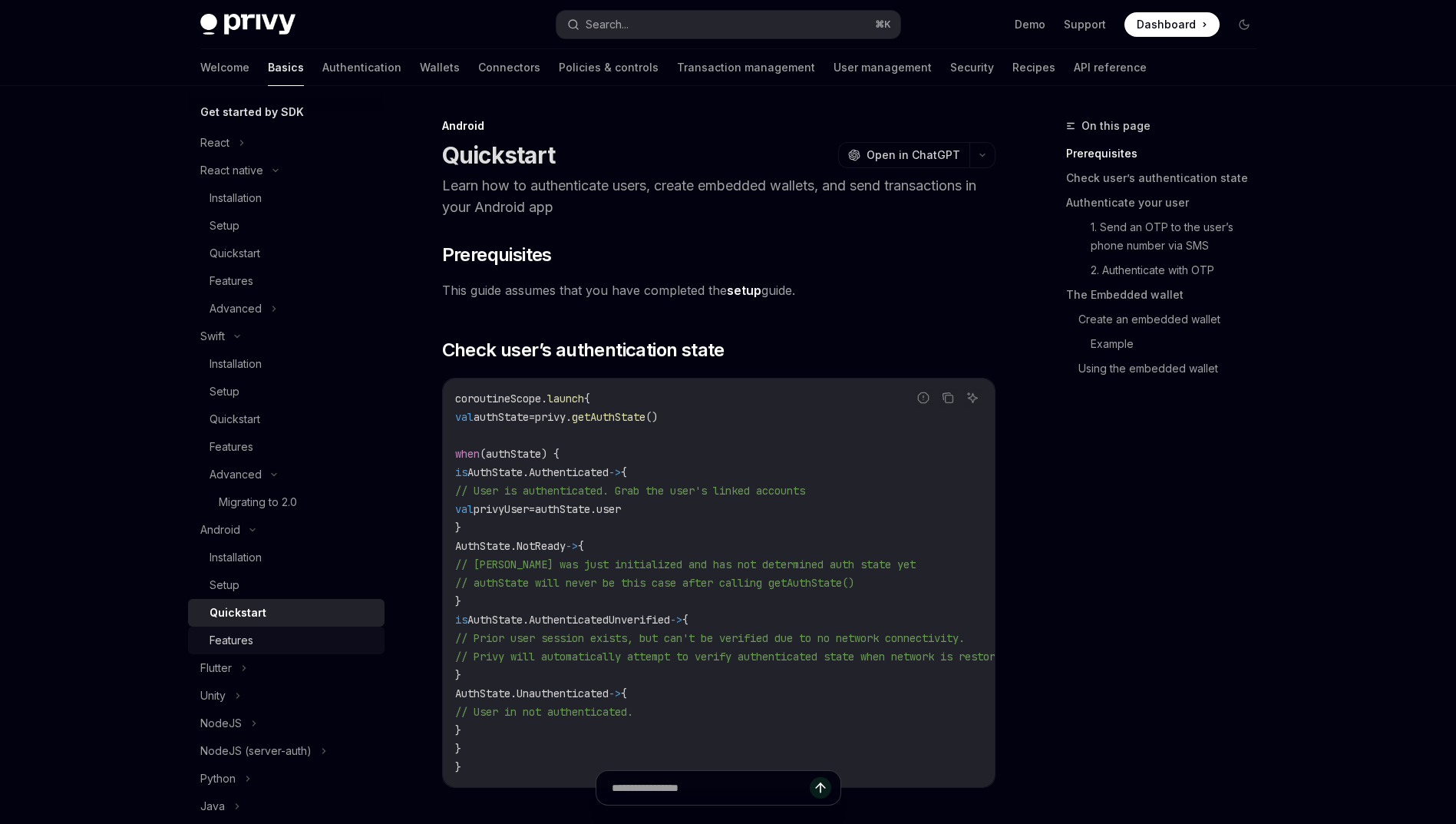
click at [294, 633] on div "Features" at bounding box center [292, 640] width 166 height 18
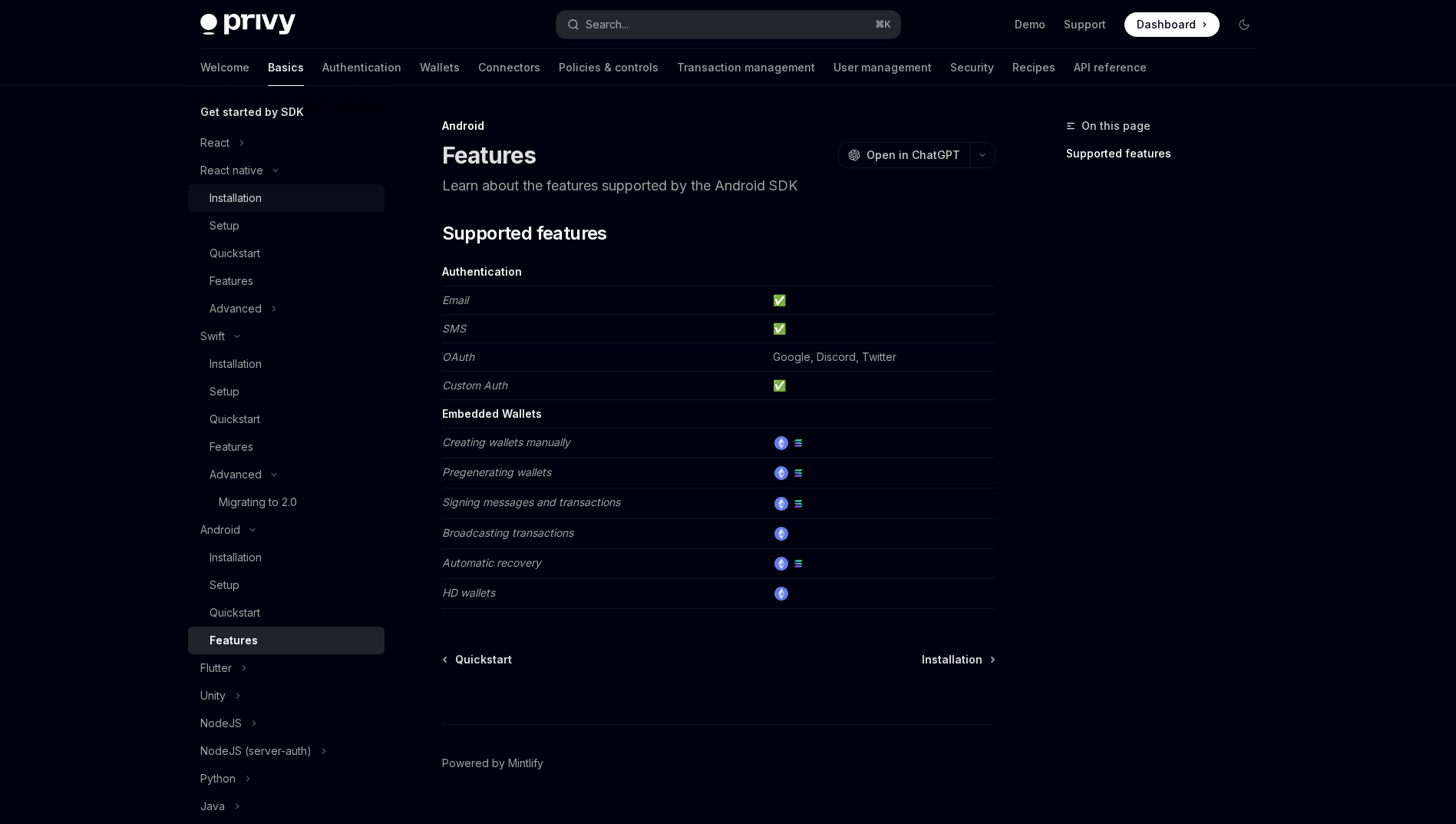
click at [278, 189] on div "Installation" at bounding box center [292, 197] width 166 height 18
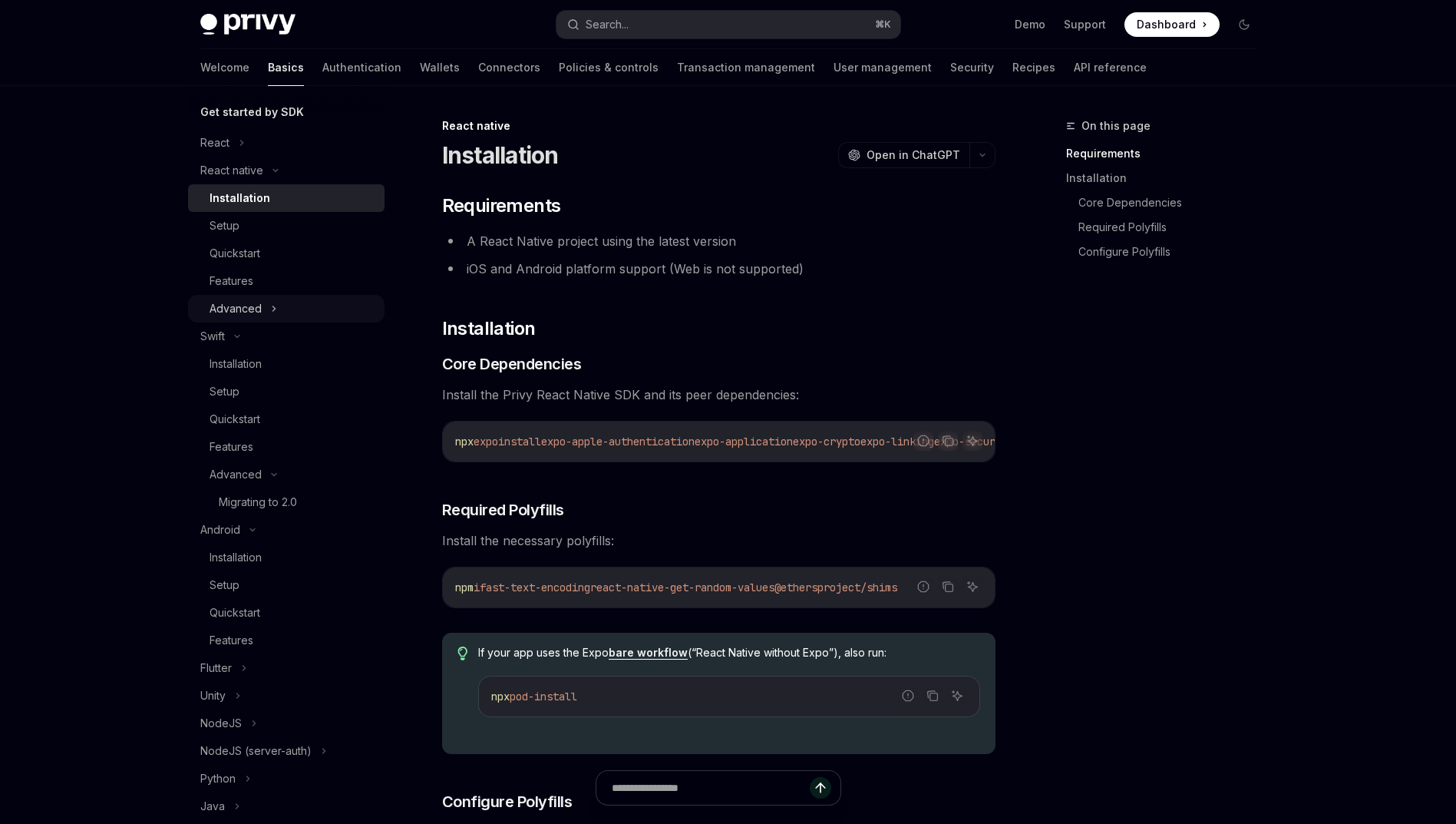
click at [265, 301] on div "Advanced" at bounding box center [286, 309] width 197 height 28
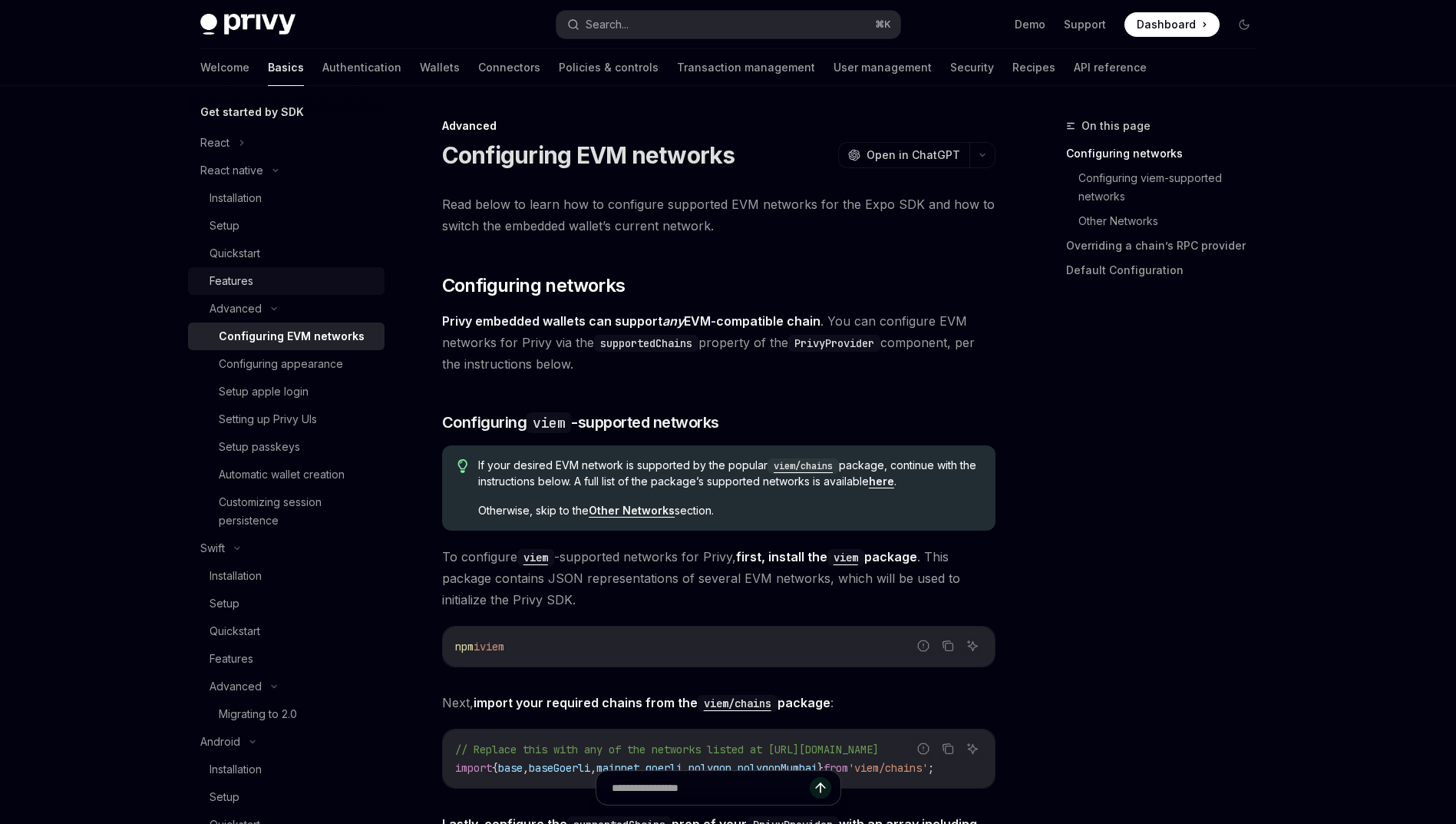
click at [266, 279] on div "Features" at bounding box center [292, 281] width 166 height 18
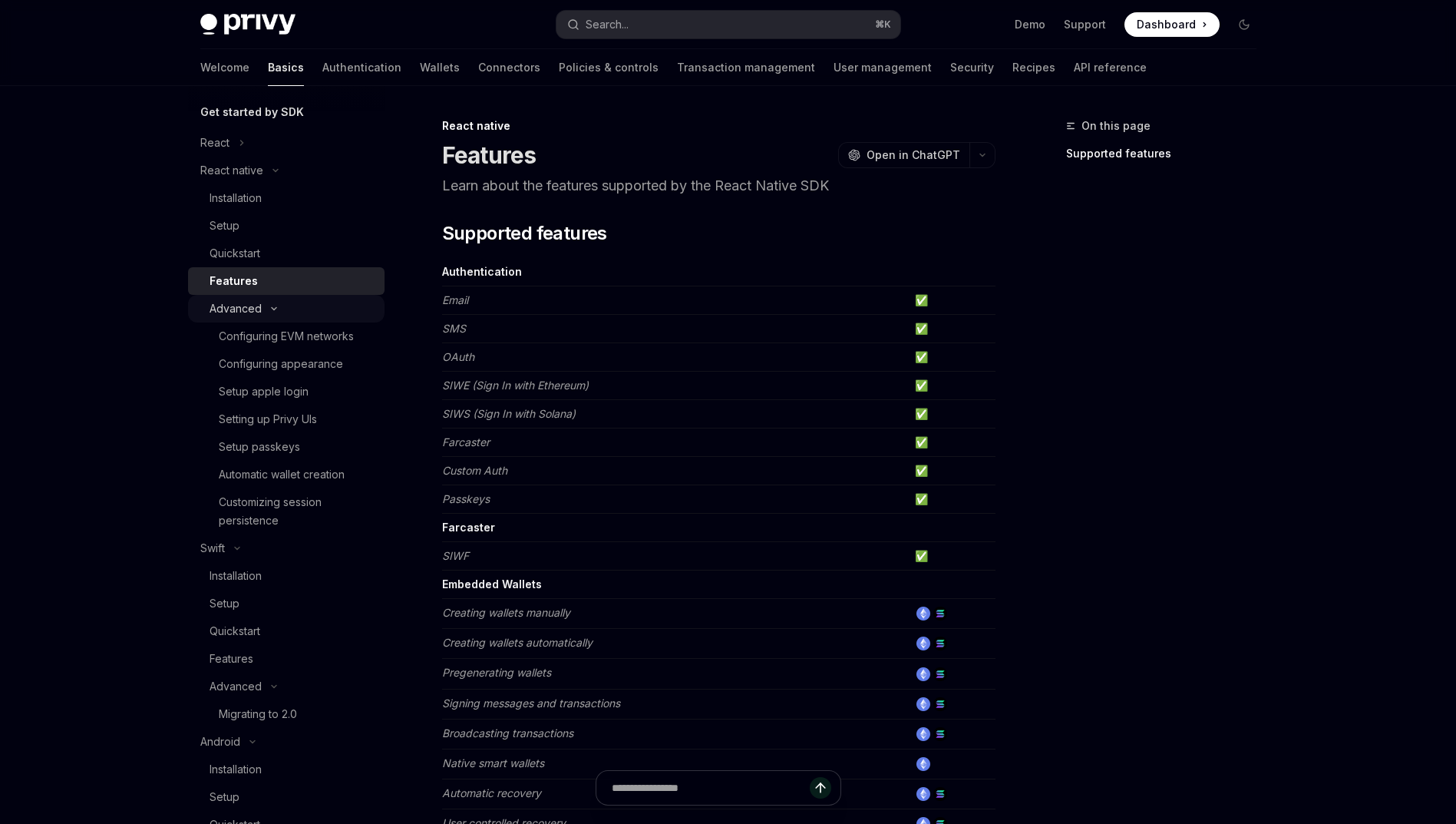
click at [278, 308] on icon at bounding box center [273, 309] width 18 height 6
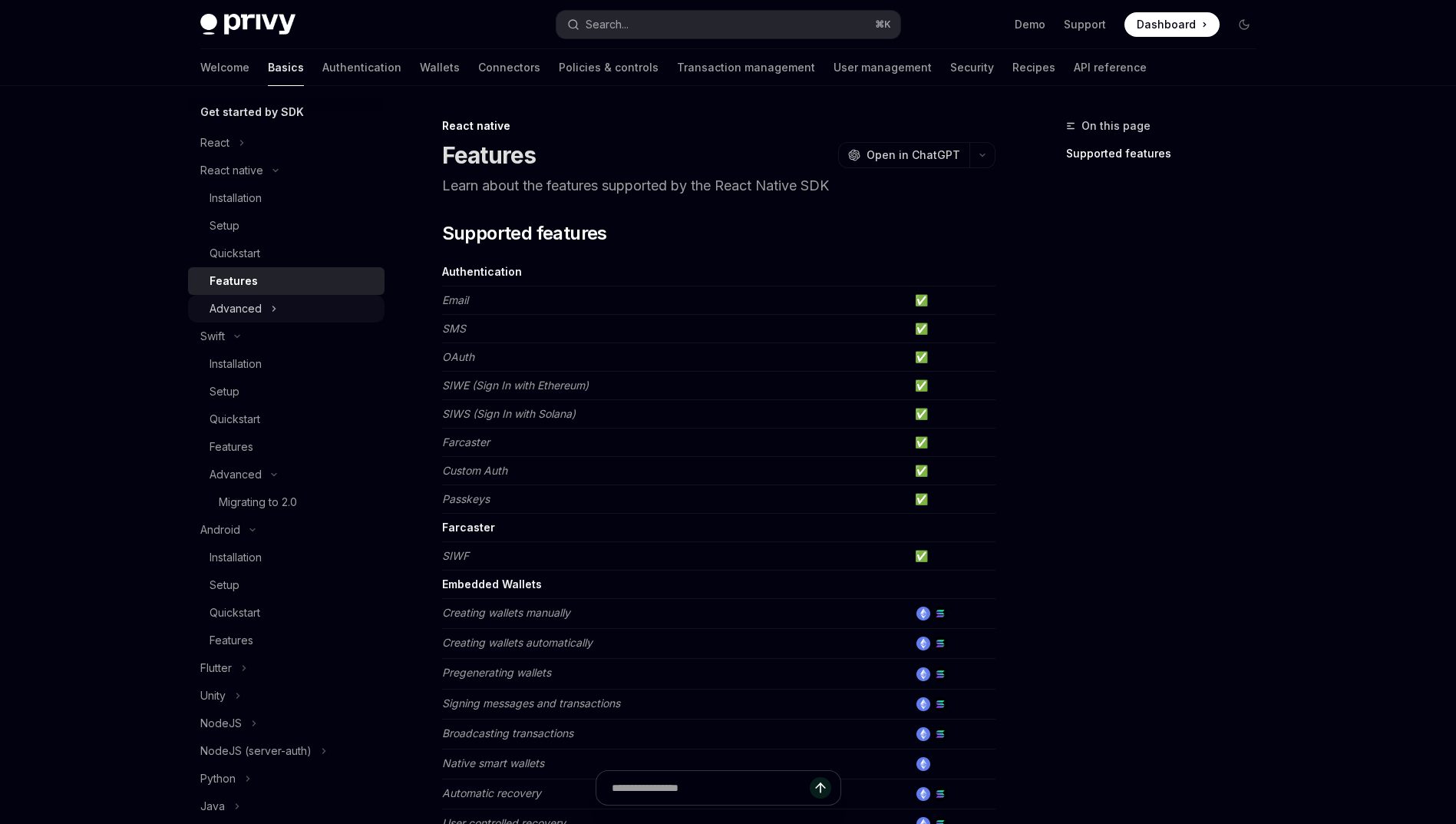
click at [280, 309] on div "Advanced" at bounding box center [286, 309] width 197 height 28
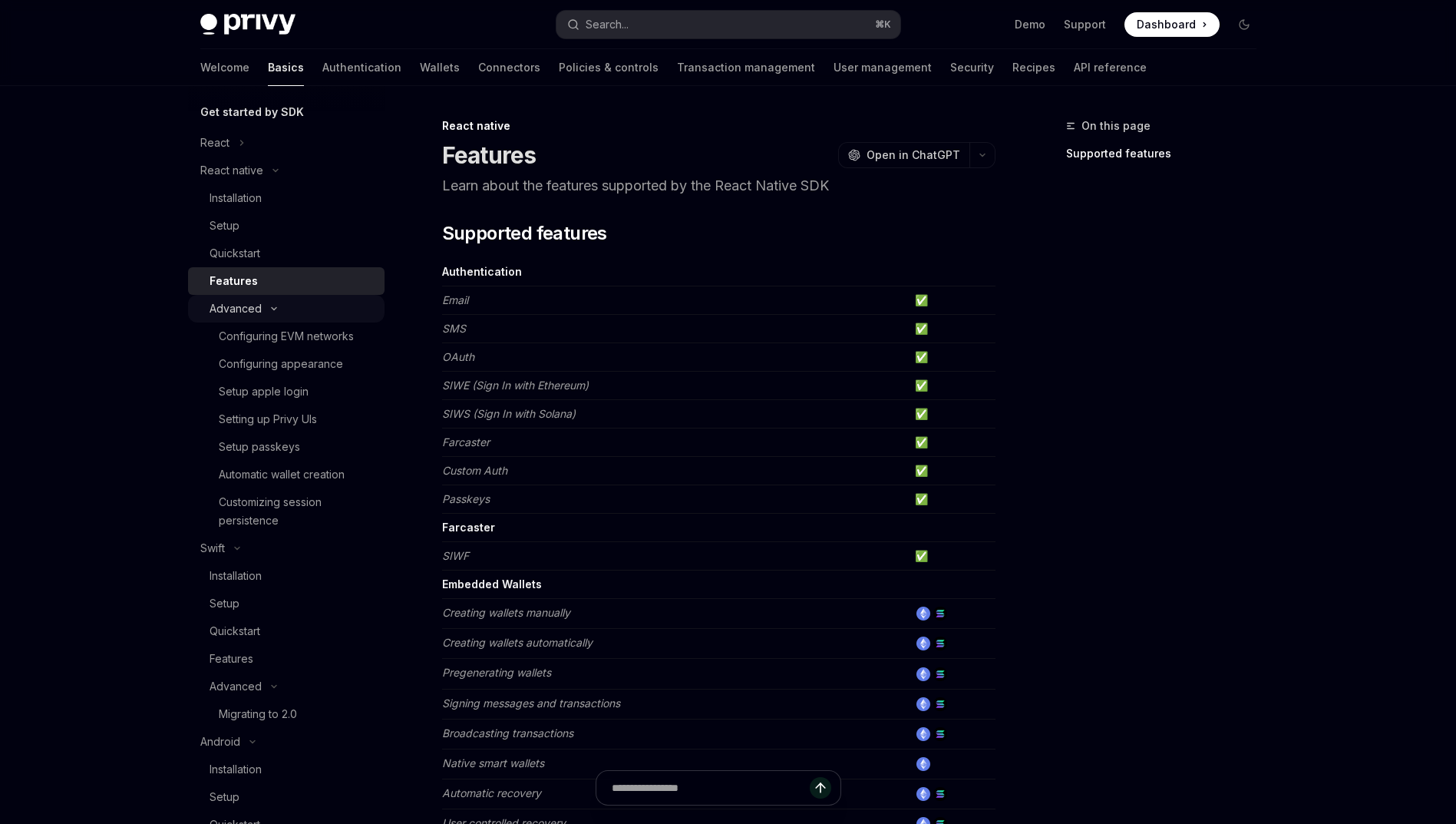
click at [280, 309] on icon at bounding box center [273, 309] width 18 height 6
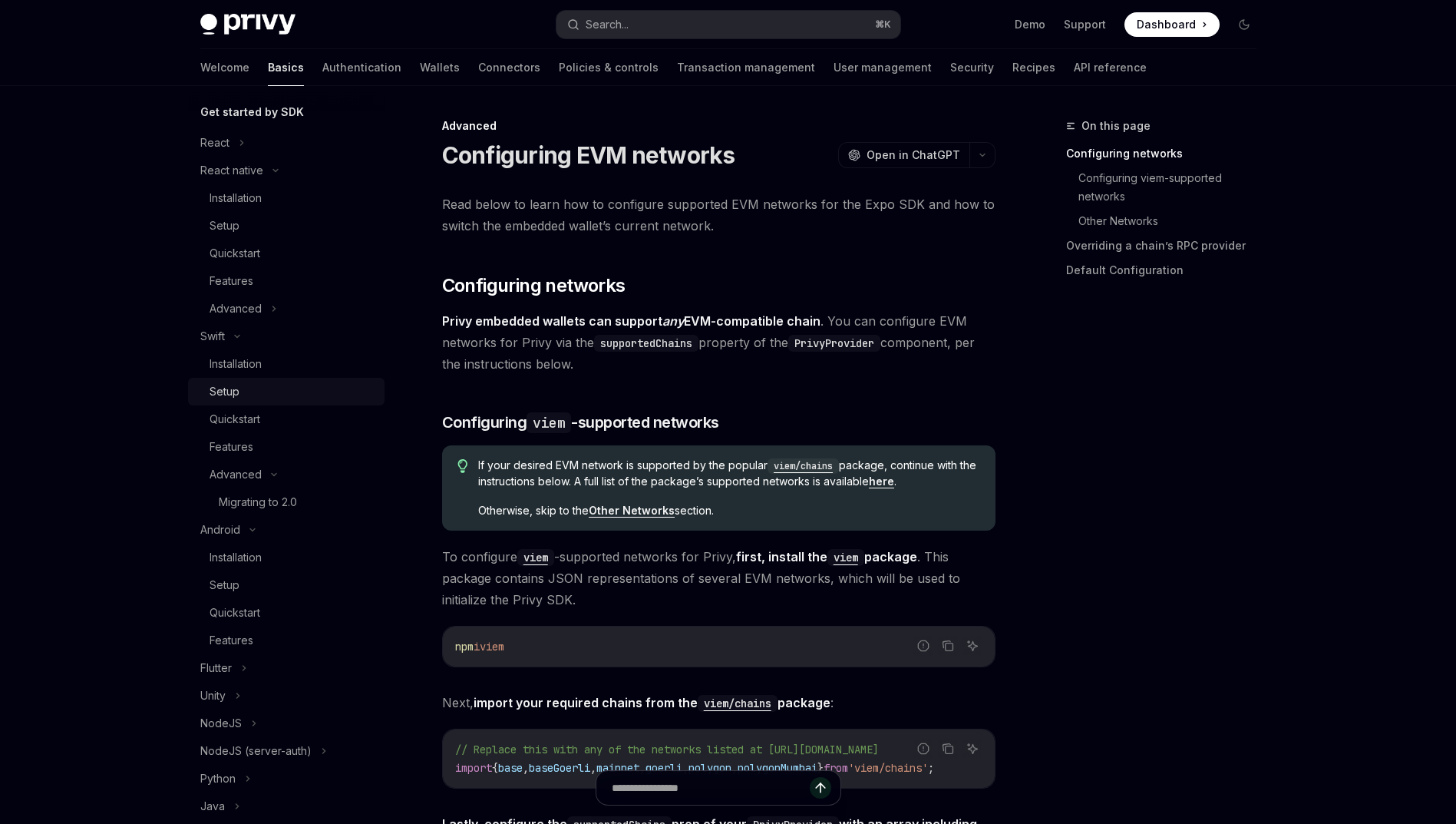
click at [276, 400] on div "Setup" at bounding box center [292, 391] width 166 height 18
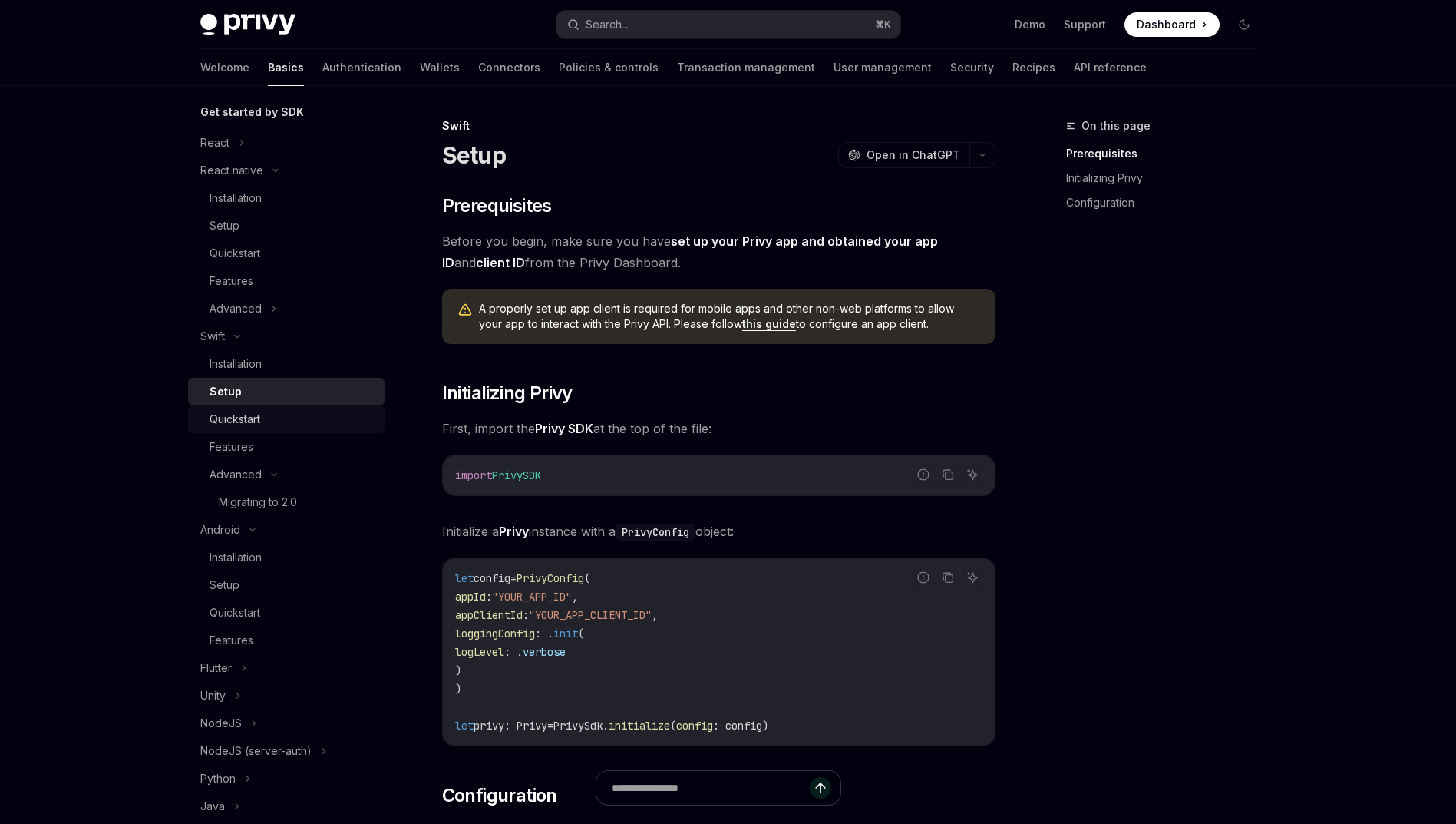
click at [281, 411] on div "Quickstart" at bounding box center [292, 419] width 166 height 18
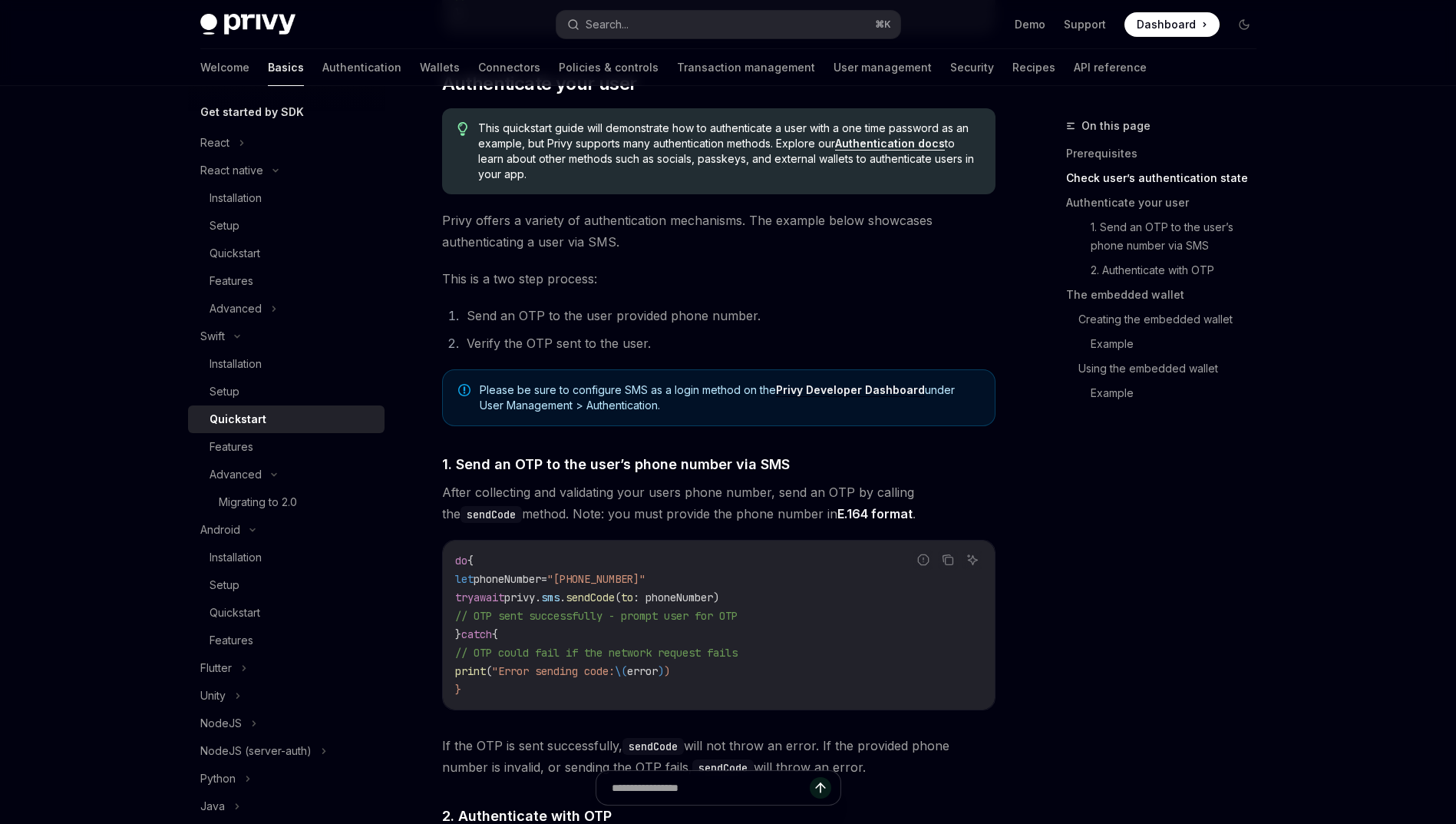
scroll to position [663, 0]
click at [892, 148] on link "Authentication docs" at bounding box center [889, 140] width 109 height 13
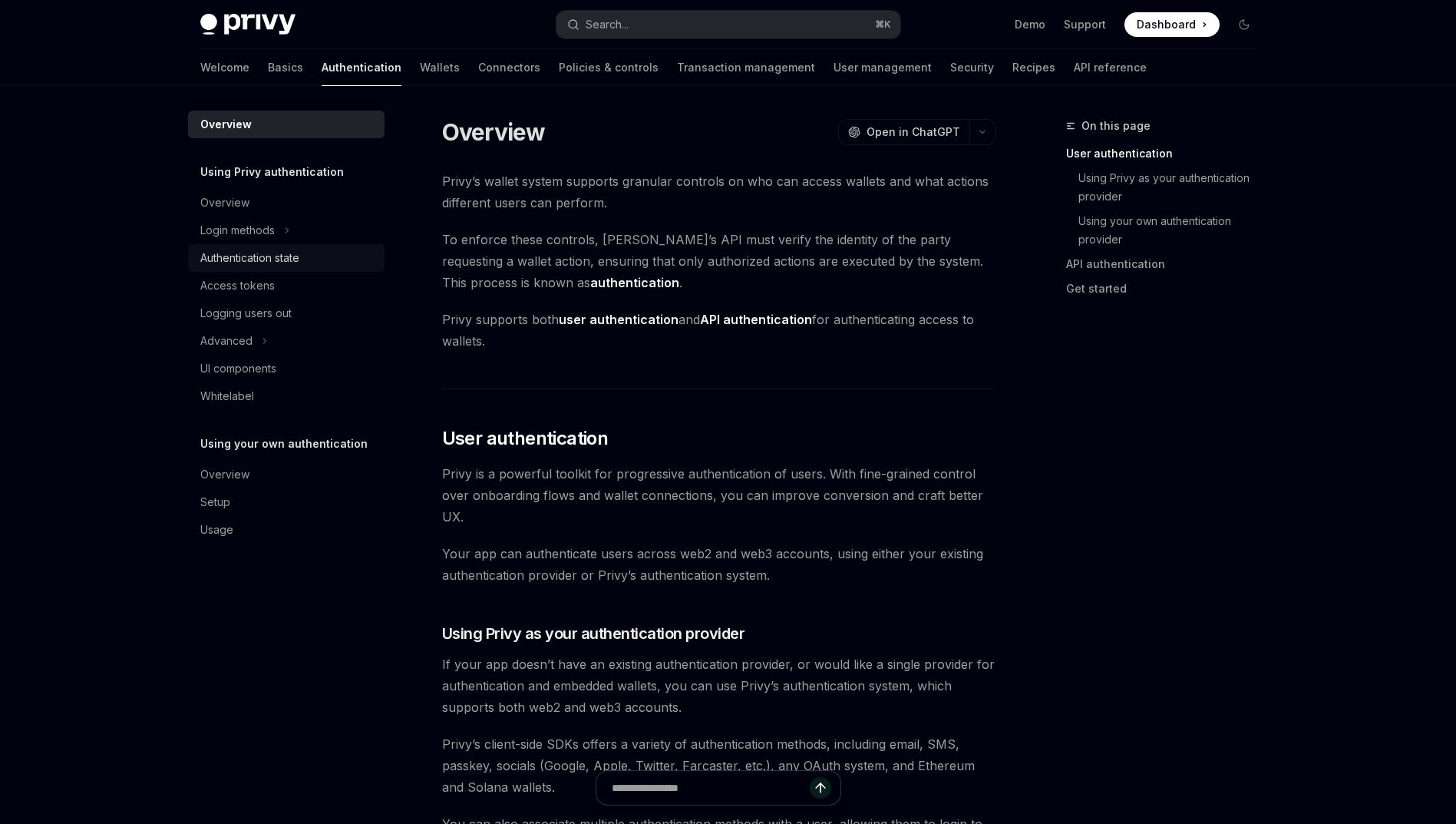
click at [275, 266] on div "Authentication state" at bounding box center [250, 258] width 99 height 18
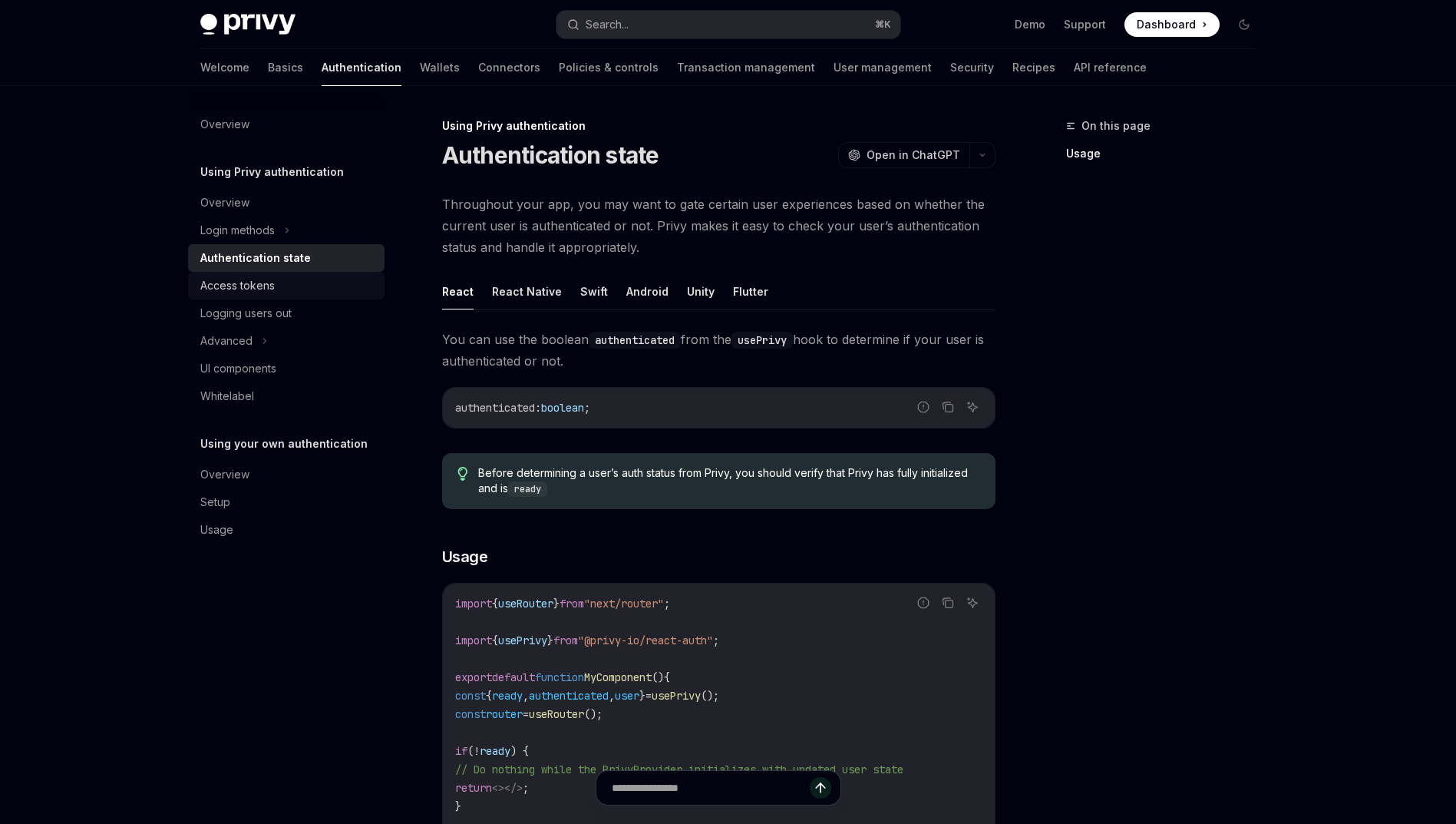
click at [279, 288] on div "Access tokens" at bounding box center [288, 286] width 175 height 18
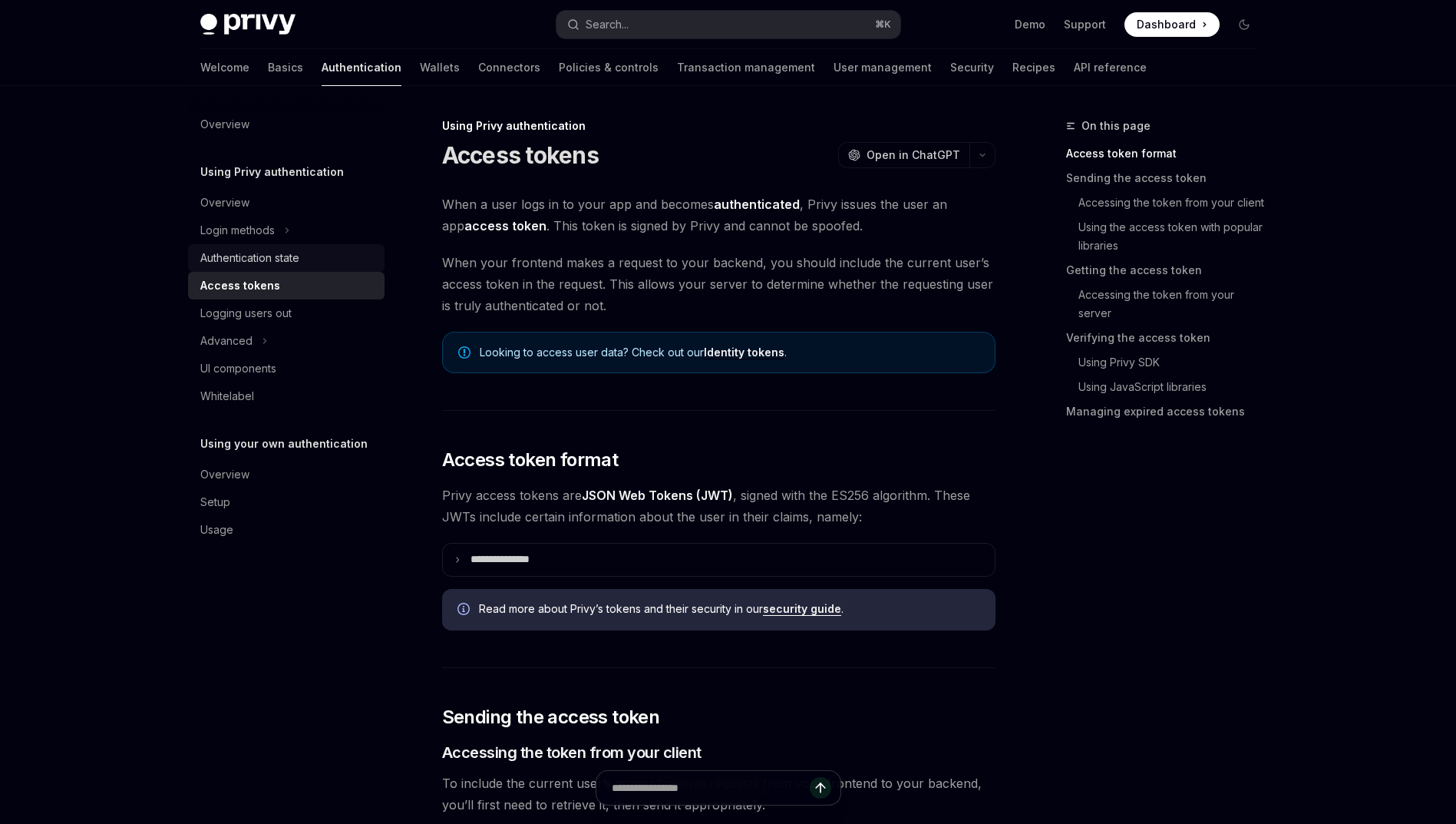
click at [285, 257] on div "Authentication state" at bounding box center [250, 258] width 99 height 18
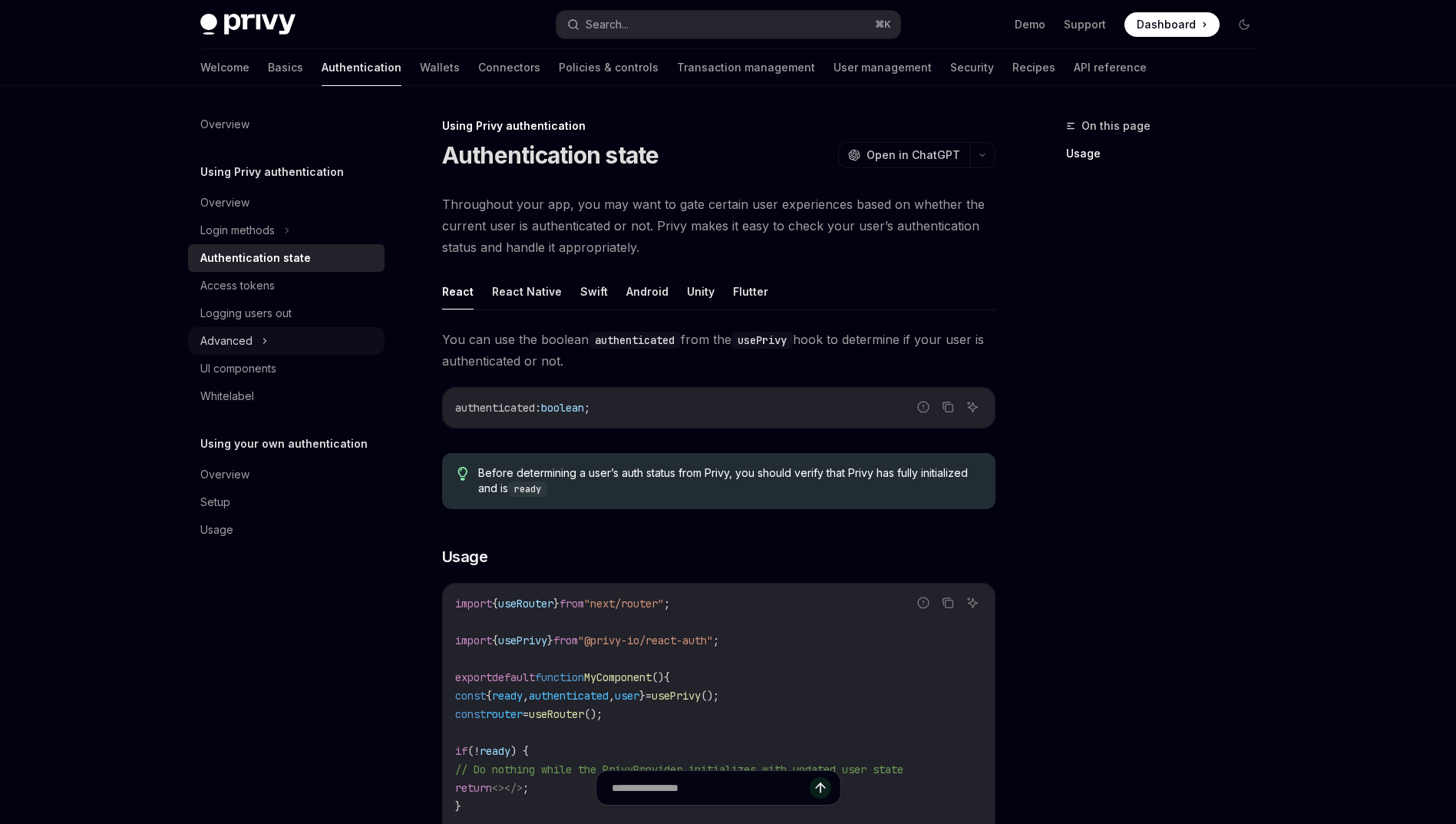
click at [289, 349] on div "Advanced" at bounding box center [286, 340] width 197 height 28
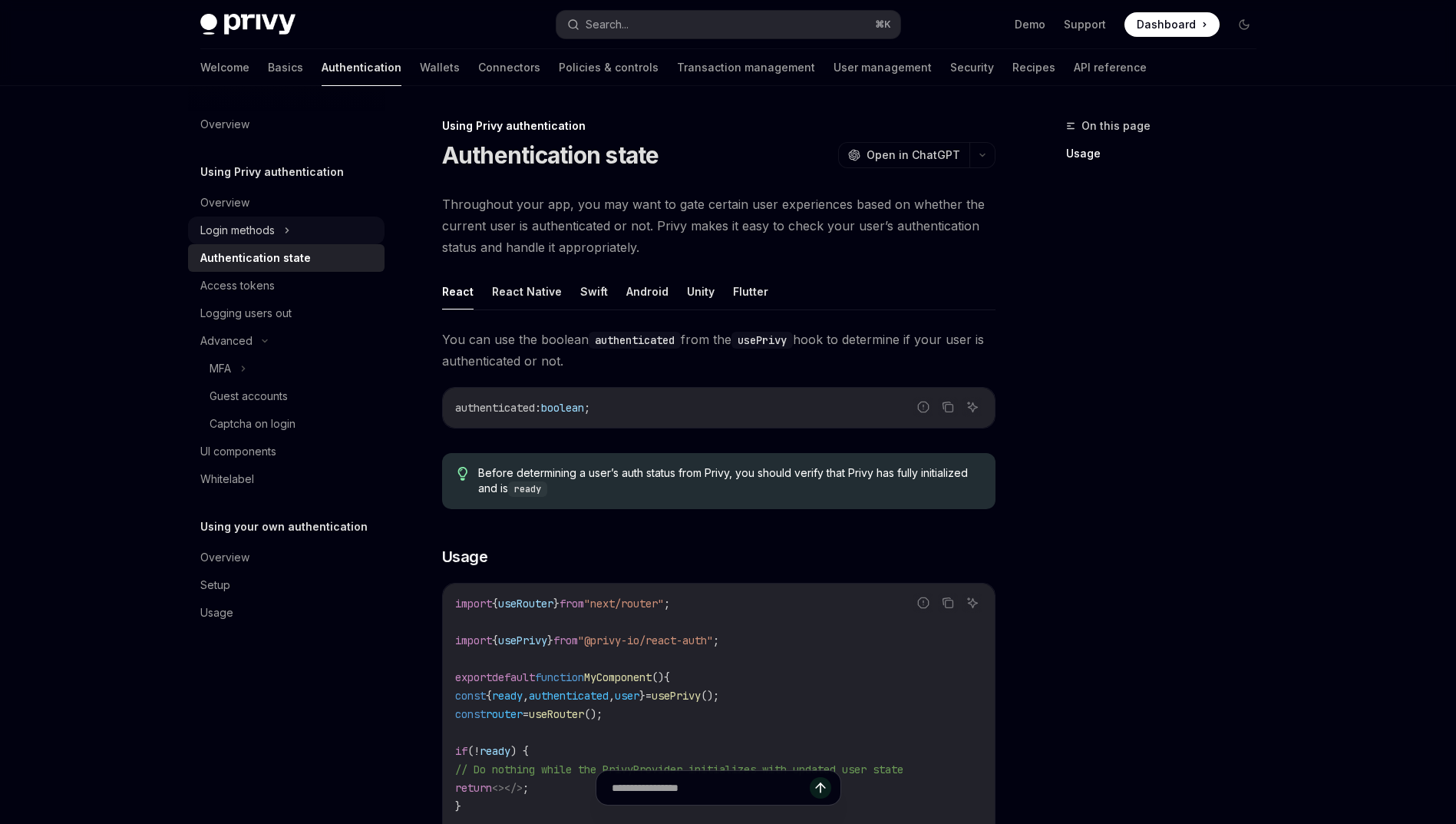
click at [293, 236] on div "Login methods" at bounding box center [286, 230] width 197 height 28
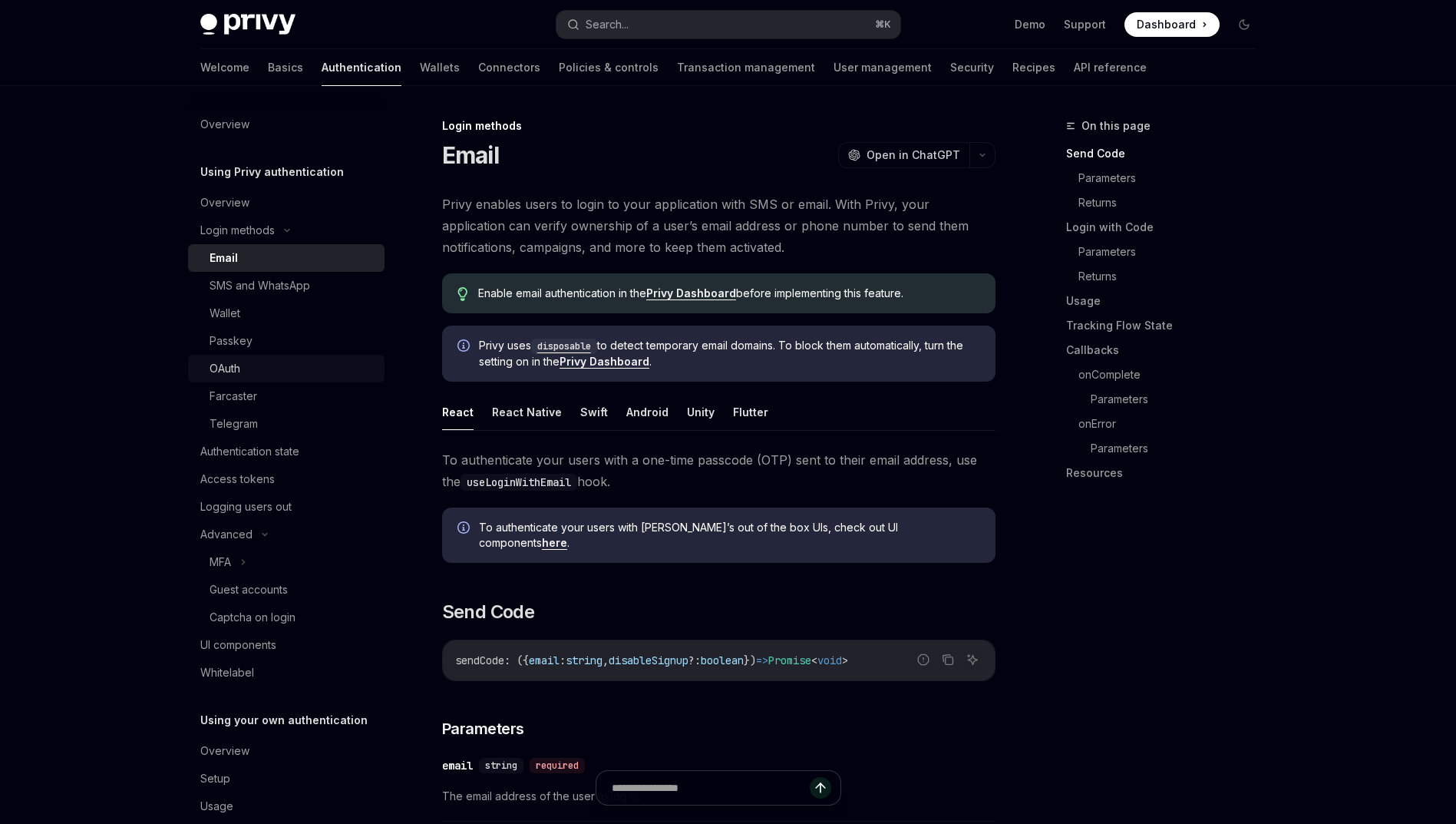
click at [296, 361] on div "OAuth" at bounding box center [292, 368] width 166 height 18
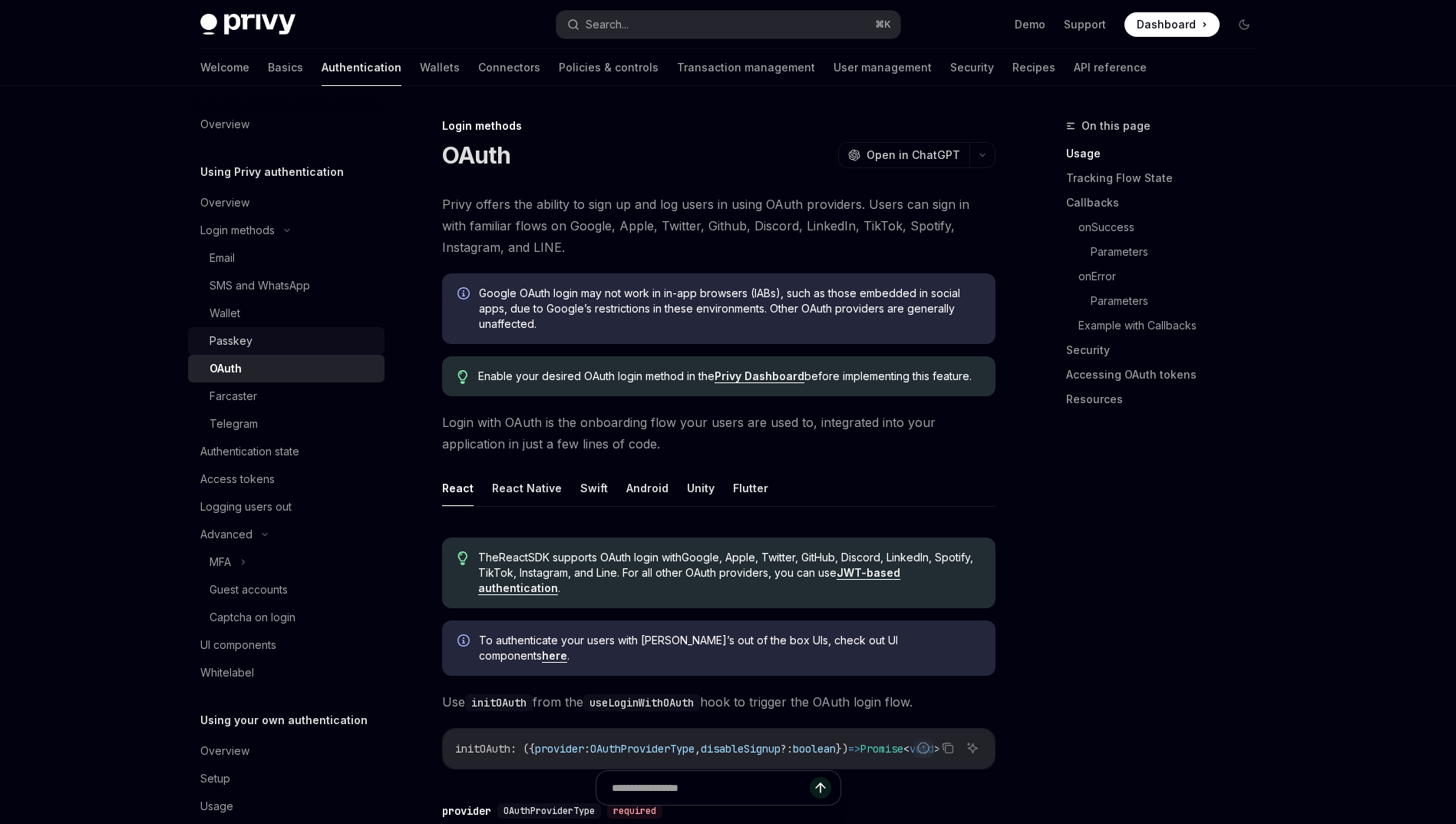
click at [296, 345] on div "Passkey" at bounding box center [292, 340] width 166 height 18
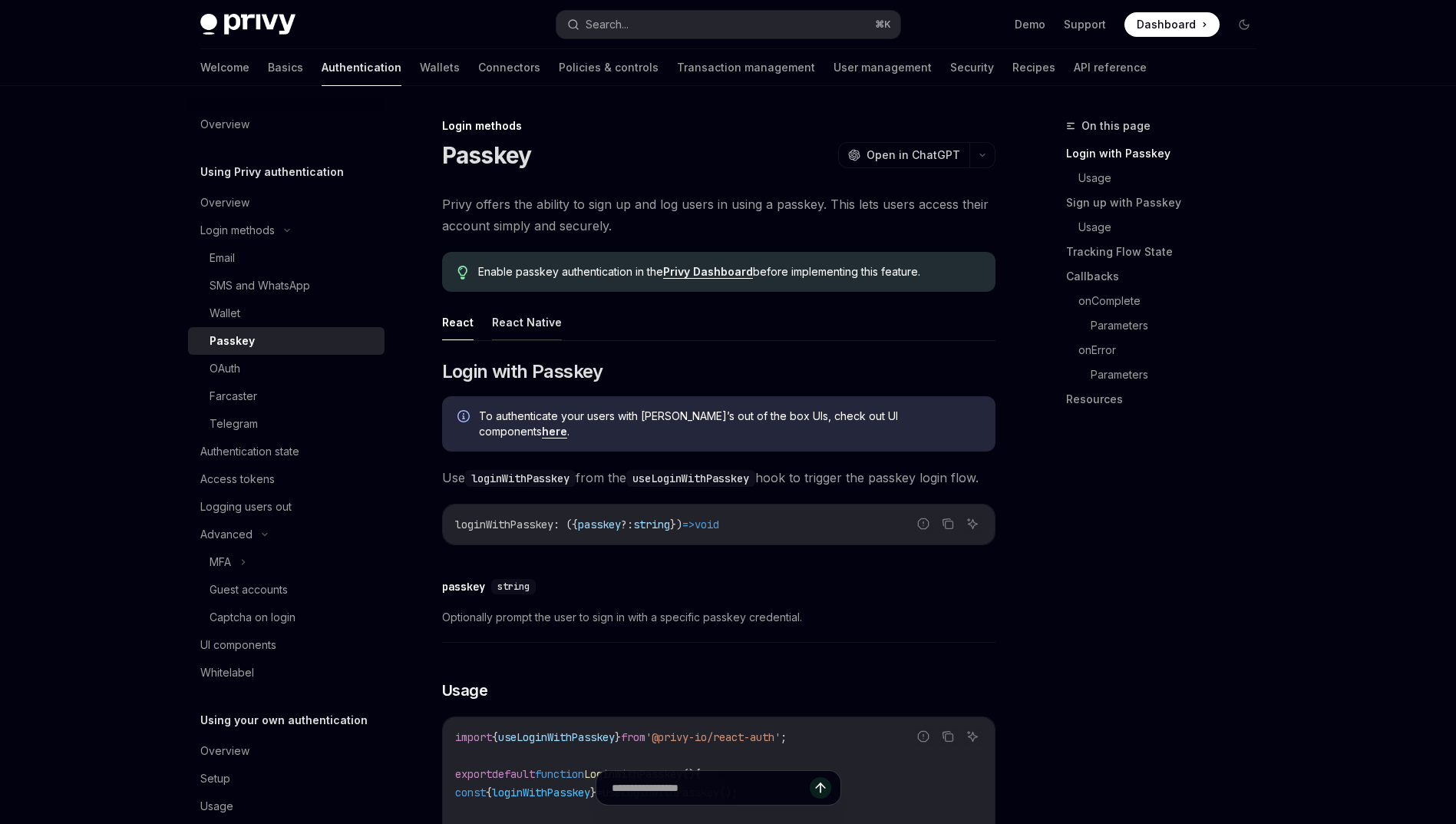
click at [527, 326] on button "React Native" at bounding box center [527, 322] width 70 height 36
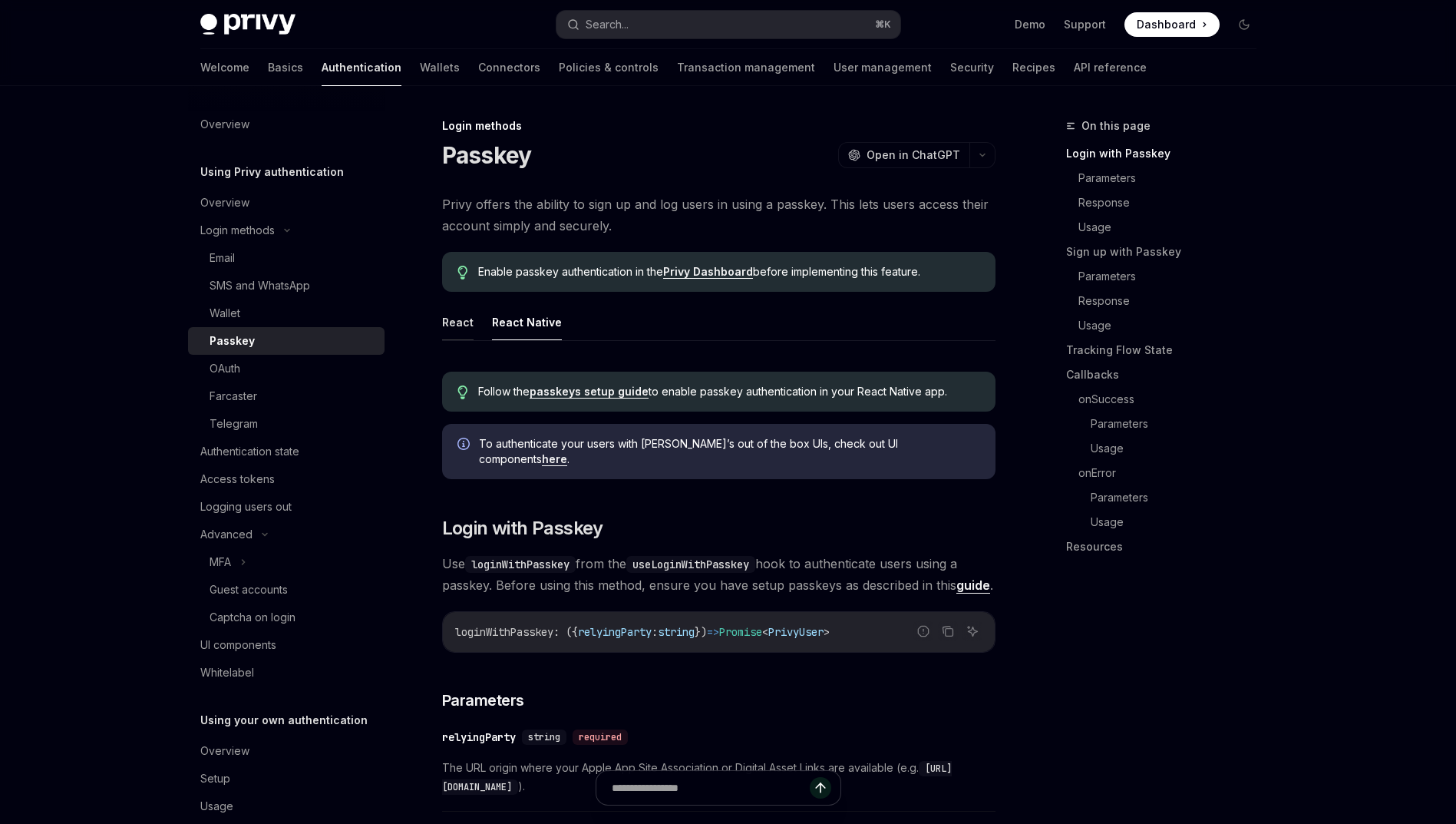
click at [453, 327] on button "React" at bounding box center [458, 322] width 32 height 36
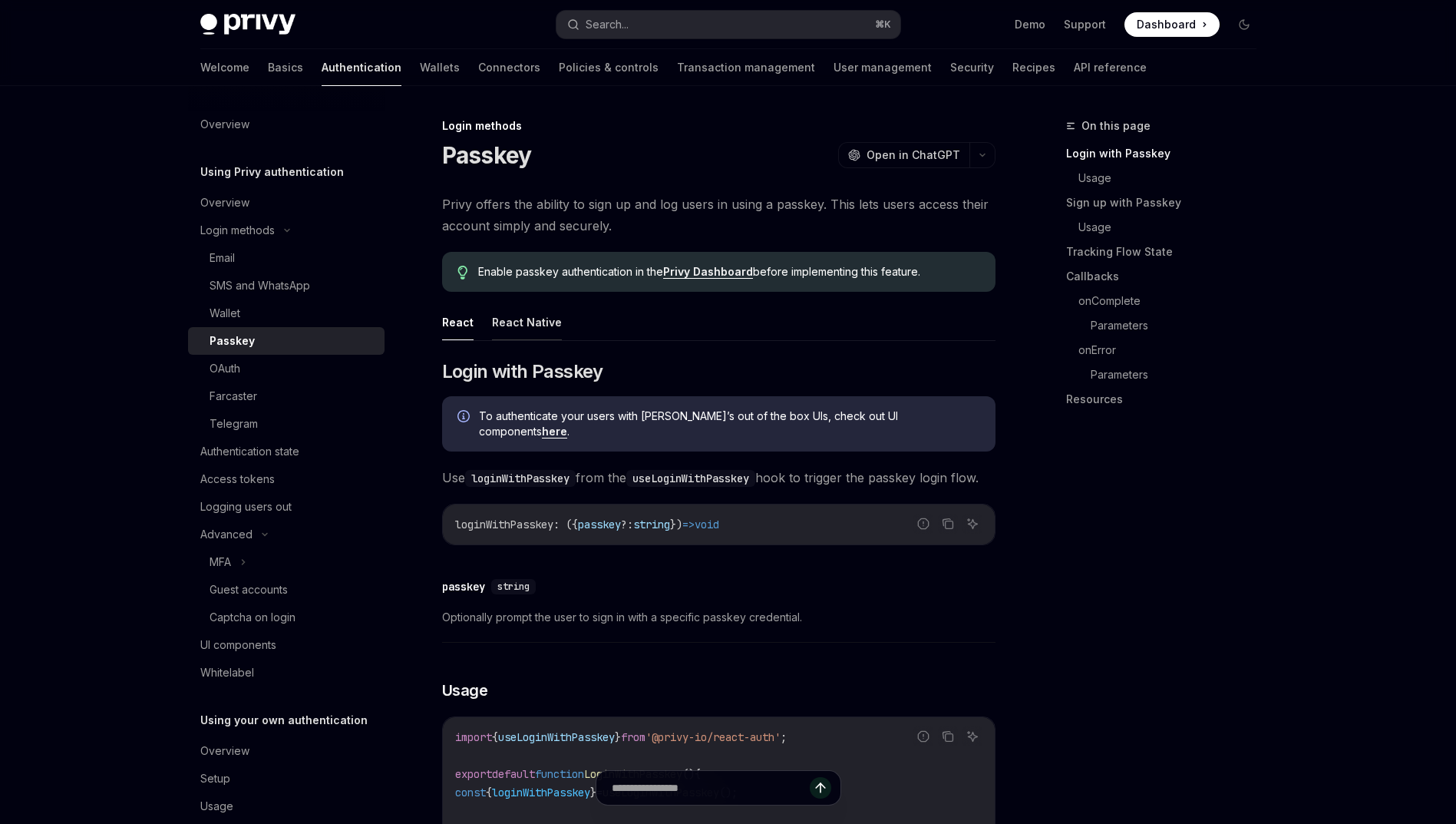
click at [545, 330] on button "React Native" at bounding box center [527, 322] width 70 height 36
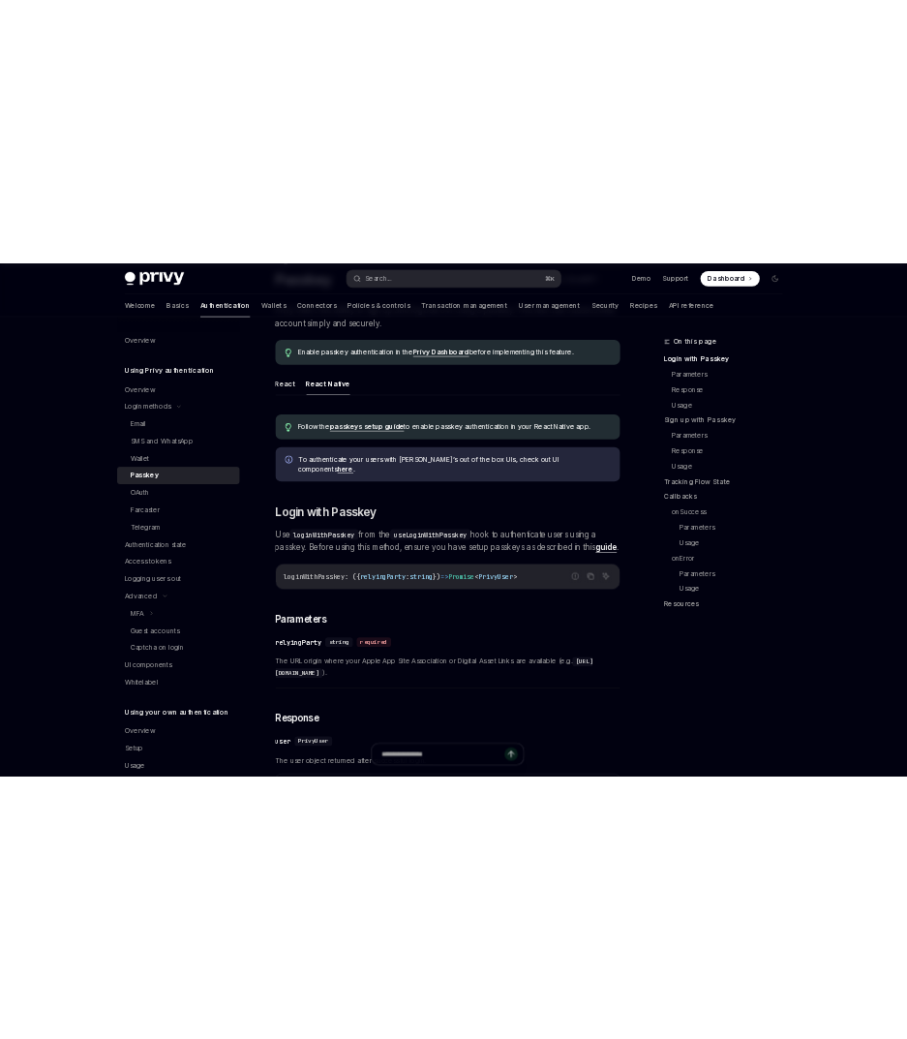
scroll to position [124, 0]
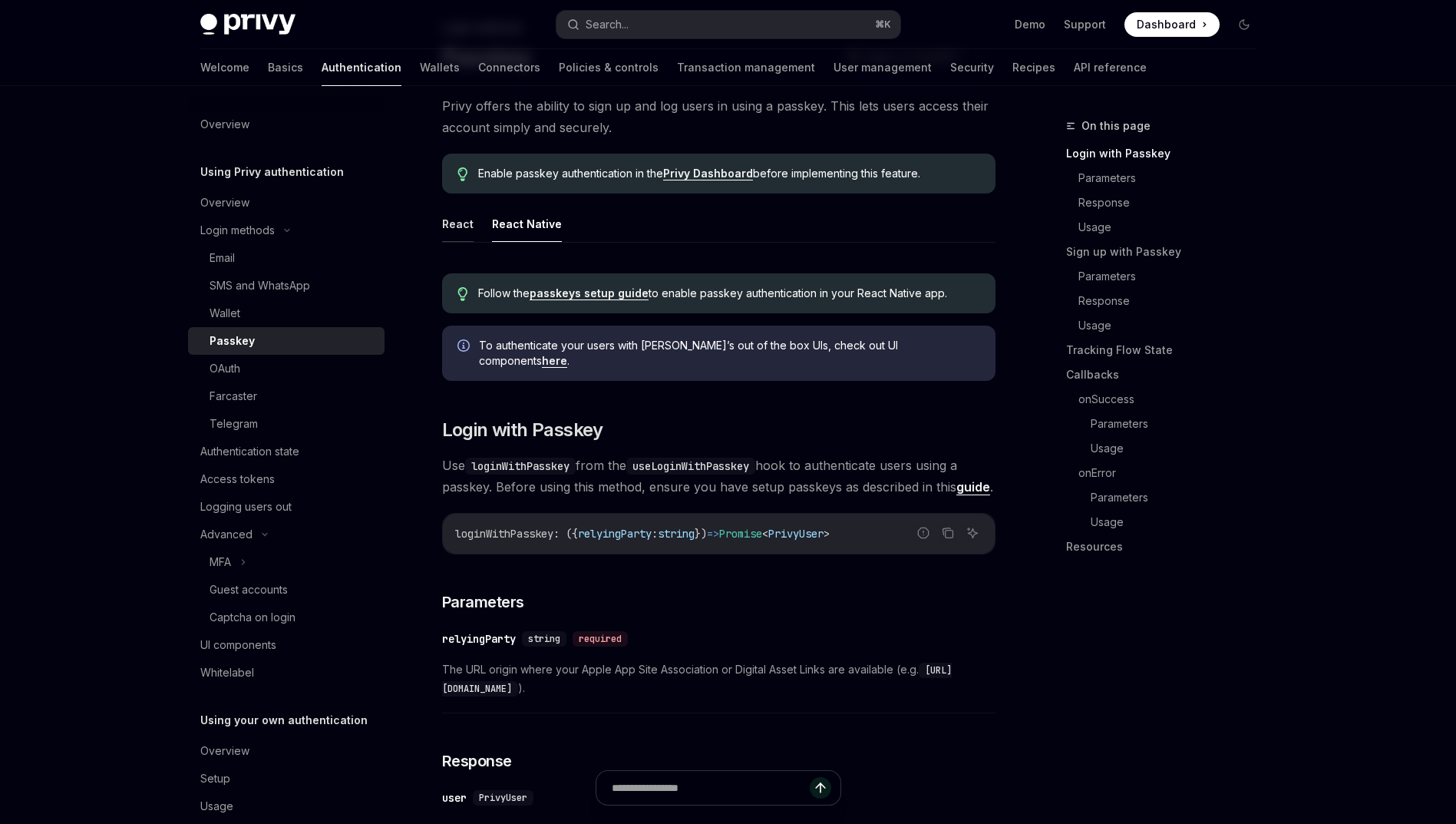
click at [450, 234] on button "React" at bounding box center [458, 224] width 32 height 36
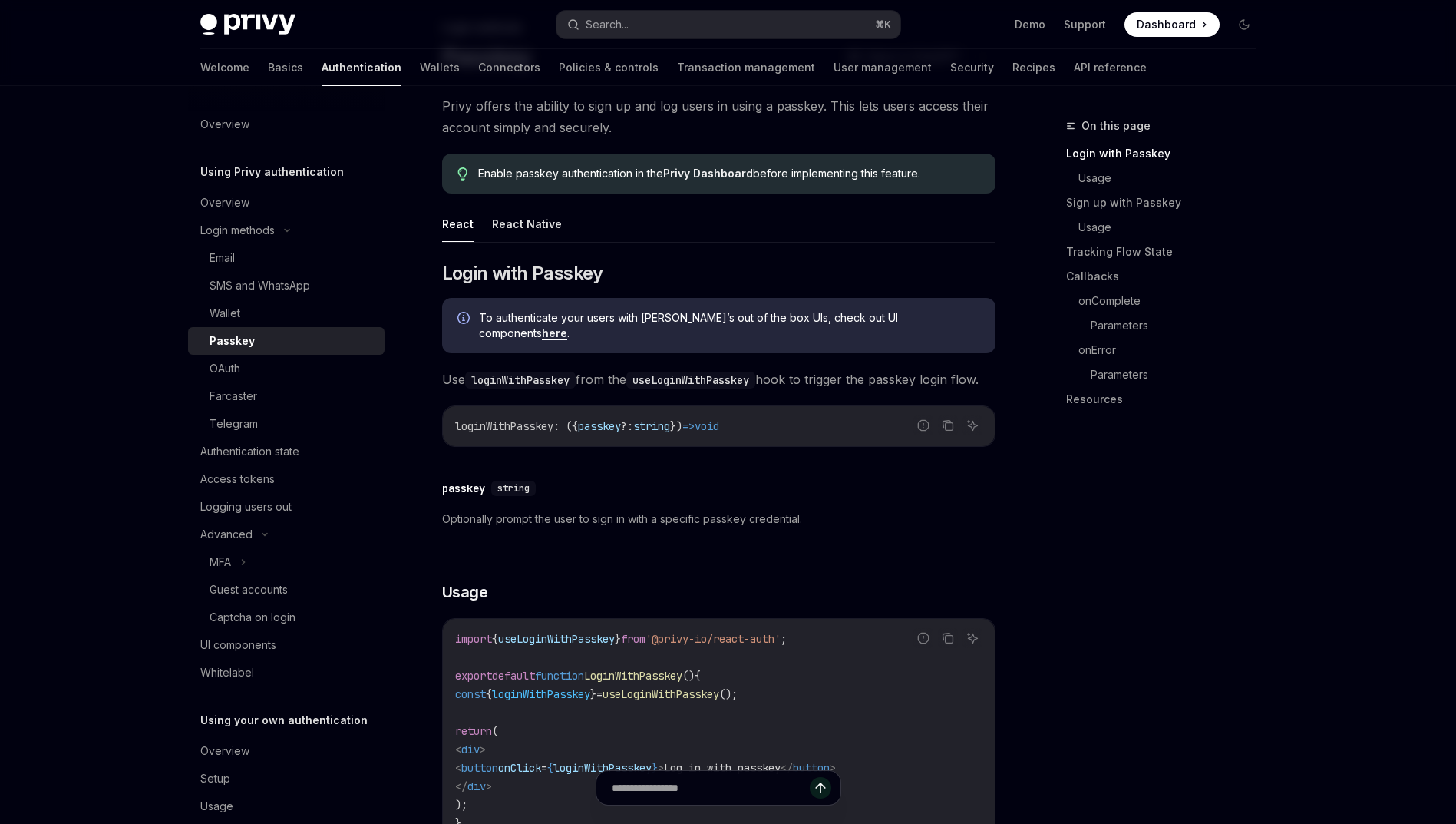
type textarea "*"
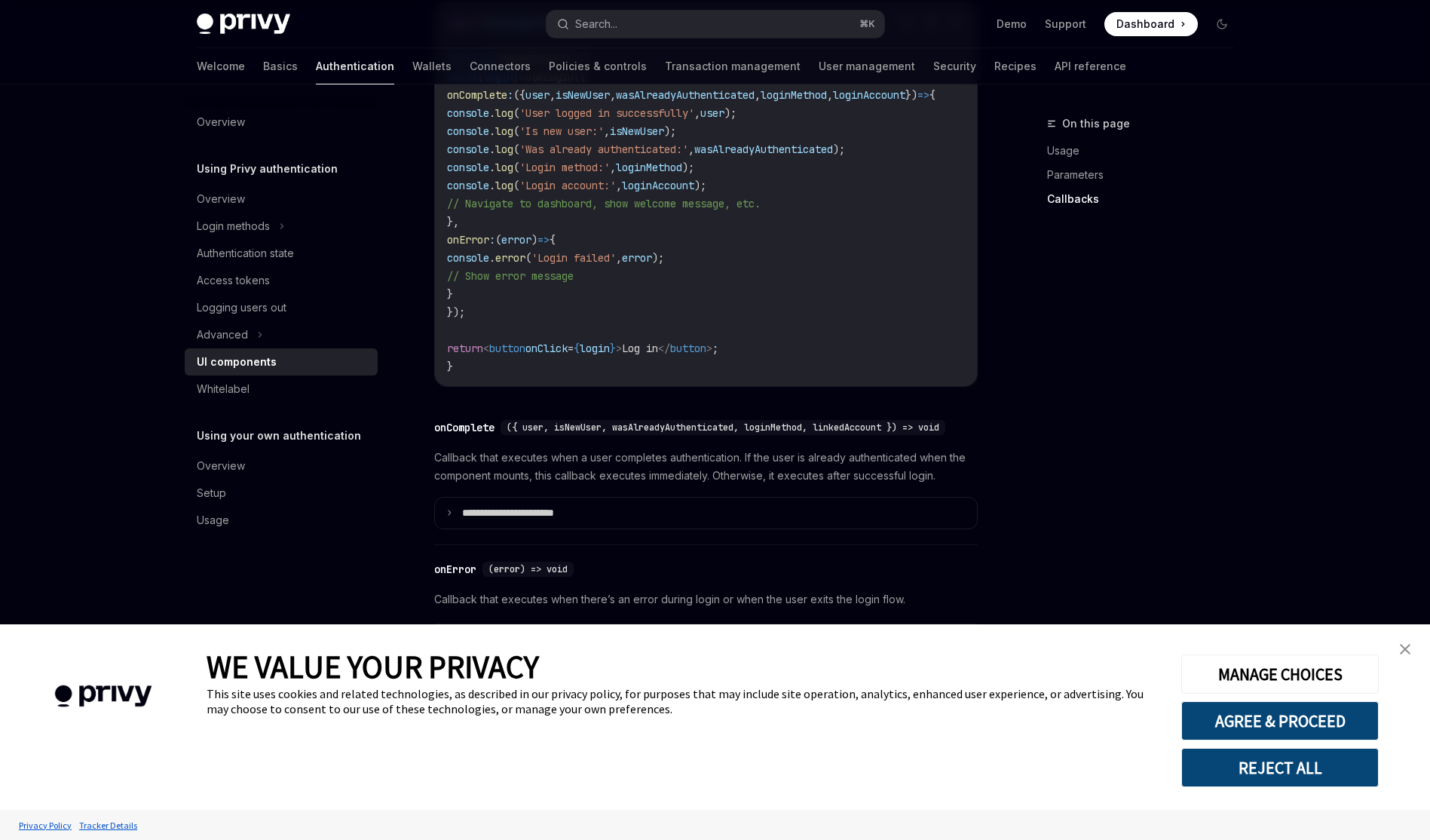
scroll to position [2059, 0]
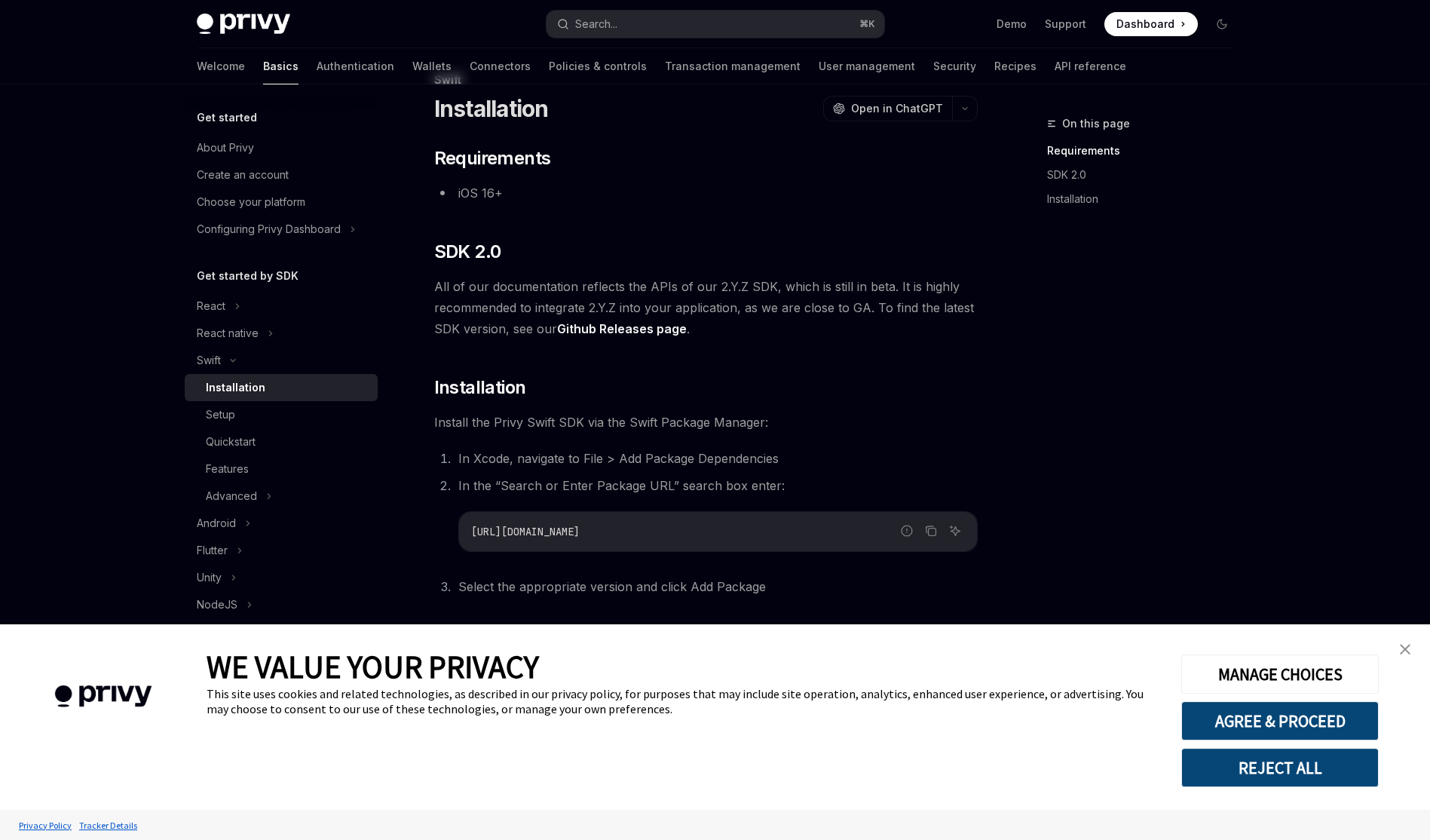
scroll to position [44, 0]
click at [627, 326] on link "Github Releases page" at bounding box center [621, 328] width 130 height 16
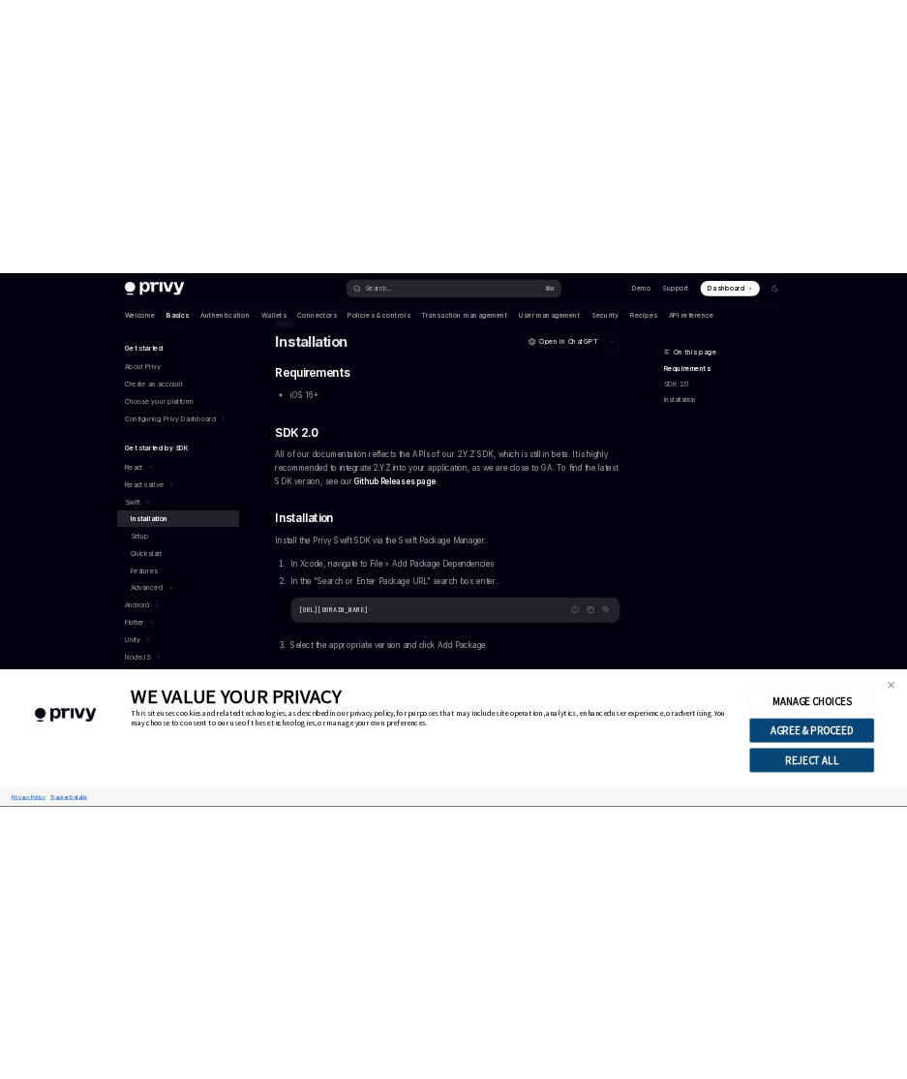
scroll to position [38, 0]
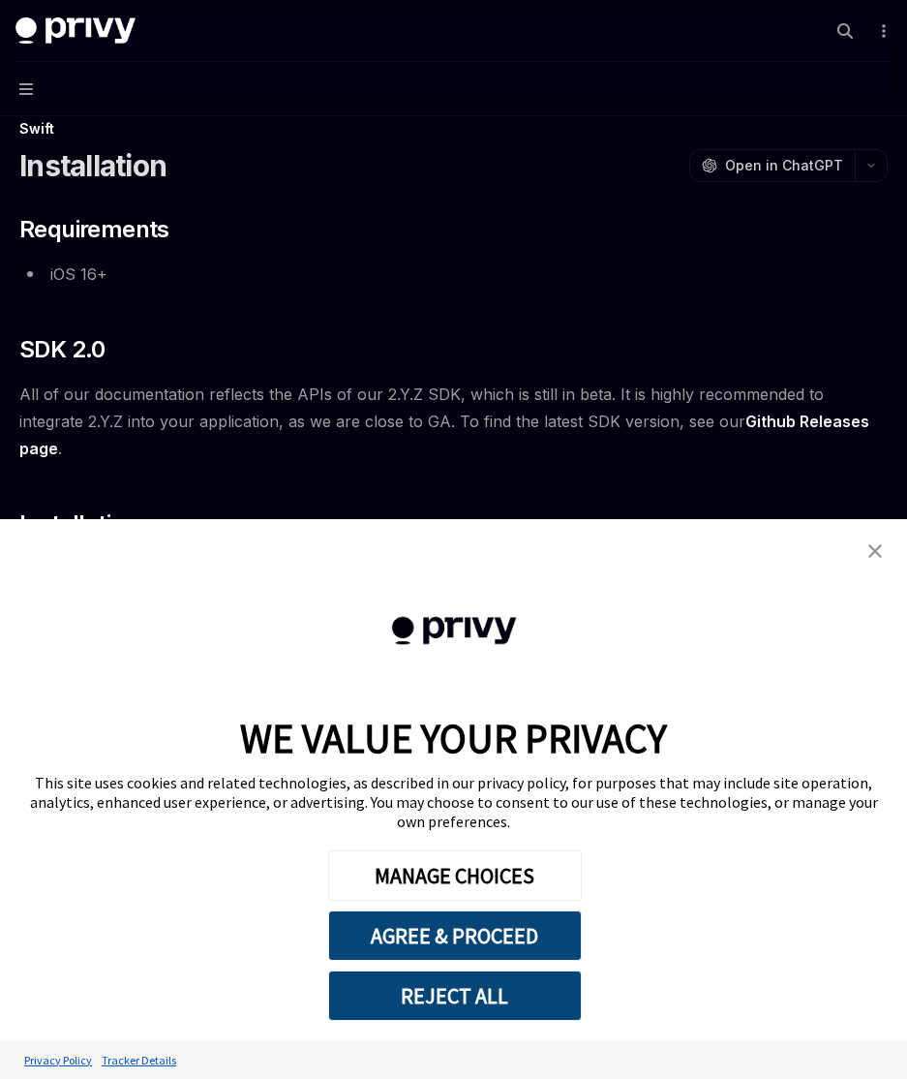
type textarea "*"
